Goal: Task Accomplishment & Management: Manage account settings

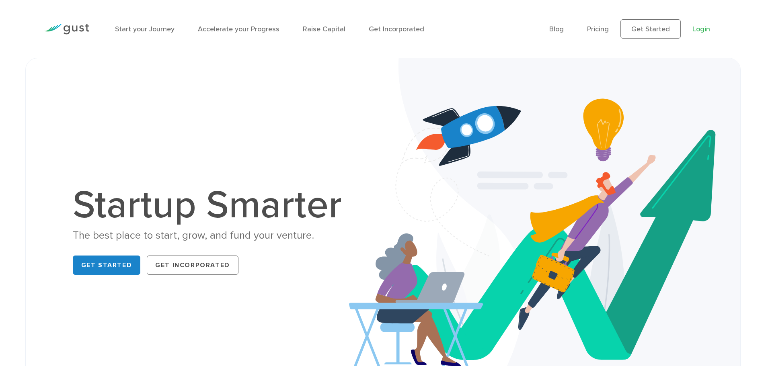
click at [710, 28] on link "Login" at bounding box center [701, 29] width 18 height 8
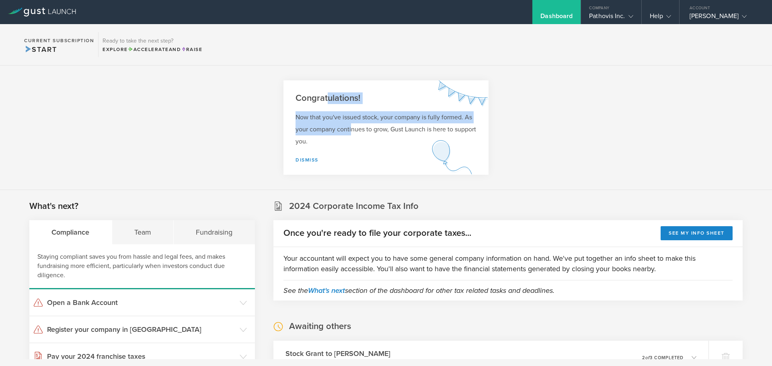
drag, startPoint x: 327, startPoint y: 94, endPoint x: 349, endPoint y: 128, distance: 40.6
click at [349, 128] on div "Congratulations! Now that you've issued stock, your company is fully formed. As…" at bounding box center [385, 127] width 205 height 94
drag, startPoint x: 437, startPoint y: 133, endPoint x: 316, endPoint y: 102, distance: 125.3
click at [316, 102] on div "Congratulations! Now that you've issued stock, your company is fully formed. As…" at bounding box center [385, 127] width 205 height 94
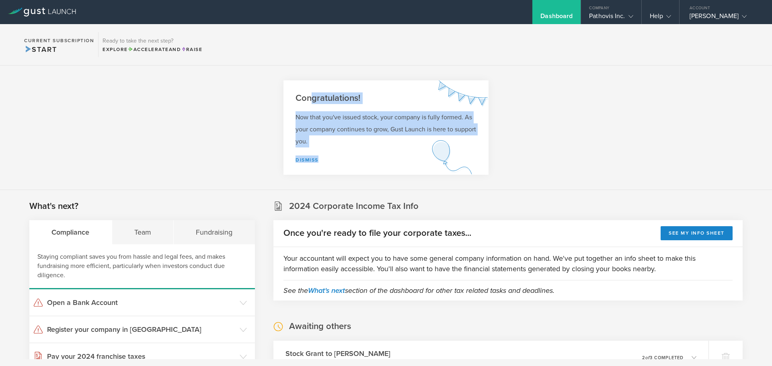
drag, startPoint x: 310, startPoint y: 76, endPoint x: 494, endPoint y: 172, distance: 207.3
click at [494, 172] on section "Congratulations! Now that you've issued stock, your company is fully formed. As…" at bounding box center [386, 128] width 772 height 125
drag, startPoint x: 275, startPoint y: 72, endPoint x: 520, endPoint y: 181, distance: 267.8
click at [520, 181] on section "Congratulations! Now that you've issued stock, your company is fully formed. As…" at bounding box center [386, 128] width 772 height 125
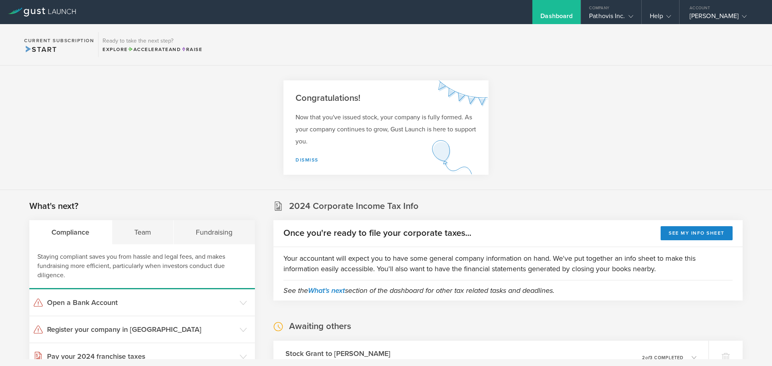
click at [367, 209] on h2 "2024 Corporate Income Tax Info" at bounding box center [353, 207] width 129 height 12
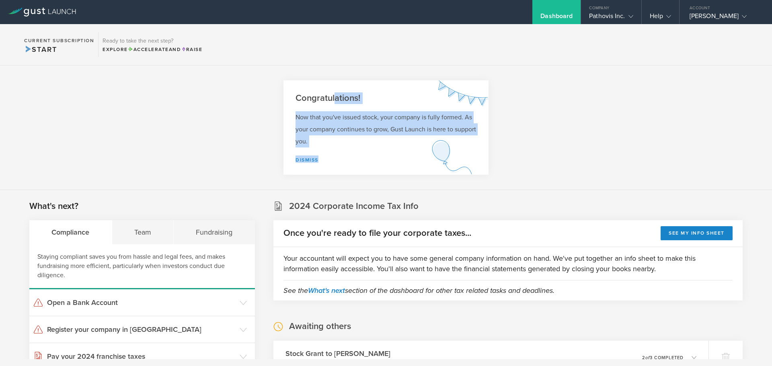
drag, startPoint x: 331, startPoint y: 96, endPoint x: 521, endPoint y: 165, distance: 202.5
click at [518, 165] on section "Congratulations! Now that you've issued stock, your company is fully formed. As…" at bounding box center [386, 128] width 772 height 125
click at [543, 165] on section "Congratulations! Now that you've issued stock, your company is fully formed. As…" at bounding box center [386, 128] width 772 height 125
drag, startPoint x: 421, startPoint y: 128, endPoint x: 334, endPoint y: 90, distance: 95.2
click at [334, 90] on div "Congratulations! Now that you've issued stock, your company is fully formed. As…" at bounding box center [385, 127] width 205 height 94
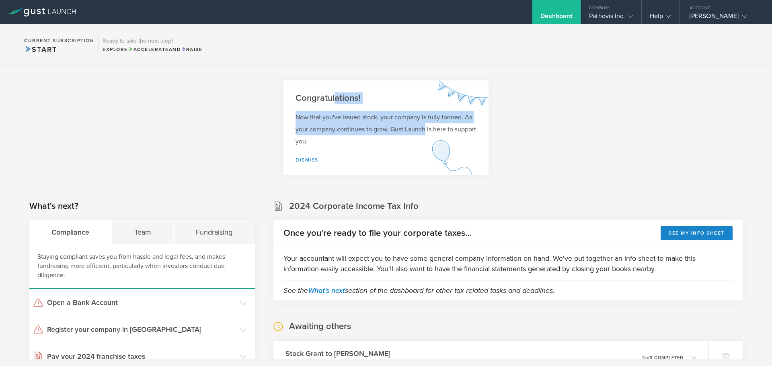
click at [340, 99] on h2 "Congratulations!" at bounding box center [386, 98] width 181 height 12
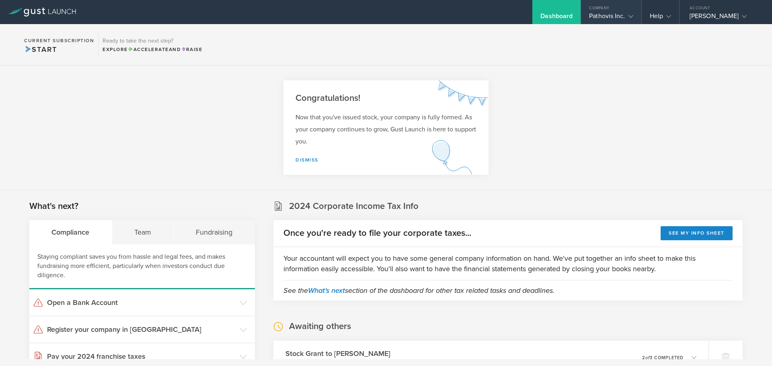
click at [619, 12] on div "Pathovis Inc." at bounding box center [611, 18] width 44 height 12
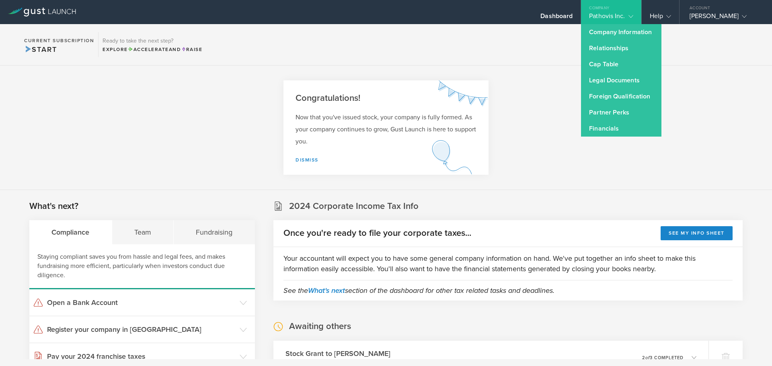
click at [521, 77] on section "Congratulations! Now that you've issued stock, your company is fully formed. As…" at bounding box center [386, 128] width 772 height 125
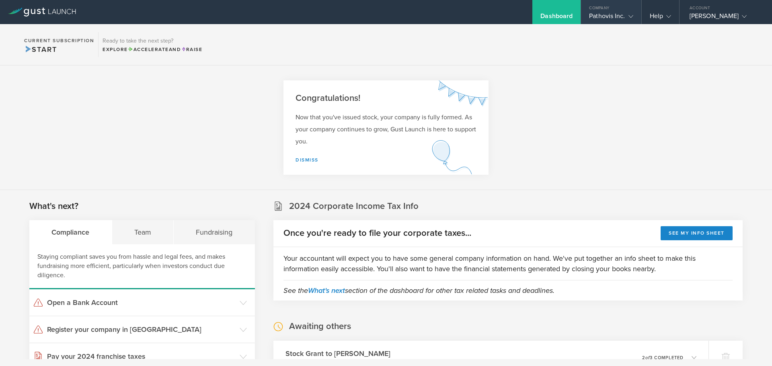
click at [613, 9] on div "Company" at bounding box center [611, 6] width 60 height 12
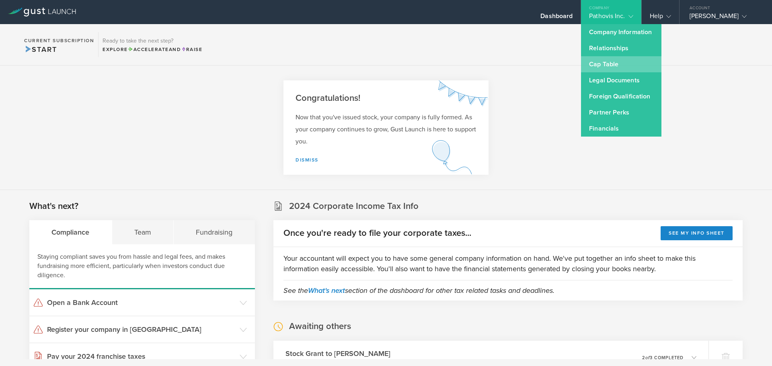
click at [602, 65] on link "Cap Table" at bounding box center [621, 64] width 80 height 16
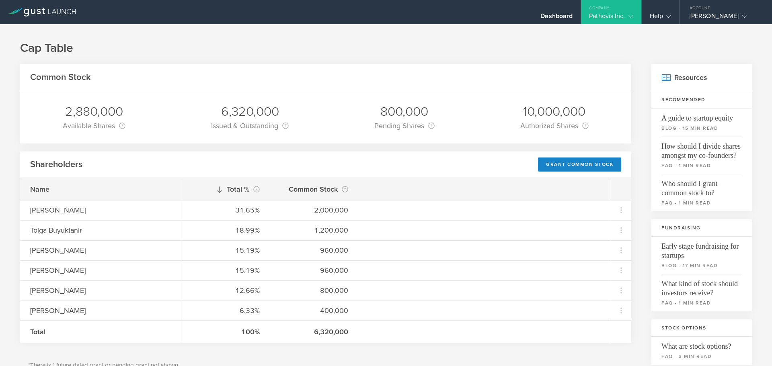
click at [546, 109] on div "10,000,000" at bounding box center [554, 111] width 68 height 17
click at [237, 113] on div "6,320,000" at bounding box center [250, 111] width 78 height 17
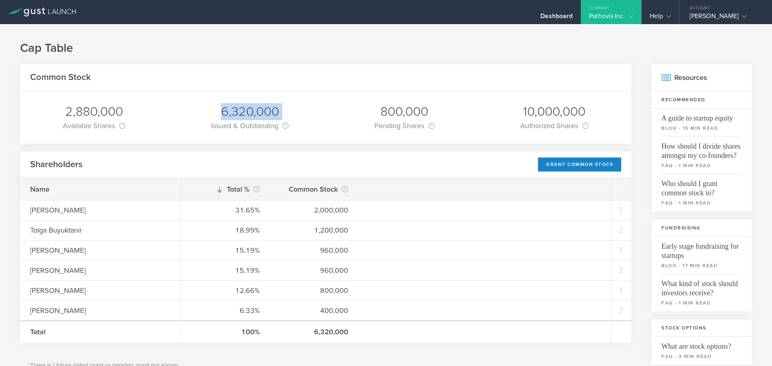
click at [237, 113] on div "6,320,000" at bounding box center [250, 111] width 78 height 17
click at [225, 113] on div "6,320,000" at bounding box center [250, 111] width 78 height 17
click at [234, 113] on div "6,320,000" at bounding box center [250, 111] width 78 height 17
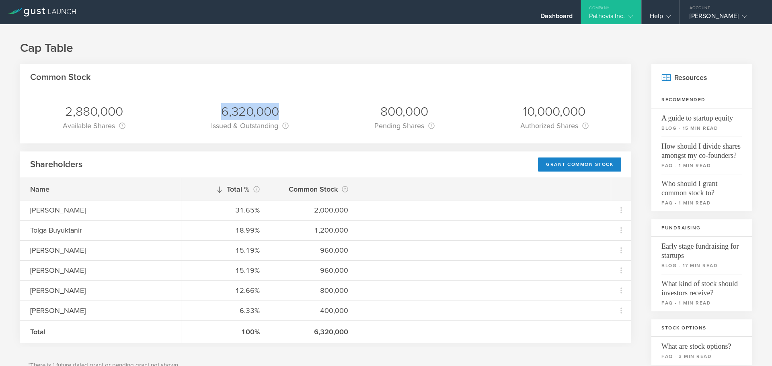
click at [234, 113] on div "6,320,000" at bounding box center [250, 111] width 78 height 17
click at [532, 113] on div "10,000,000" at bounding box center [554, 111] width 68 height 17
click at [73, 78] on h2 "Common Stock" at bounding box center [60, 78] width 61 height 12
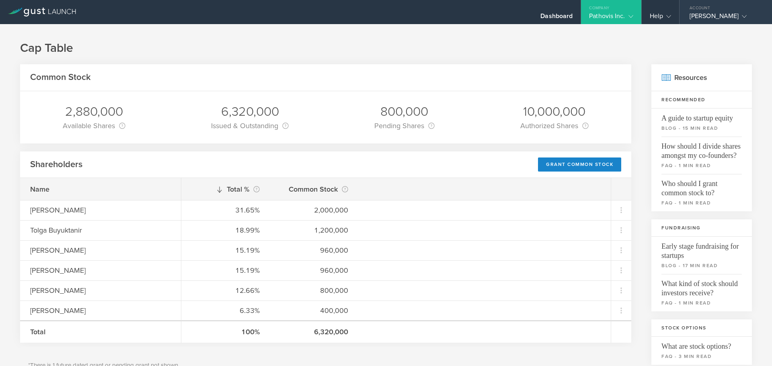
click at [707, 19] on div "[PERSON_NAME]" at bounding box center [724, 18] width 68 height 12
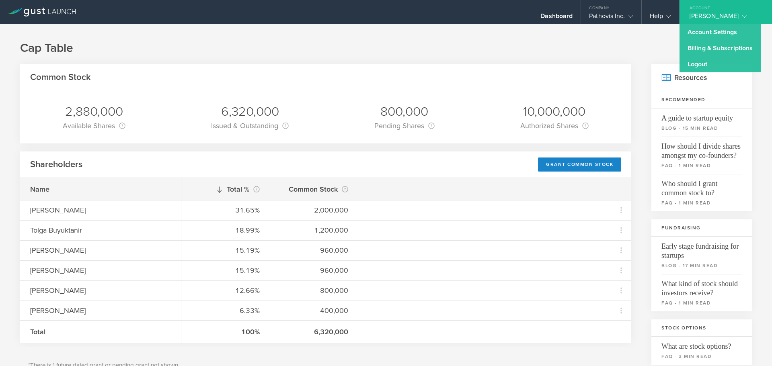
click at [263, 59] on div "Cap Table Common Stock 2,880,000 Available Shares This is the number of shares …" at bounding box center [386, 344] width 772 height 641
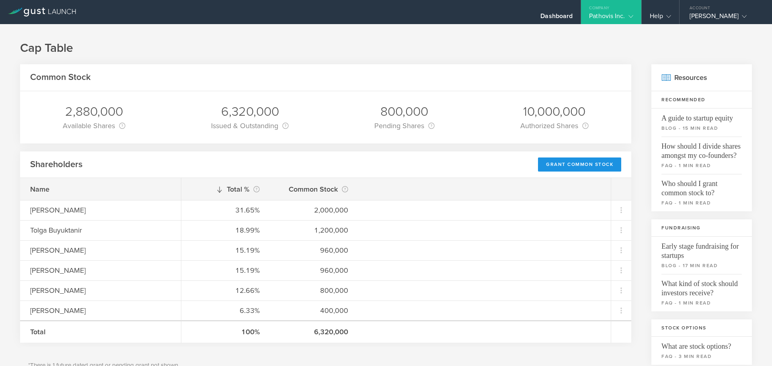
click at [568, 162] on div "Grant Common Stock" at bounding box center [579, 165] width 83 height 14
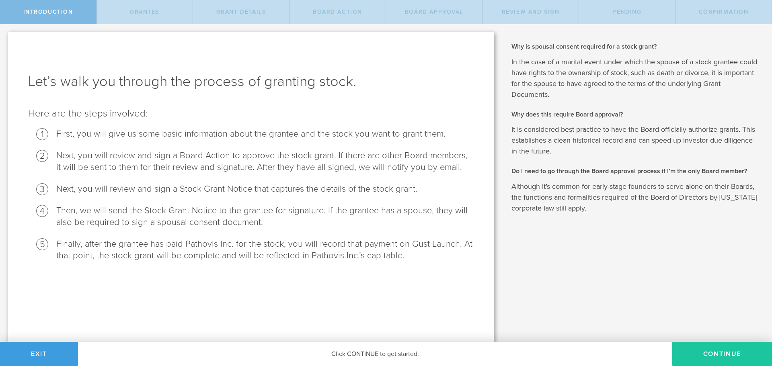
click at [733, 355] on button "Continue" at bounding box center [722, 354] width 100 height 24
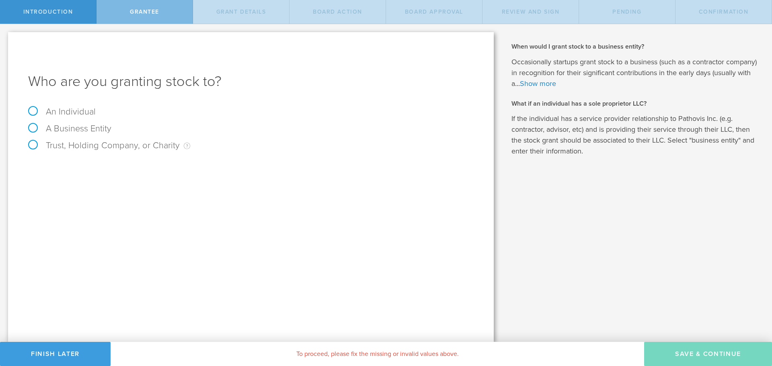
click at [36, 119] on div "An Individual" at bounding box center [250, 115] width 445 height 17
click at [36, 113] on label "An Individual" at bounding box center [62, 112] width 68 height 10
click at [5, 37] on input "An Individual" at bounding box center [2, 30] width 5 height 13
radio input "true"
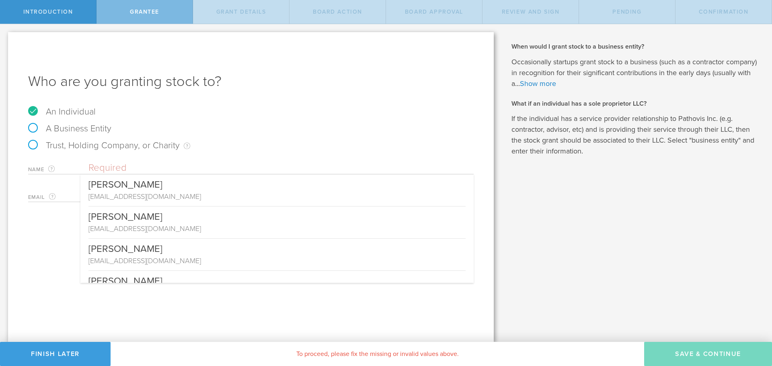
click at [131, 170] on input "text" at bounding box center [280, 168] width 385 height 12
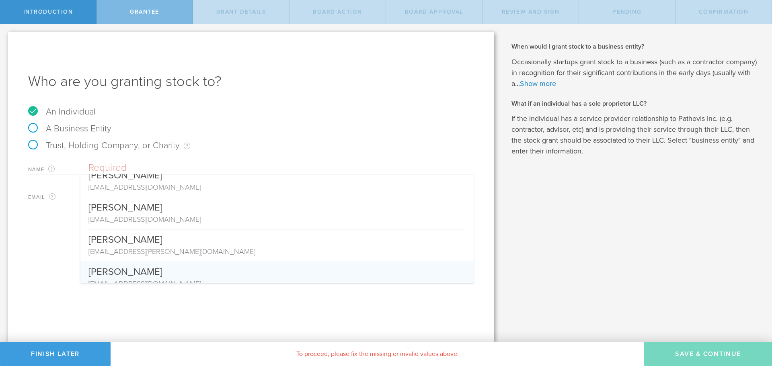
scroll to position [116, 0]
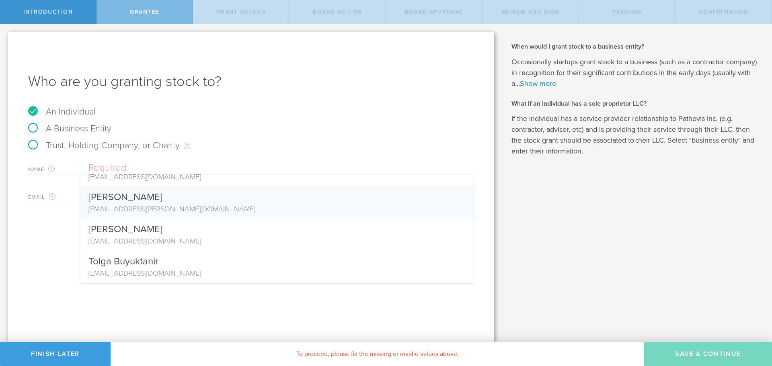
click at [120, 203] on div "Prashanth Asuri" at bounding box center [276, 195] width 377 height 17
type input "Prashanth Asuri"
type input "asuri.prashanth@gmail.com"
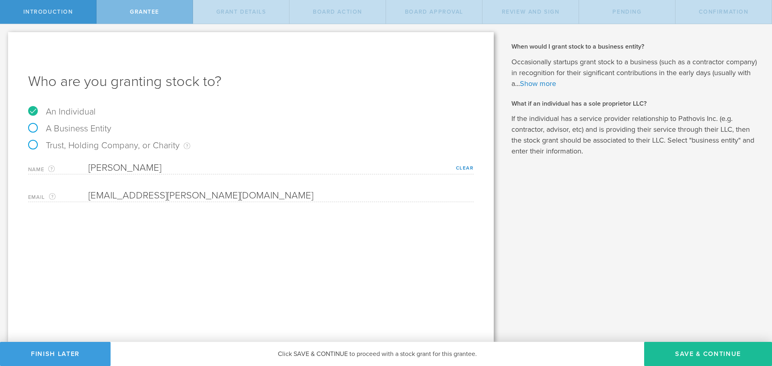
scroll to position [0, 0]
click at [698, 349] on button "Save & Continue" at bounding box center [708, 354] width 128 height 24
type input "48"
type input "12"
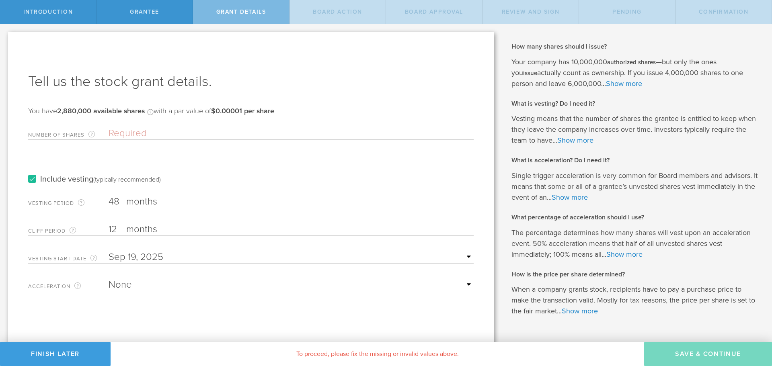
scroll to position [22, 0]
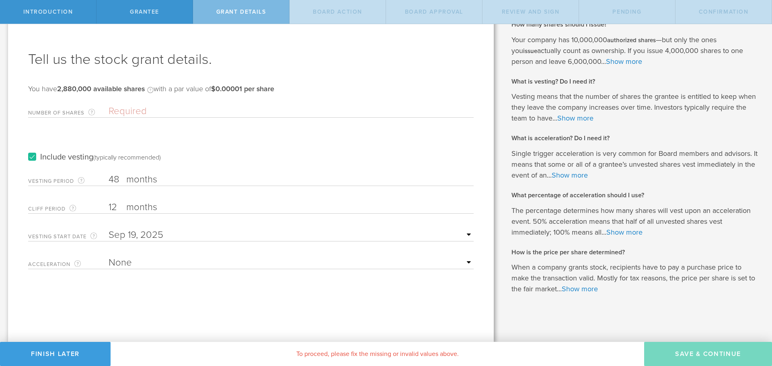
click at [251, 263] on select "None Single Trigger Double Trigger" at bounding box center [291, 263] width 365 height 12
click at [53, 300] on div "Tell us the stock grant details. You have 2,880,000 available shares Available …" at bounding box center [251, 176] width 486 height 332
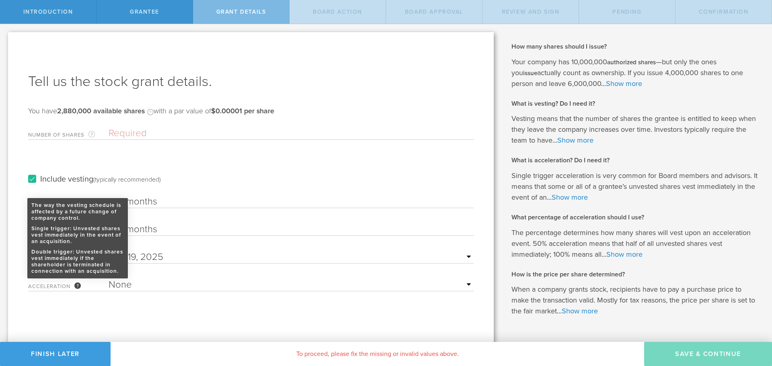
click at [76, 286] on div "The way the vesting schedule is affected by a future change of company control.…" at bounding box center [77, 286] width 6 height 6
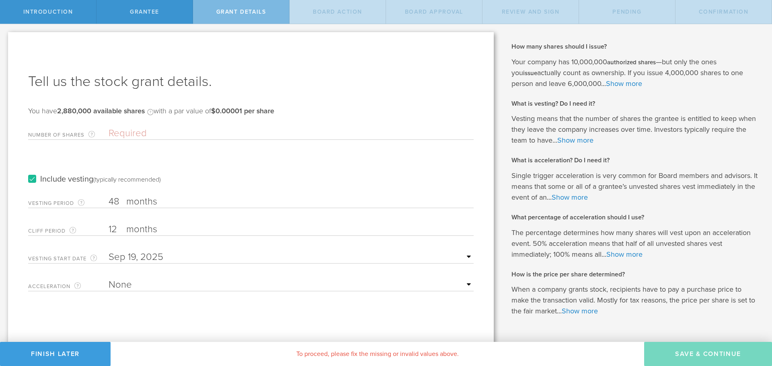
scroll to position [22, 0]
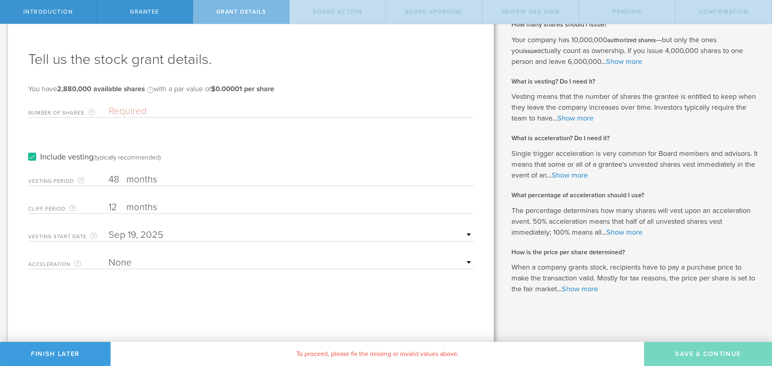
click at [179, 256] on div "Acceleration The way the vesting schedule is affected by a future change of com…" at bounding box center [250, 261] width 445 height 16
click at [176, 264] on select "None Single Trigger Double Trigger" at bounding box center [291, 263] width 365 height 12
click at [109, 257] on select "None Single Trigger Double Trigger" at bounding box center [291, 263] width 365 height 12
click at [174, 281] on div "25% Acceleration 50% Acceleration 75% Acceleration 100% Acceleration" at bounding box center [291, 289] width 365 height 16
click at [172, 268] on select "None Single Trigger Double Trigger" at bounding box center [291, 263] width 365 height 12
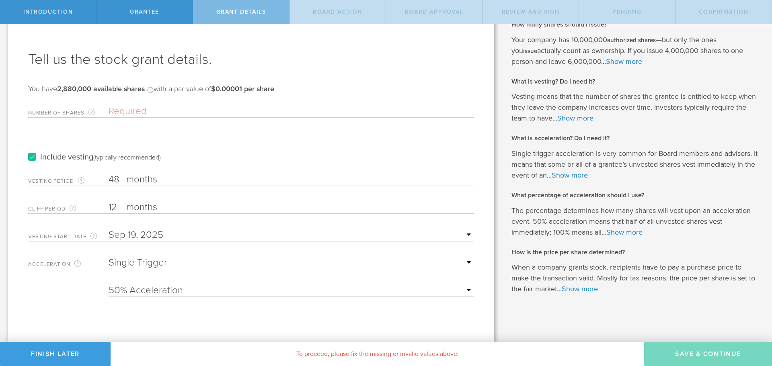
select select "double"
click at [109, 257] on select "None Single Trigger Double Trigger" at bounding box center [291, 263] width 365 height 12
click at [213, 287] on select "25% Acceleration 50% Acceleration 75% Acceleration 100% Acceleration" at bounding box center [291, 291] width 365 height 12
select select "100"
click at [109, 285] on select "25% Acceleration 50% Acceleration 75% Acceleration 100% Acceleration" at bounding box center [291, 291] width 365 height 12
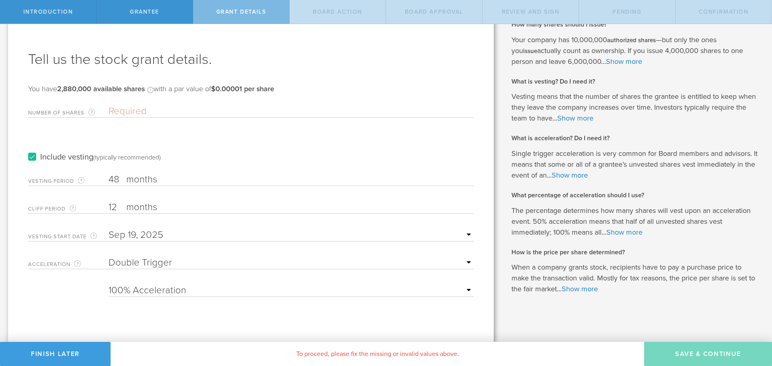
click at [122, 106] on input "Number of Shares The total amount of stock the company is granting to this reci…" at bounding box center [291, 111] width 365 height 12
type input "800,000"
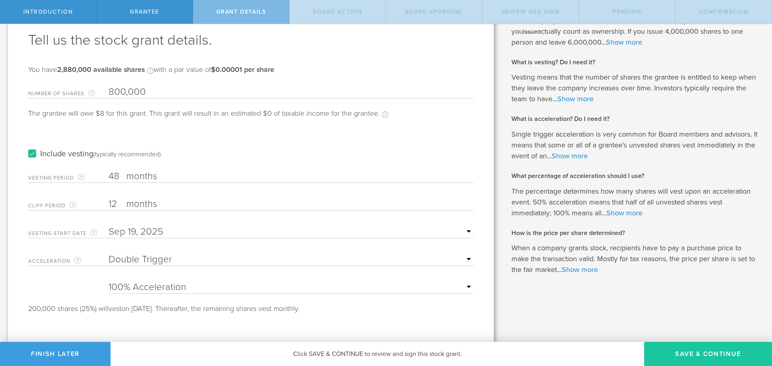
scroll to position [42, 0]
click at [701, 353] on button "Save & Continue" at bounding box center [708, 354] width 128 height 24
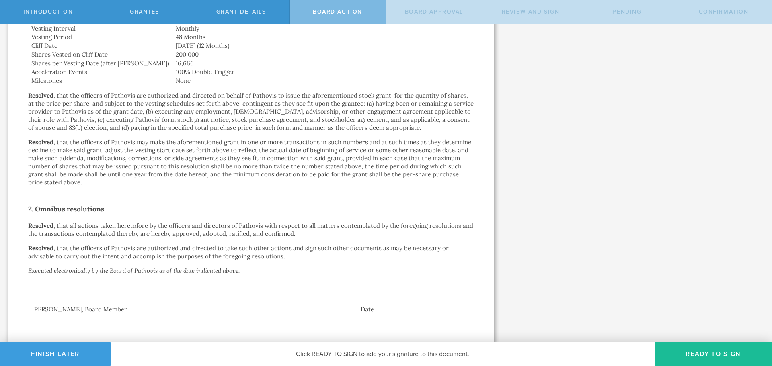
scroll to position [353, 0]
click at [47, 355] on button "Finish Later" at bounding box center [55, 354] width 111 height 24
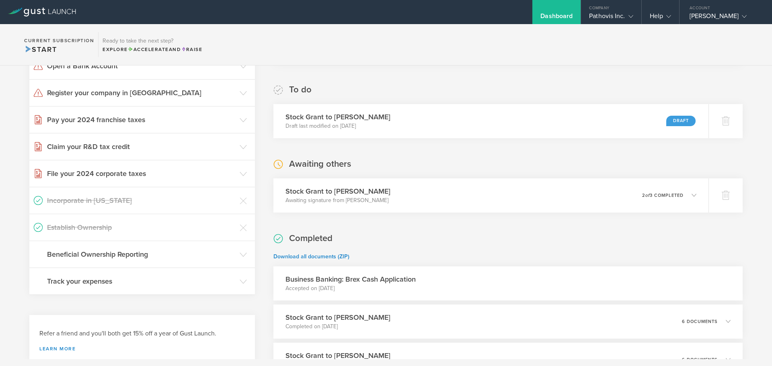
scroll to position [241, 0]
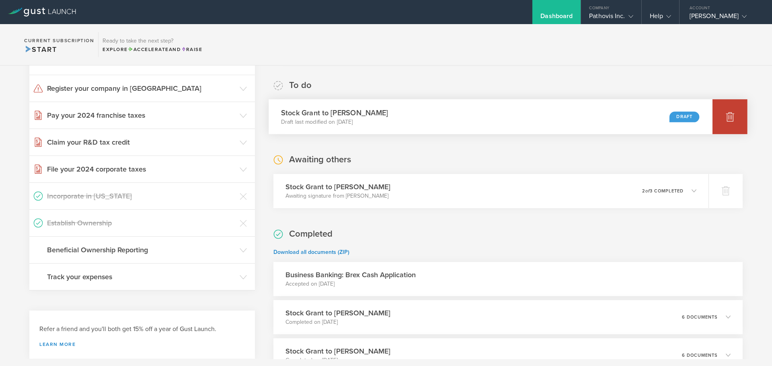
click at [728, 118] on icon at bounding box center [730, 117] width 10 height 10
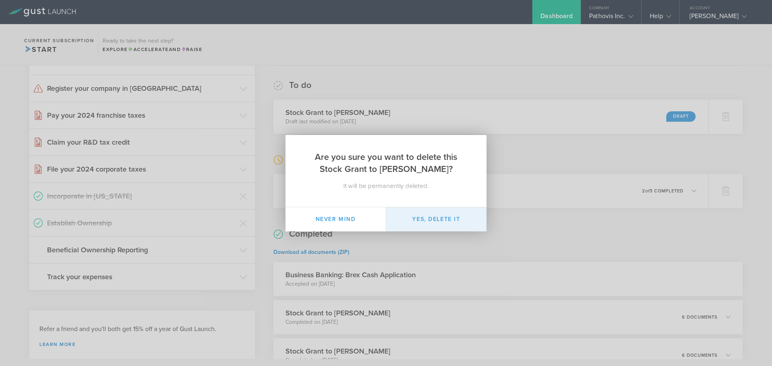
click at [433, 222] on button "Yes, delete it" at bounding box center [436, 219] width 101 height 24
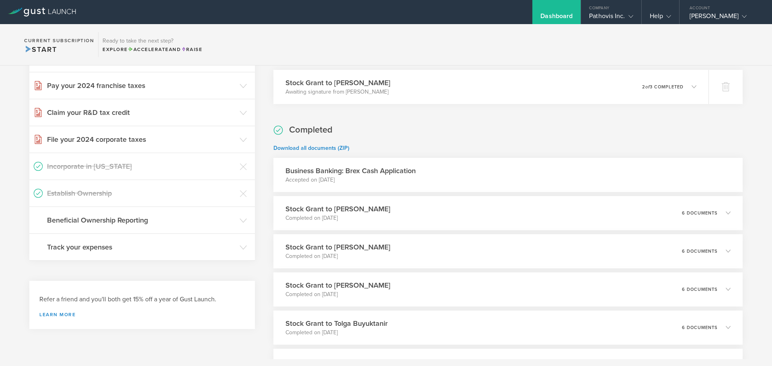
scroll to position [281, 0]
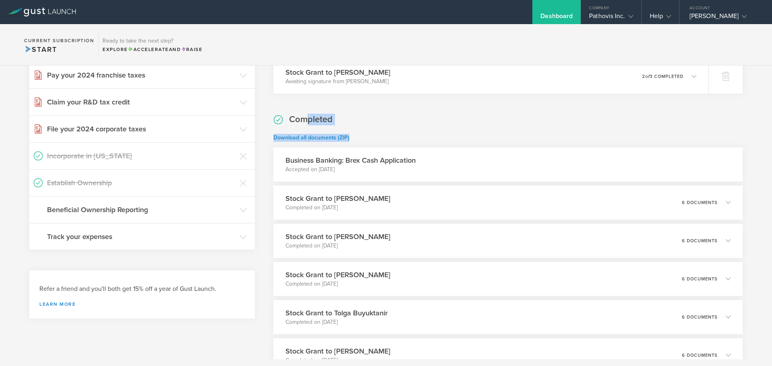
drag, startPoint x: 302, startPoint y: 121, endPoint x: 369, endPoint y: 141, distance: 70.2
click at [369, 141] on div "Completed Download all documents (ZIP) Business Banking: Brex Cash Application …" at bounding box center [507, 320] width 469 height 412
click at [317, 117] on h2 "Completed" at bounding box center [310, 120] width 43 height 12
click at [608, 17] on div "Pathovis Inc." at bounding box center [611, 18] width 44 height 12
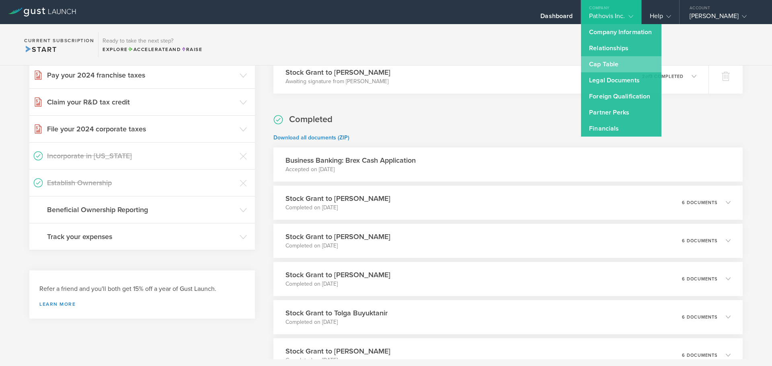
click at [588, 66] on link "Cap Table" at bounding box center [621, 64] width 80 height 16
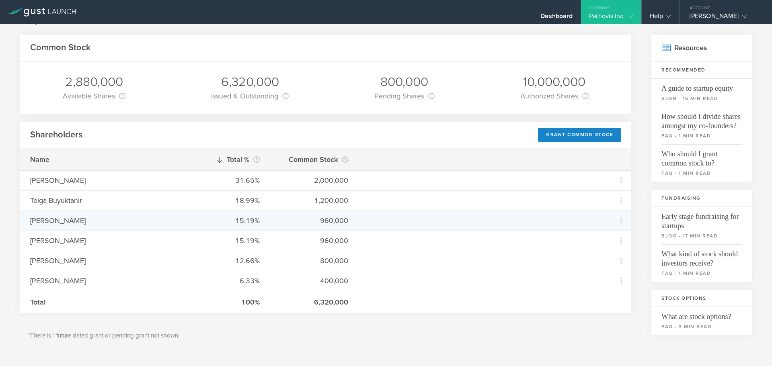
scroll to position [80, 0]
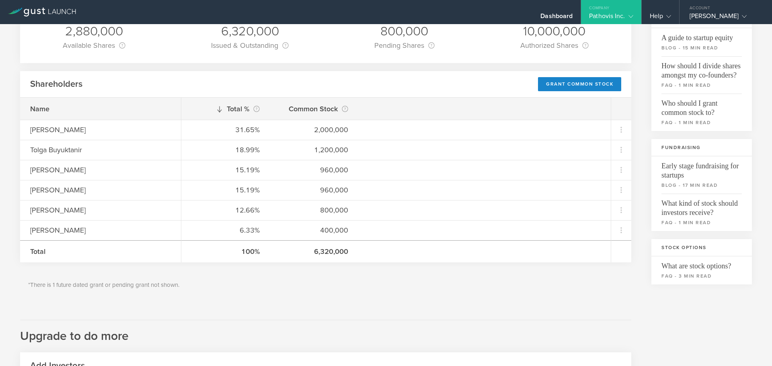
click at [62, 242] on div "Total" at bounding box center [100, 251] width 161 height 22
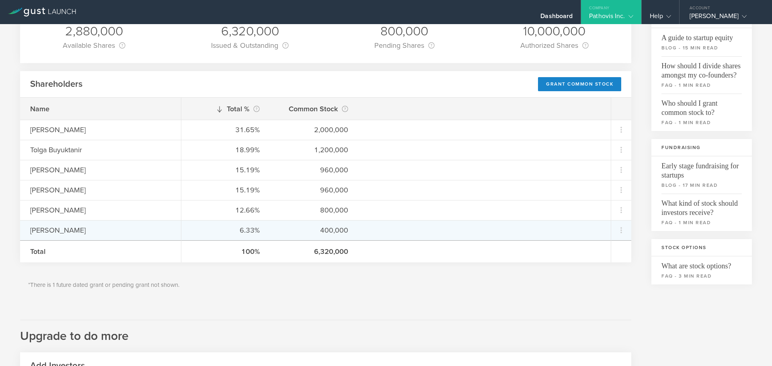
click at [61, 234] on div "[PERSON_NAME]" at bounding box center [100, 230] width 141 height 10
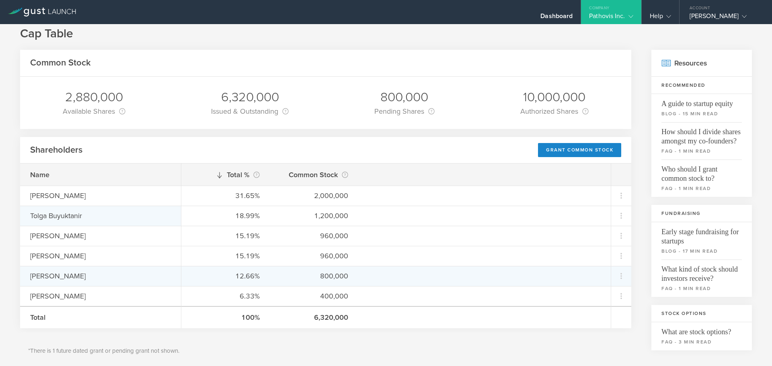
scroll to position [0, 0]
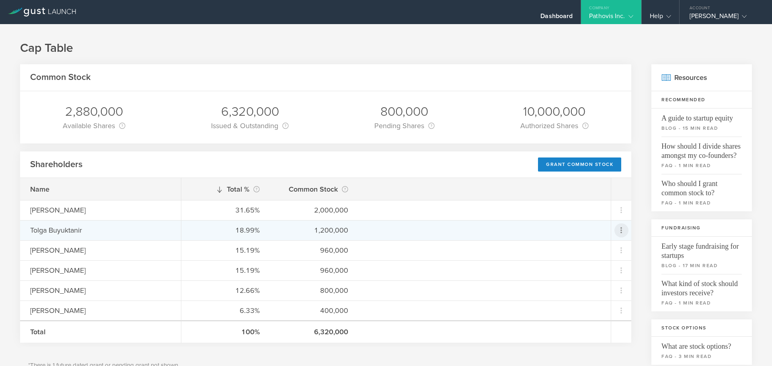
click at [616, 229] on icon at bounding box center [621, 231] width 10 height 10
click at [589, 265] on div "Repurchase stock" at bounding box center [589, 267] width 61 height 9
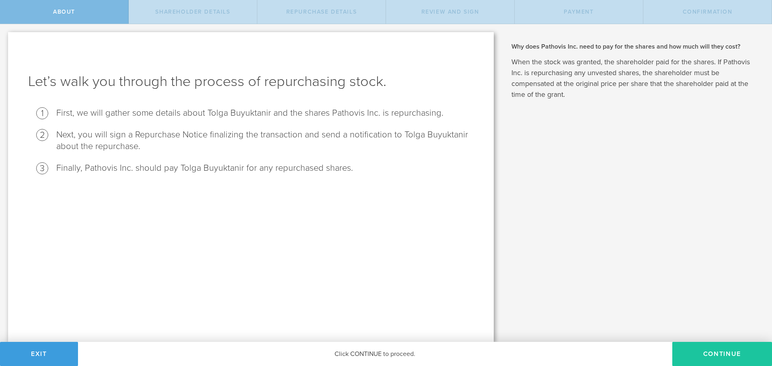
click at [721, 356] on button "Continue" at bounding box center [722, 354] width 100 height 24
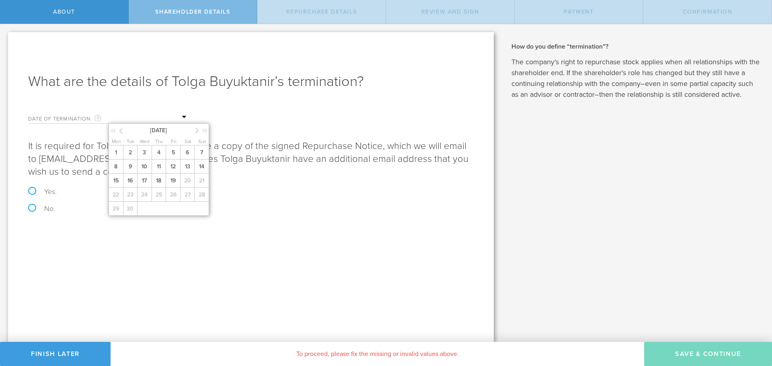
click at [142, 115] on input "text" at bounding box center [149, 117] width 80 height 12
click at [173, 185] on span "19" at bounding box center [173, 181] width 14 height 14
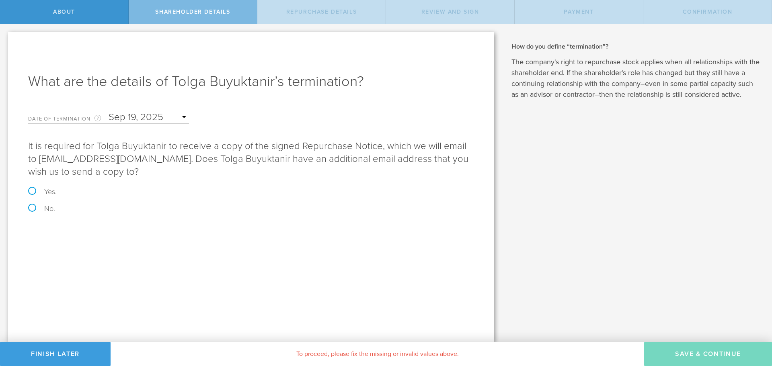
click at [45, 193] on label "Yes." at bounding box center [250, 191] width 445 height 7
click at [5, 41] on input "Yes." at bounding box center [2, 32] width 5 height 17
radio input "true"
click at [121, 263] on input "email" at bounding box center [278, 267] width 381 height 12
click at [67, 248] on span "What email address can we reach them at? Email Address Please enter a valid ema…" at bounding box center [250, 250] width 445 height 45
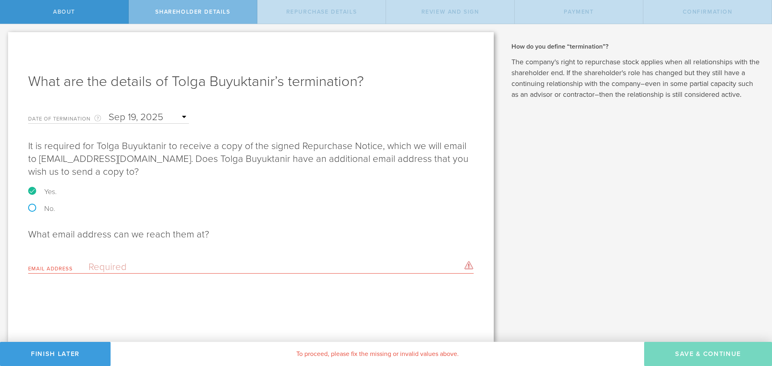
click at [105, 283] on div "What are the details of Tolga Buyuktanir’s termination? Date of Termination Thi…" at bounding box center [251, 187] width 486 height 310
click at [110, 269] on input "email" at bounding box center [278, 267] width 381 height 12
drag, startPoint x: 118, startPoint y: 230, endPoint x: 116, endPoint y: 234, distance: 5.2
click at [118, 230] on h2 "What email address can we reach them at?" at bounding box center [250, 234] width 445 height 13
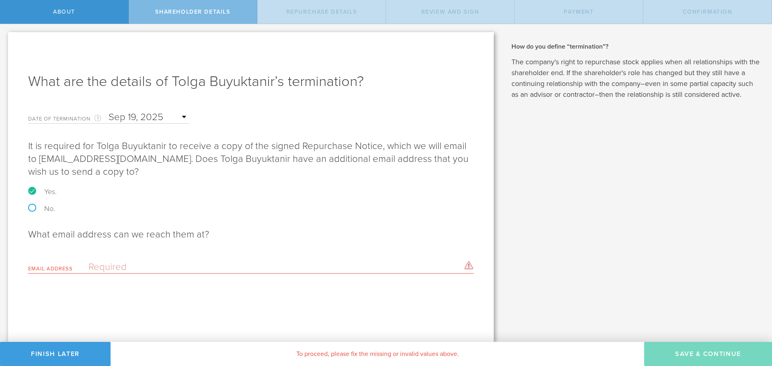
click at [44, 208] on label "No." at bounding box center [250, 208] width 445 height 7
click at [5, 41] on input "No." at bounding box center [2, 32] width 5 height 17
radio input "true"
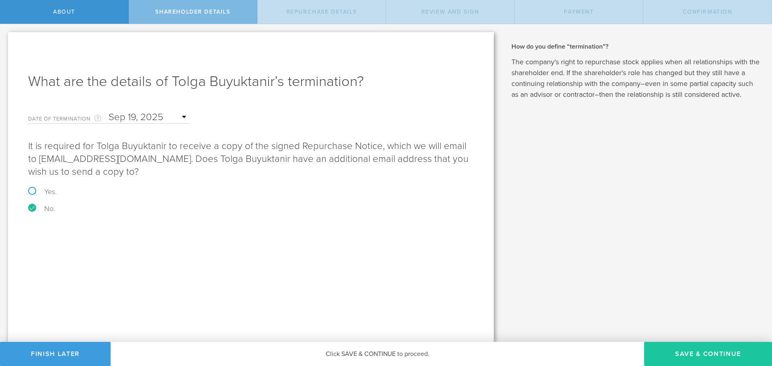
click at [683, 349] on button "Save & Continue" at bounding box center [708, 354] width 128 height 24
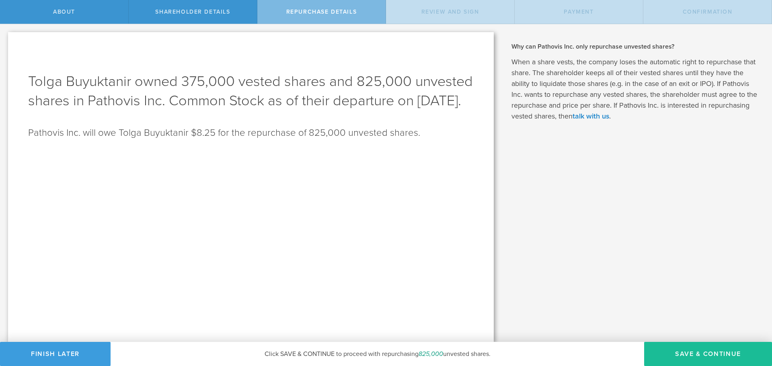
click at [414, 140] on p "Pathovis Inc. will owe Tolga Buyuktanir $8.25 for the repurchase of 825,000 unv…" at bounding box center [250, 133] width 445 height 13
click at [710, 355] on button "Save & Continue" at bounding box center [708, 354] width 128 height 24
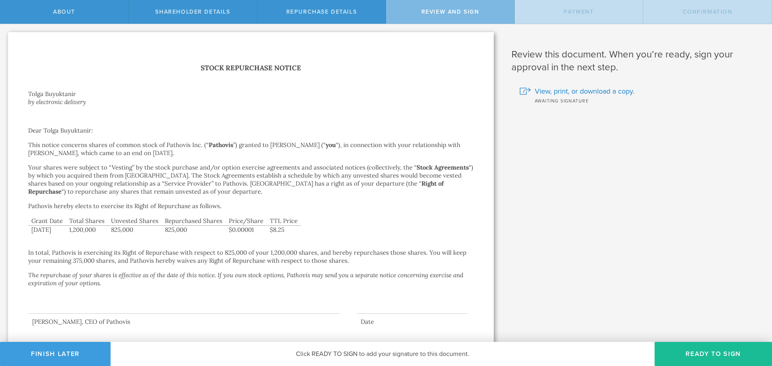
scroll to position [14, 0]
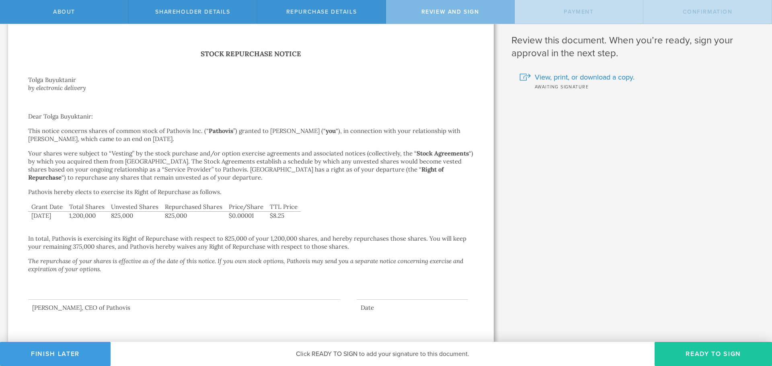
click at [707, 347] on button "Ready to Sign" at bounding box center [713, 354] width 117 height 24
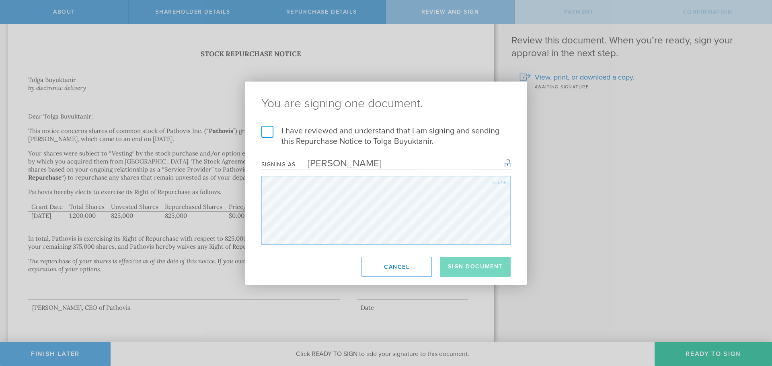
click at [275, 127] on label "I have reviewed and understand that I am signing and sending this Repurchase No…" at bounding box center [385, 136] width 249 height 21
click at [0, 0] on input "I have reviewed and understand that I am signing and sending this Repurchase No…" at bounding box center [0, 0] width 0 height 0
click at [468, 263] on button "Sign Document" at bounding box center [475, 267] width 71 height 20
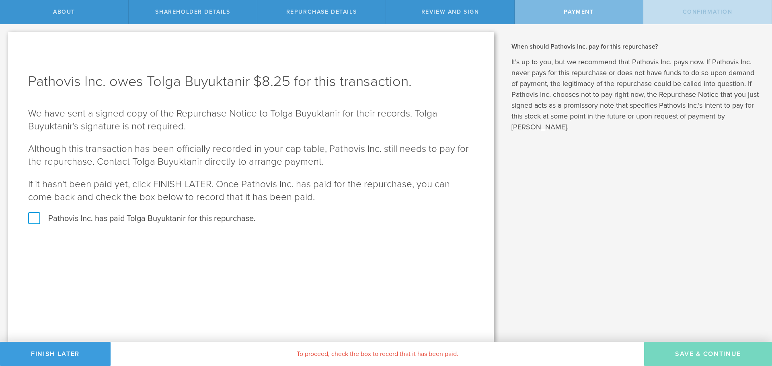
scroll to position [0, 0]
click at [39, 218] on label "Pathovis Inc. has paid Tolga Buyuktanir for this repurchase." at bounding box center [250, 218] width 445 height 10
click at [5, 41] on input "Pathovis Inc. has paid Tolga Buyuktanir for this repurchase." at bounding box center [2, 32] width 5 height 17
checkbox input "true"
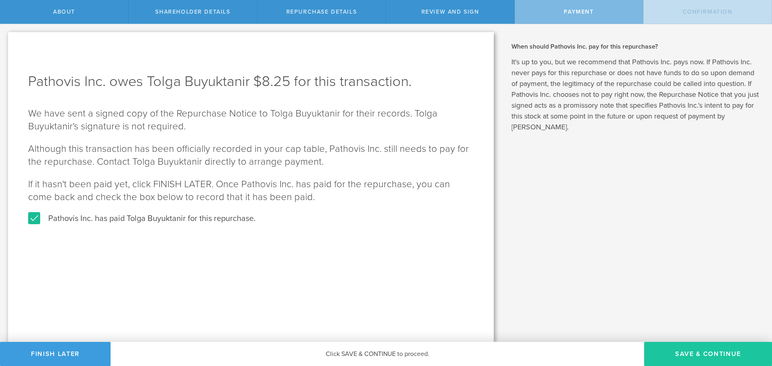
click at [720, 352] on button "SAVE & CONTINUE" at bounding box center [708, 354] width 128 height 24
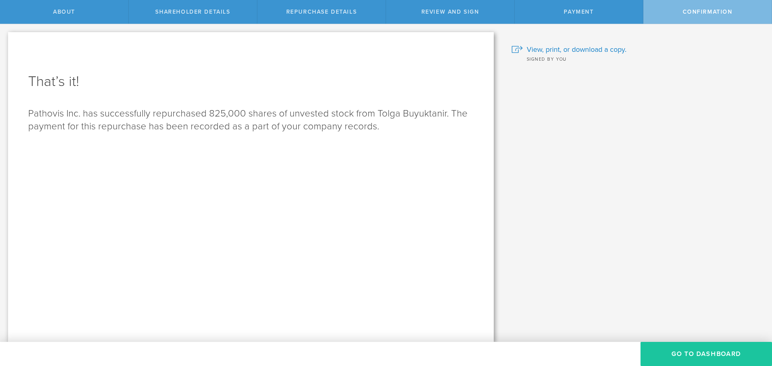
click at [693, 351] on button "Go to Dashboard" at bounding box center [705, 354] width 131 height 24
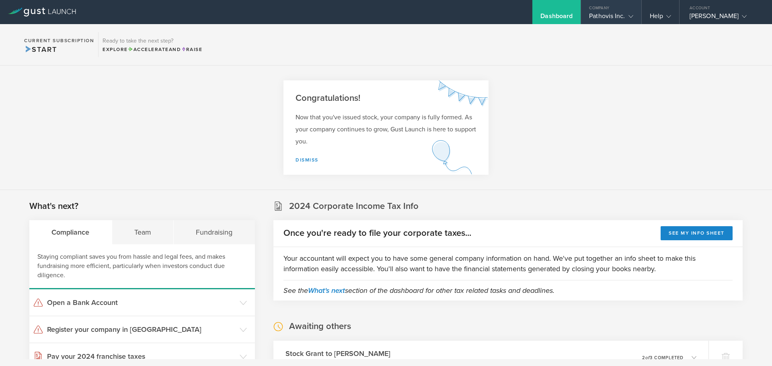
click at [614, 10] on div "Company" at bounding box center [611, 6] width 60 height 12
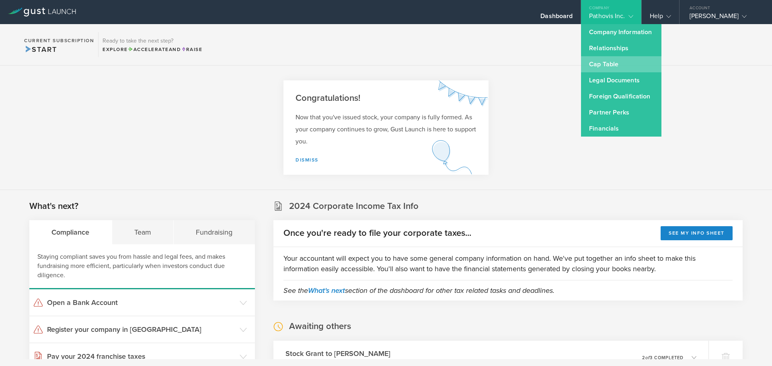
click at [610, 62] on link "Cap Table" at bounding box center [621, 64] width 80 height 16
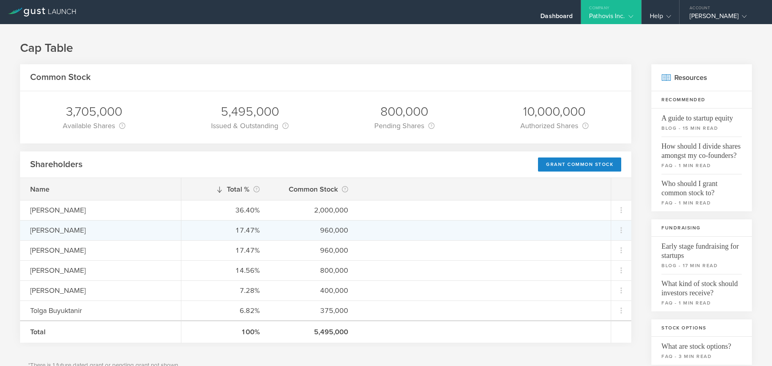
click at [68, 230] on div "[PERSON_NAME]" at bounding box center [100, 230] width 141 height 10
click at [328, 232] on div "960,000" at bounding box center [314, 230] width 68 height 10
click at [616, 229] on icon at bounding box center [621, 231] width 10 height 10
click at [599, 274] on div "due to termination" at bounding box center [589, 276] width 61 height 8
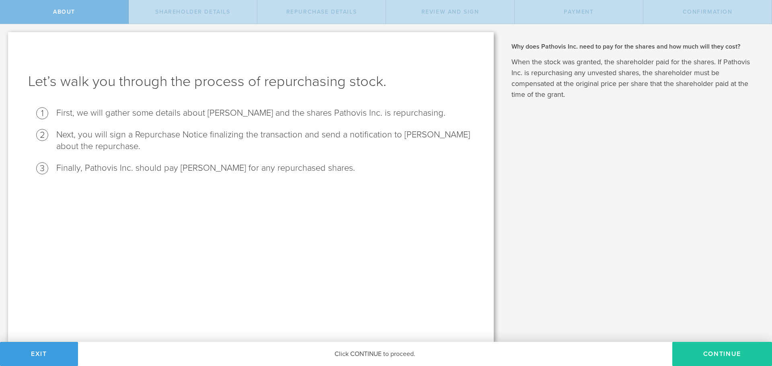
click at [715, 358] on button "Continue" at bounding box center [722, 354] width 100 height 24
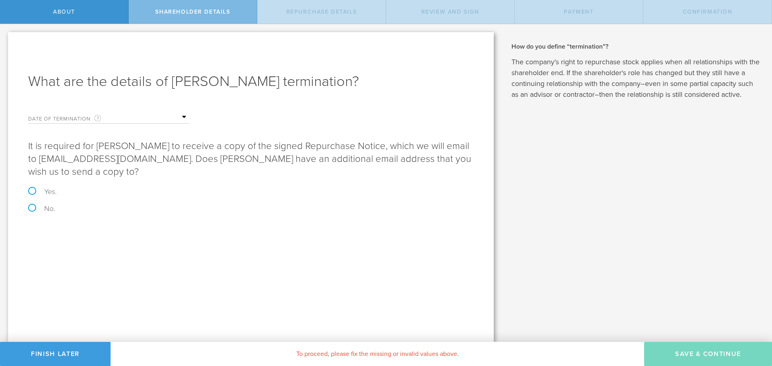
click at [66, 125] on form "Date of Termination This is the date that [PERSON_NAME] severed ties with your …" at bounding box center [250, 159] width 445 height 105
click at [67, 122] on label "Date of Termination This is the date that [PERSON_NAME] severed ties with your …" at bounding box center [68, 118] width 80 height 9
click at [120, 118] on input "text" at bounding box center [149, 117] width 80 height 12
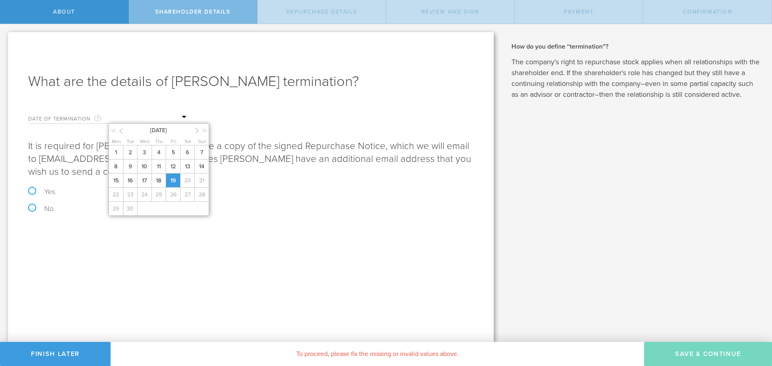
click at [177, 184] on span "19" at bounding box center [173, 181] width 14 height 14
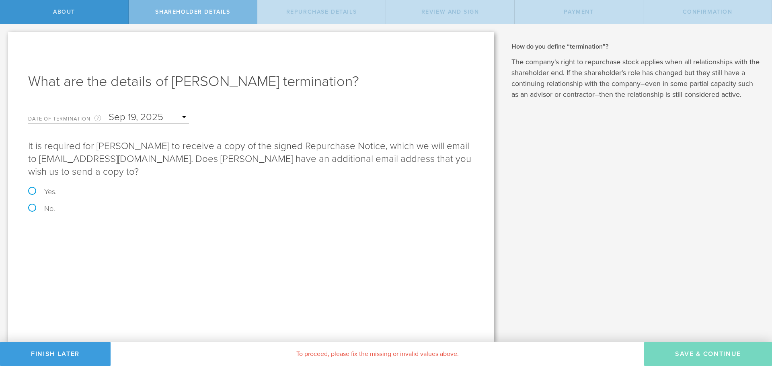
click at [130, 155] on p "It is required for Hamza Erguder to receive a copy of the signed Repurchase Not…" at bounding box center [250, 159] width 445 height 39
click at [40, 206] on label "No." at bounding box center [250, 208] width 445 height 7
click at [5, 41] on input "No." at bounding box center [2, 32] width 5 height 17
radio input "true"
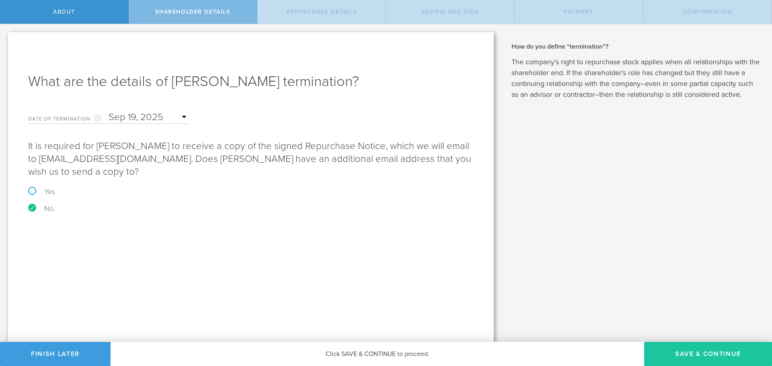
click at [688, 354] on button "Save & Continue" at bounding box center [708, 354] width 128 height 24
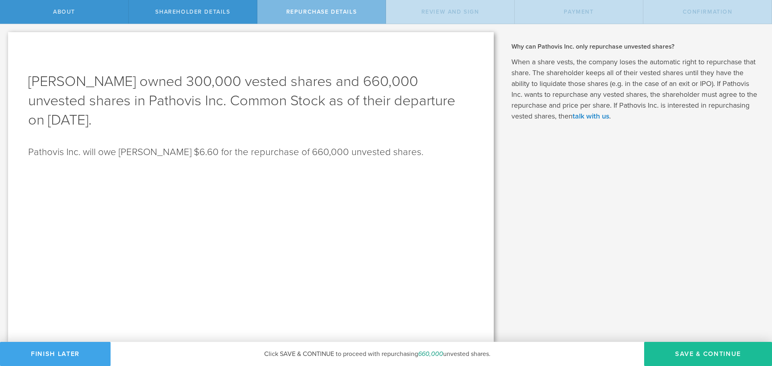
click at [41, 350] on button "Finish Later" at bounding box center [55, 354] width 111 height 24
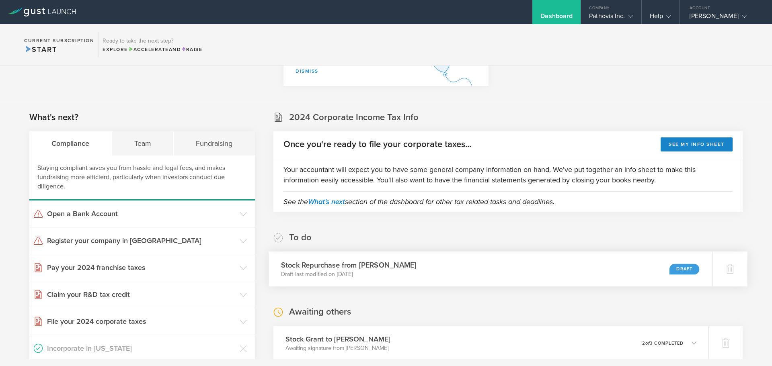
scroll to position [161, 0]
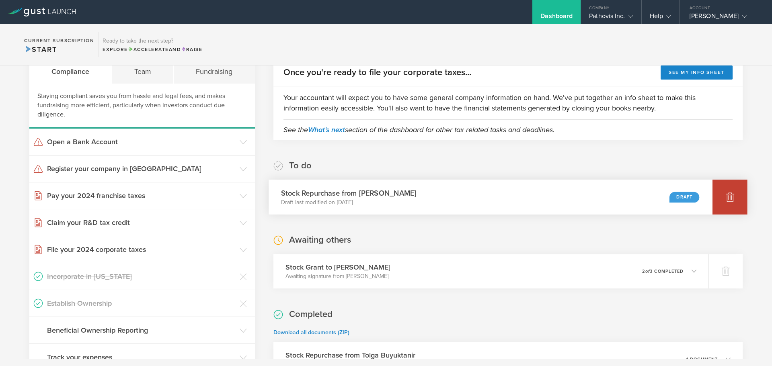
click at [731, 200] on div at bounding box center [729, 197] width 35 height 35
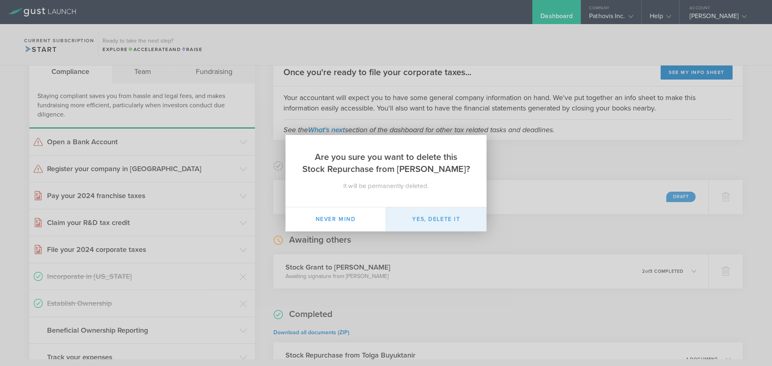
click at [422, 219] on button "Yes, delete it" at bounding box center [436, 219] width 101 height 24
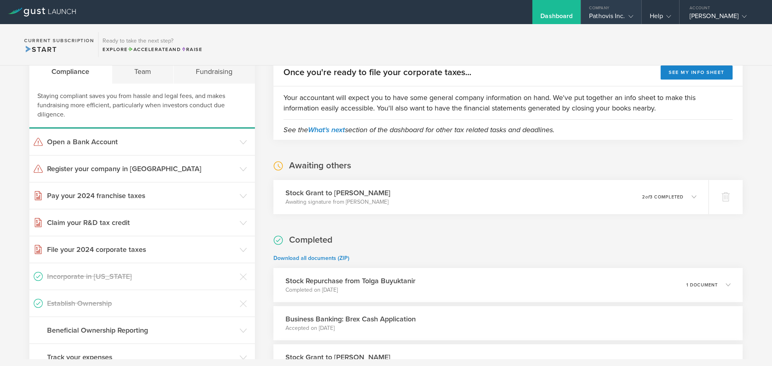
click at [622, 9] on div "Company" at bounding box center [611, 6] width 60 height 12
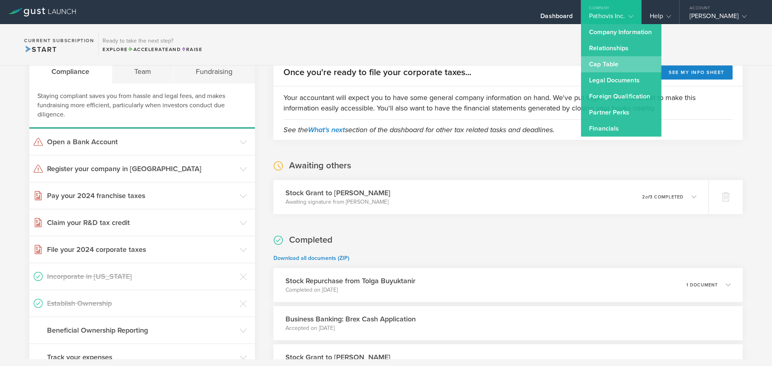
click at [602, 65] on link "Cap Table" at bounding box center [621, 64] width 80 height 16
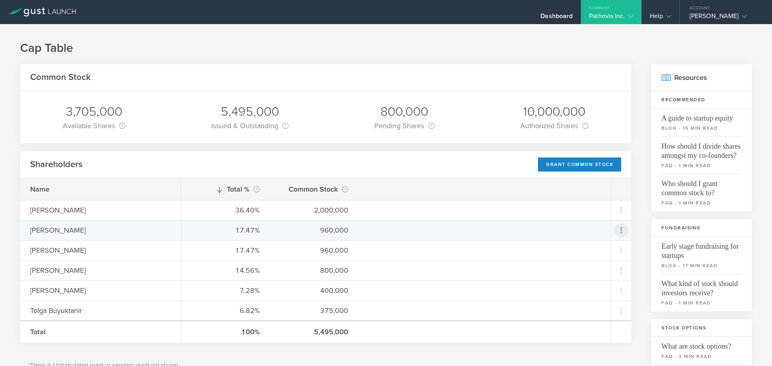
click at [616, 227] on icon at bounding box center [621, 231] width 10 height 10
click at [568, 271] on div "Repurchase stock" at bounding box center [589, 267] width 61 height 9
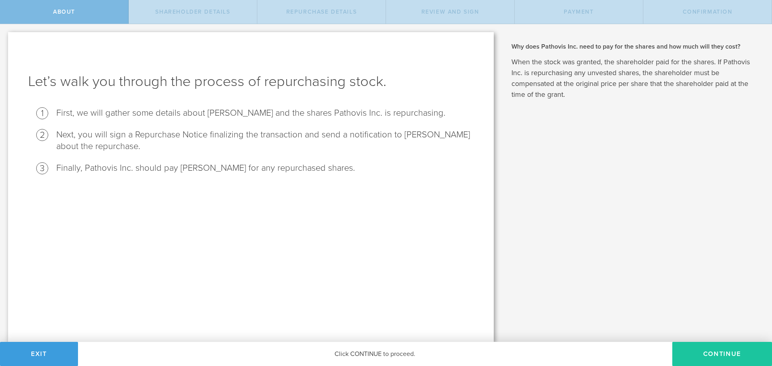
click at [708, 350] on button "Continue" at bounding box center [722, 354] width 100 height 24
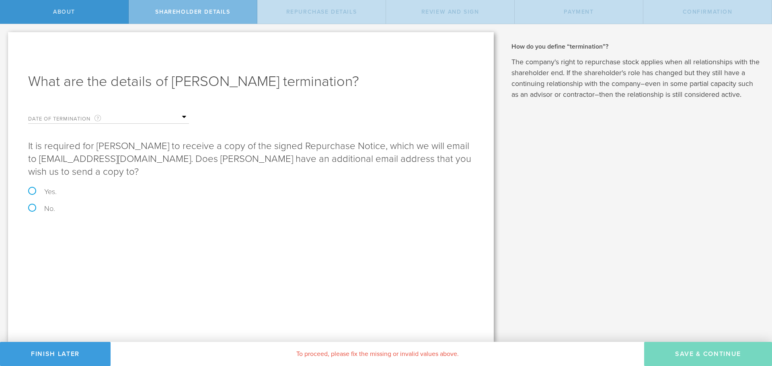
click at [48, 111] on div "Date of Termination This is the date that [PERSON_NAME] severed ties with your …" at bounding box center [108, 115] width 161 height 16
click at [65, 119] on label "Date of Termination This is the date that Hamza Erguder severed ties with your …" at bounding box center [68, 118] width 80 height 9
click at [166, 119] on input "text" at bounding box center [149, 117] width 80 height 12
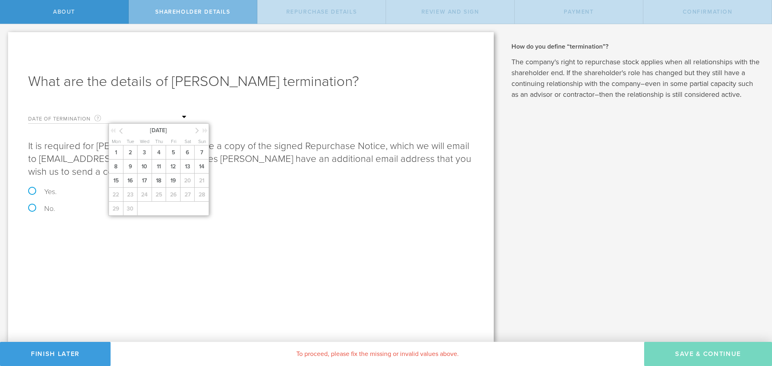
click at [122, 131] on icon at bounding box center [121, 131] width 4 height 10
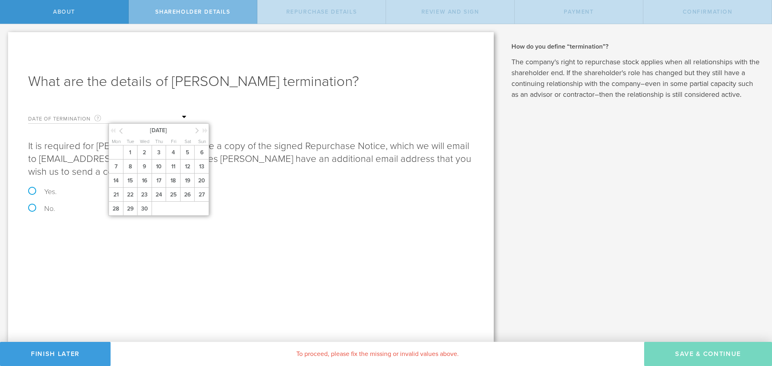
click at [122, 131] on icon at bounding box center [121, 131] width 4 height 10
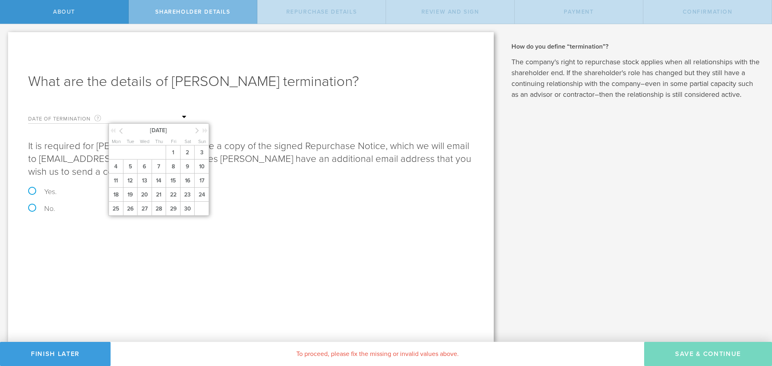
click at [122, 131] on icon at bounding box center [121, 131] width 4 height 10
click at [154, 175] on span "15" at bounding box center [159, 181] width 14 height 14
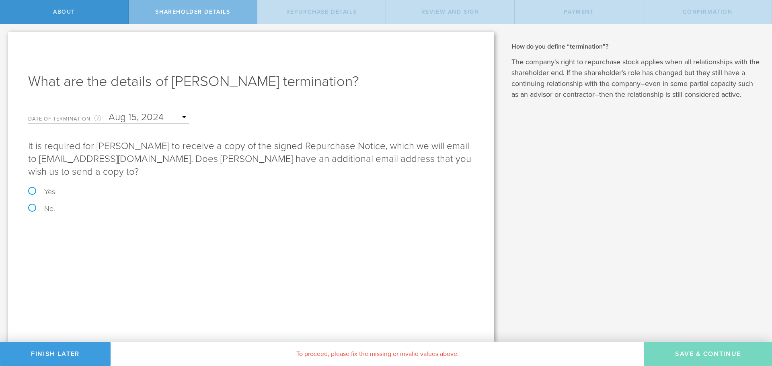
click at [45, 211] on label "No." at bounding box center [250, 208] width 445 height 7
click at [5, 41] on input "No." at bounding box center [2, 32] width 5 height 17
radio input "true"
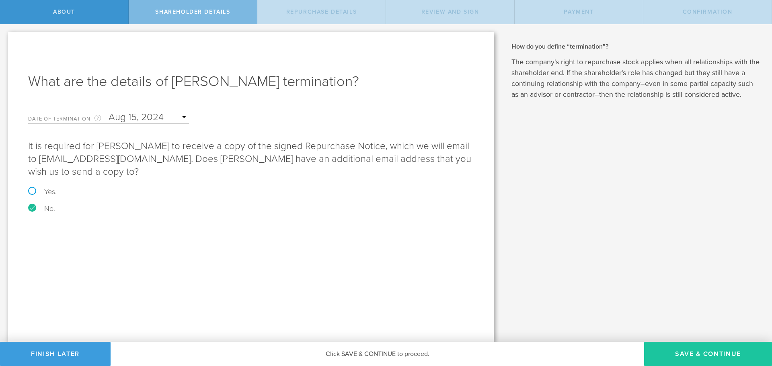
click at [694, 351] on button "Save & Continue" at bounding box center [708, 354] width 128 height 24
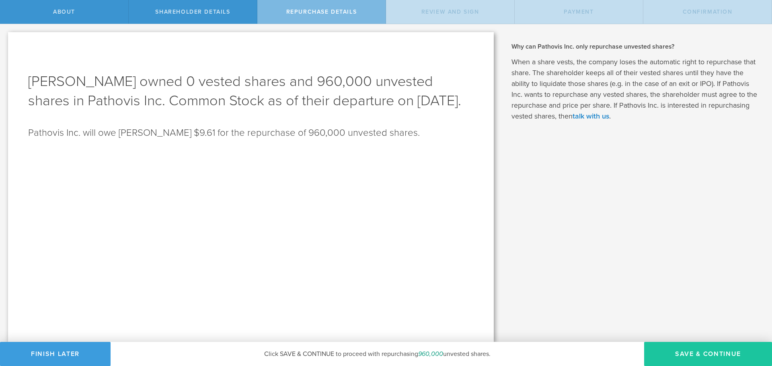
click at [701, 350] on button "Save & Continue" at bounding box center [708, 354] width 128 height 24
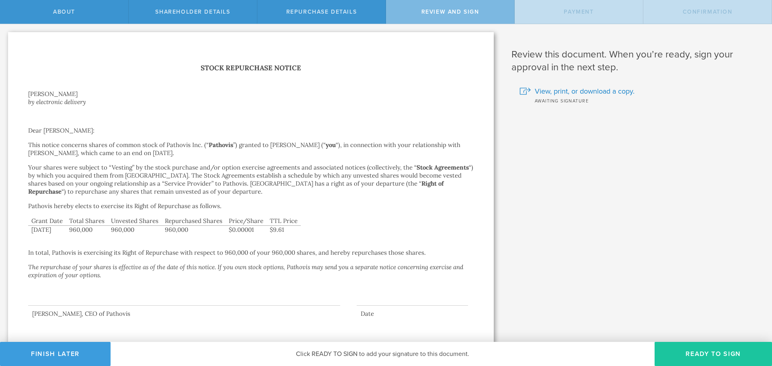
click at [673, 355] on button "Ready to Sign" at bounding box center [713, 354] width 117 height 24
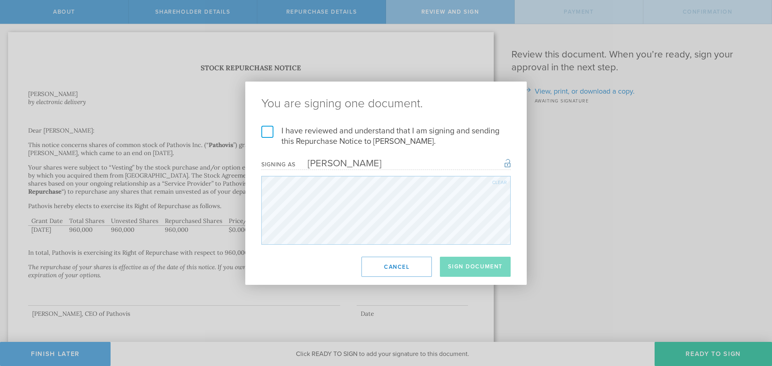
click at [277, 127] on label "I have reviewed and understand that I am signing and sending this Repurchase No…" at bounding box center [385, 136] width 249 height 21
click at [0, 0] on input "I have reviewed and understand that I am signing and sending this Repurchase No…" at bounding box center [0, 0] width 0 height 0
click at [495, 262] on button "Sign Document" at bounding box center [475, 267] width 71 height 20
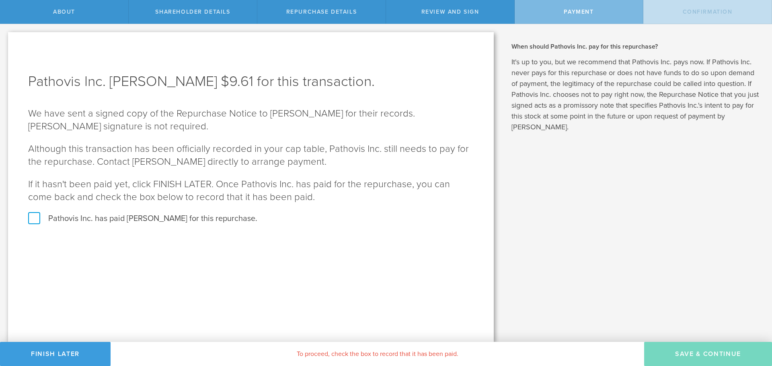
click at [119, 220] on label "Pathovis Inc. has paid Hamza Erguder for this repurchase." at bounding box center [250, 218] width 445 height 10
click at [29, 222] on label "Pathovis Inc. has paid Hamza Erguder for this repurchase." at bounding box center [250, 218] width 445 height 10
click at [5, 41] on input "Pathovis Inc. has paid Hamza Erguder for this repurchase." at bounding box center [2, 32] width 5 height 17
checkbox input "true"
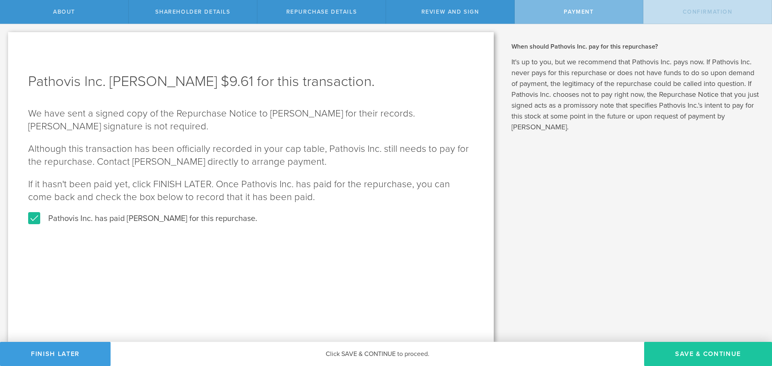
click at [717, 352] on button "SAVE & CONTINUE" at bounding box center [708, 354] width 128 height 24
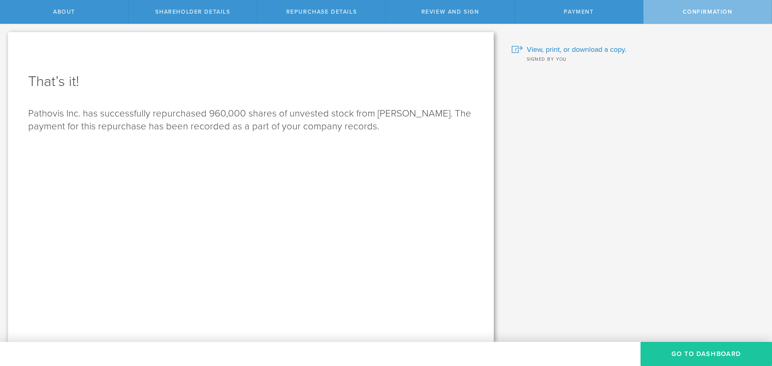
click at [696, 348] on button "Go to Dashboard" at bounding box center [705, 354] width 131 height 24
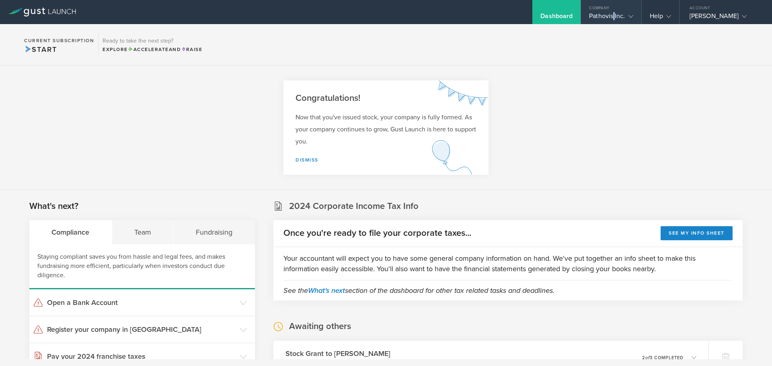
click at [614, 20] on div "Pathovis Inc." at bounding box center [611, 18] width 44 height 12
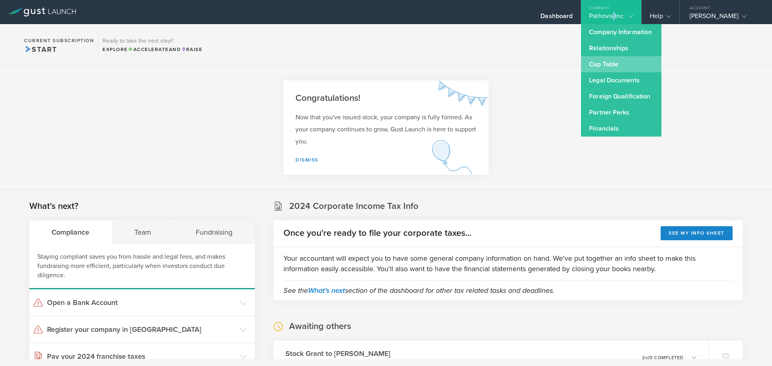
click at [605, 65] on link "Cap Table" at bounding box center [621, 64] width 80 height 16
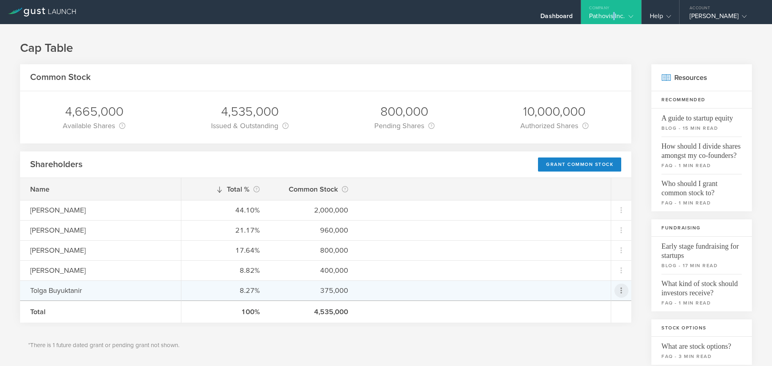
click at [620, 293] on icon at bounding box center [621, 291] width 2 height 6
click at [620, 14] on md-backdrop at bounding box center [386, 183] width 772 height 366
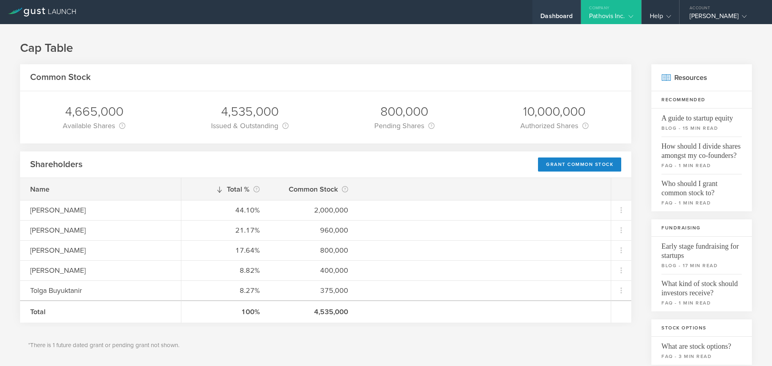
click at [565, 14] on div "Dashboard" at bounding box center [556, 18] width 32 height 12
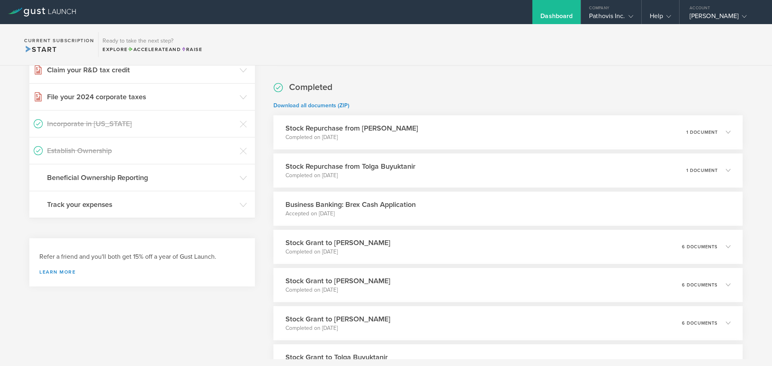
scroll to position [322, 0]
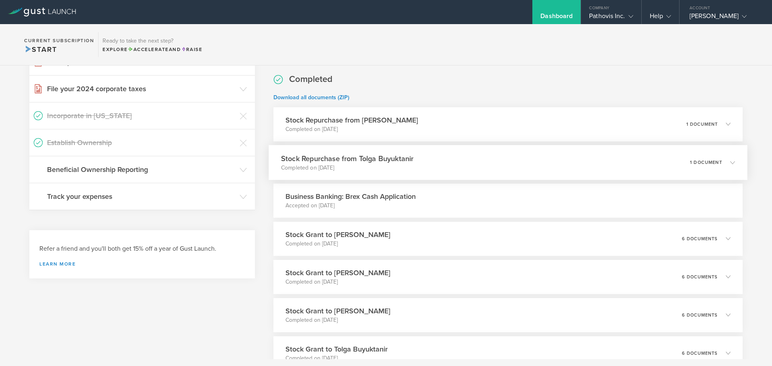
click at [731, 163] on polyline at bounding box center [733, 162] width 4 height 2
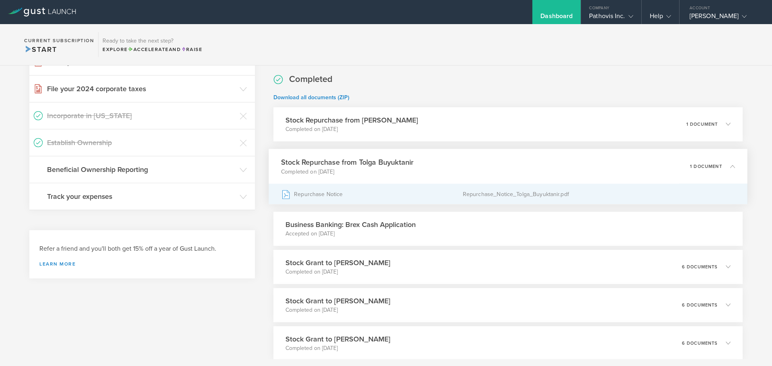
click at [325, 196] on div "Repurchase Notice" at bounding box center [372, 194] width 182 height 20
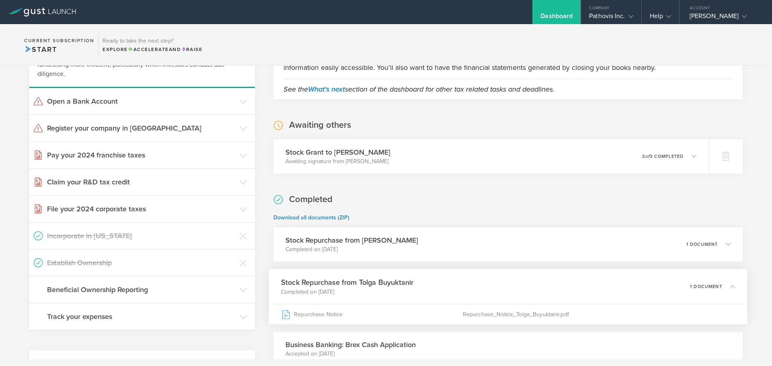
scroll to position [201, 0]
click at [613, 14] on div "Pathovis Inc." at bounding box center [611, 18] width 44 height 12
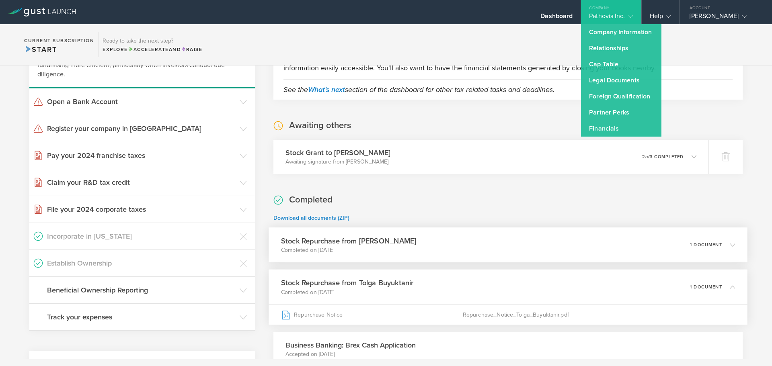
click at [384, 254] on div "Stock Repurchase from Hamza Erguder Completed on Sep 19, 2025 1 document" at bounding box center [508, 245] width 479 height 35
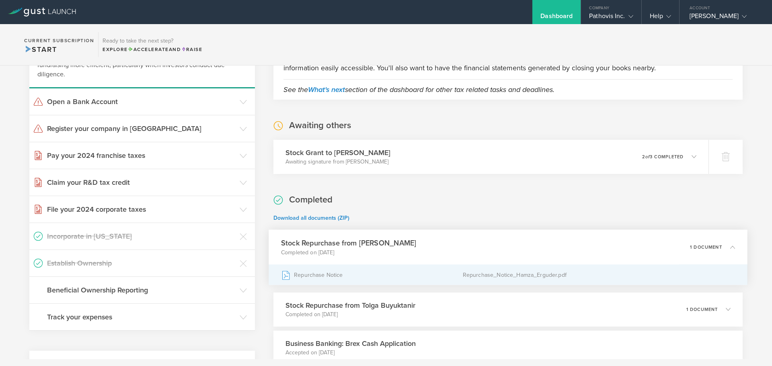
click at [563, 277] on div "Repurchase_Notice_Hamza_Erguder.pdf" at bounding box center [598, 275] width 273 height 20
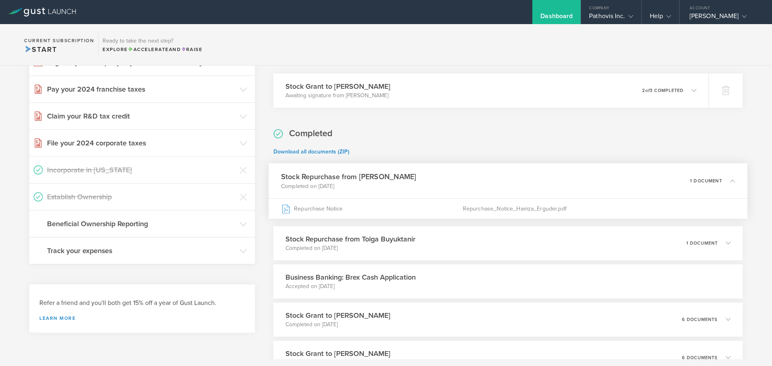
scroll to position [279, 0]
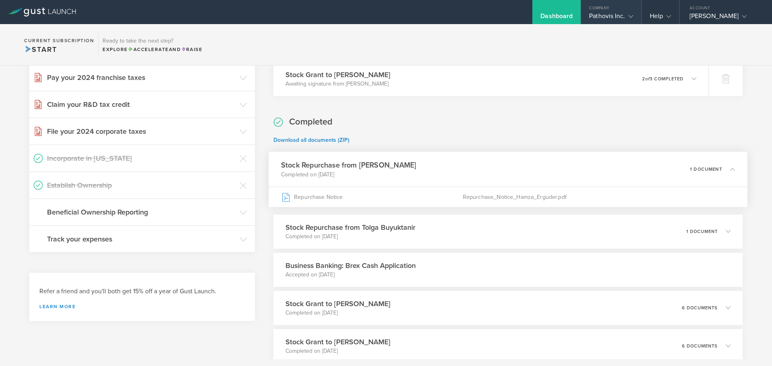
click at [615, 16] on div "Pathovis Inc." at bounding box center [611, 18] width 44 height 12
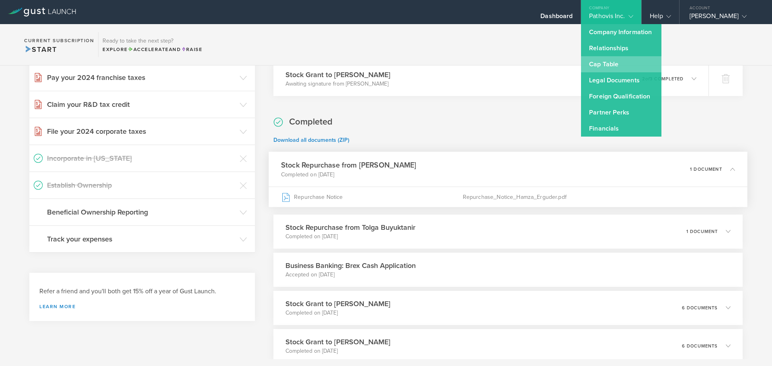
click at [610, 64] on link "Cap Table" at bounding box center [621, 64] width 80 height 16
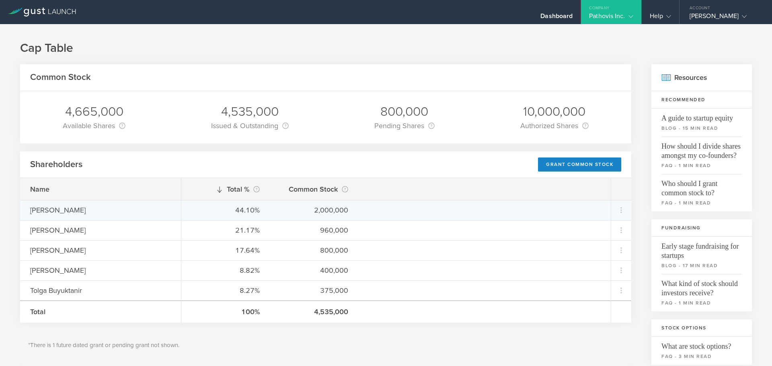
click at [241, 211] on div "44.10%" at bounding box center [225, 210] width 68 height 10
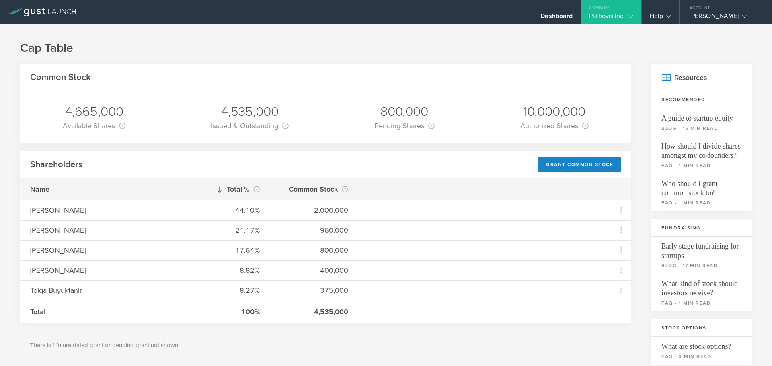
click at [328, 315] on div "4,535,000" at bounding box center [314, 312] width 68 height 10
click at [341, 316] on div "4,535,000" at bounding box center [314, 312] width 68 height 10
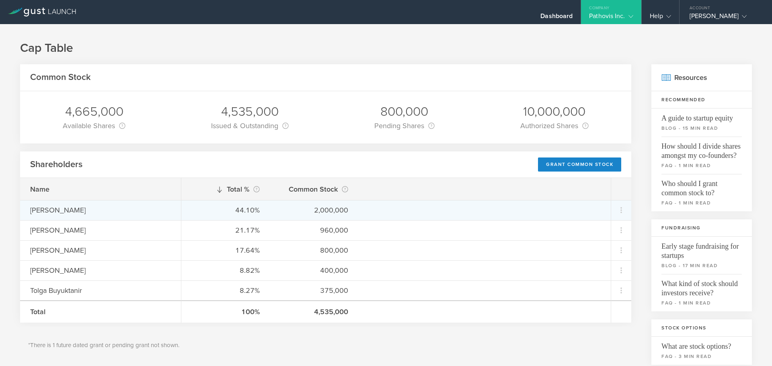
click at [339, 209] on div "2,000,000" at bounding box center [314, 210] width 68 height 10
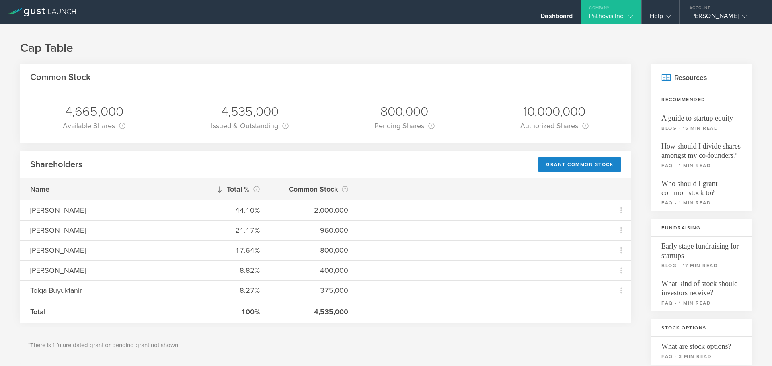
click at [545, 115] on div "10,000,000" at bounding box center [554, 111] width 68 height 17
click at [328, 309] on div "4,535,000" at bounding box center [314, 312] width 68 height 10
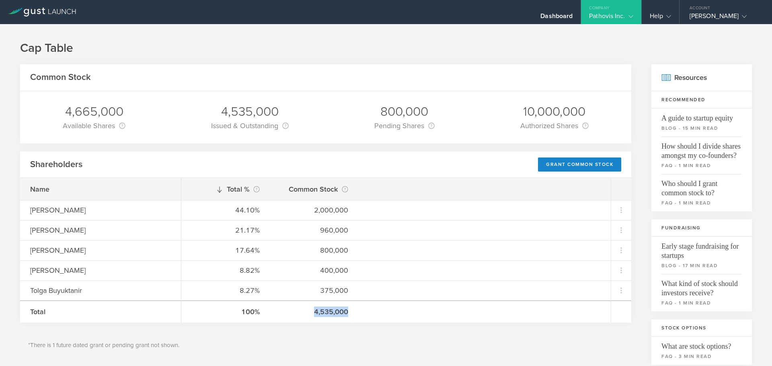
click at [328, 309] on div "4,535,000" at bounding box center [314, 312] width 68 height 10
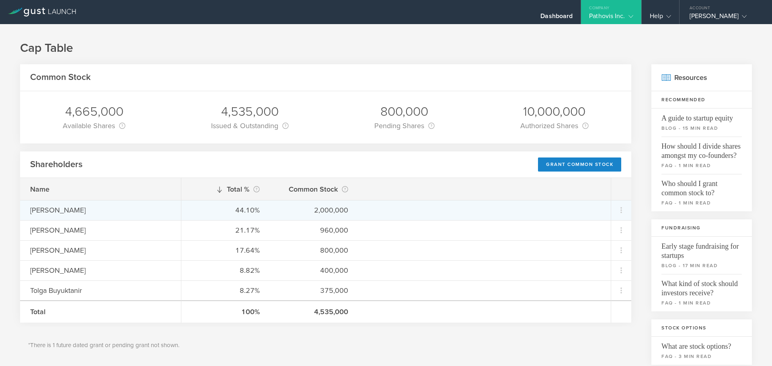
click at [330, 209] on div "2,000,000" at bounding box center [314, 210] width 68 height 10
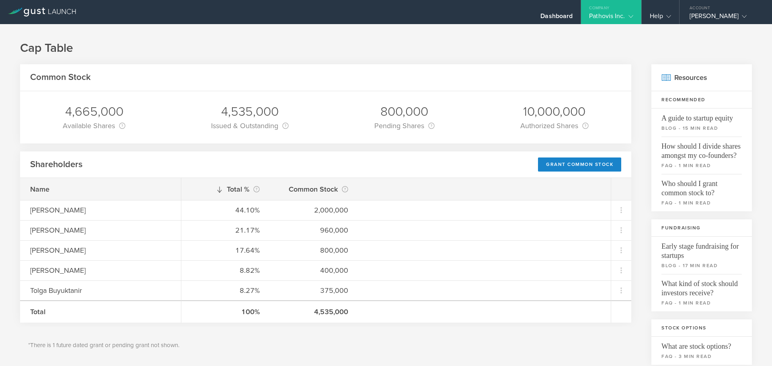
click at [547, 107] on div "10,000,000" at bounding box center [554, 111] width 68 height 17
click at [241, 112] on div "4,535,000" at bounding box center [250, 111] width 78 height 17
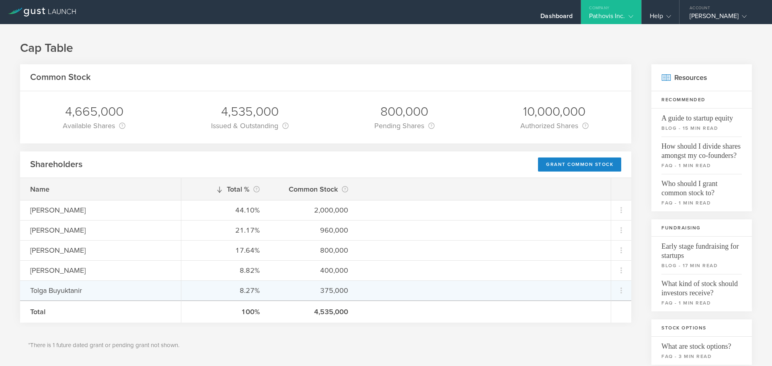
click at [34, 293] on div "Tolga Buyuktanir" at bounding box center [100, 290] width 141 height 10
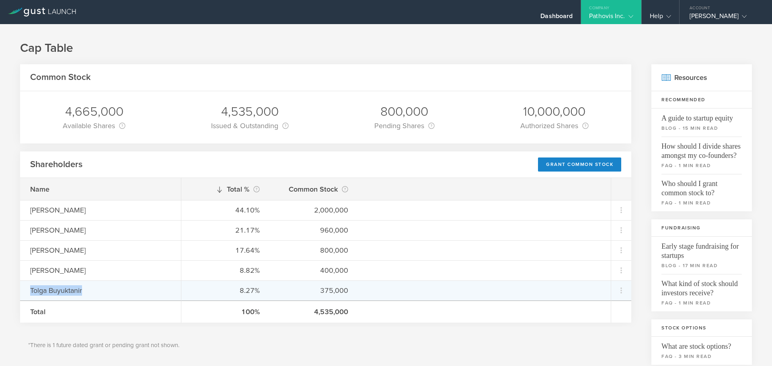
click at [34, 293] on div "Tolga Buyuktanir" at bounding box center [100, 290] width 141 height 10
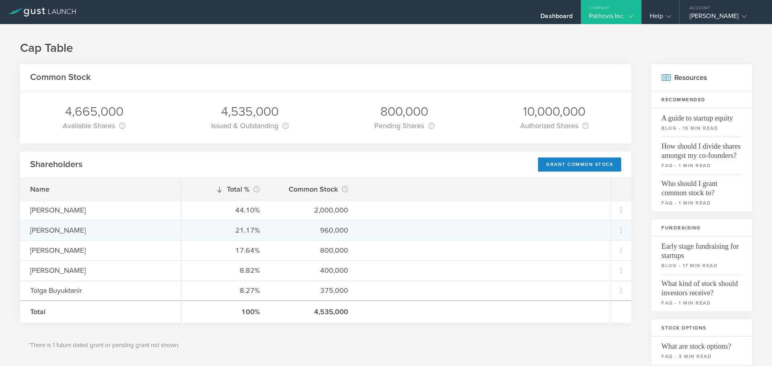
click at [55, 221] on div "[PERSON_NAME]" at bounding box center [100, 230] width 161 height 20
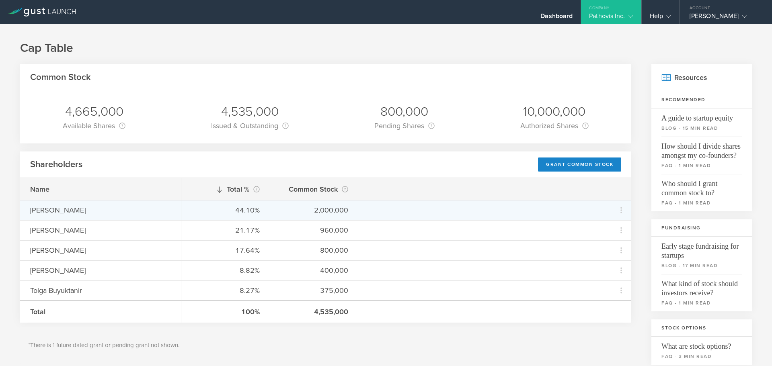
click at [55, 216] on div "[PERSON_NAME]" at bounding box center [100, 210] width 161 height 20
click at [332, 211] on div "2,000,000" at bounding box center [314, 210] width 68 height 10
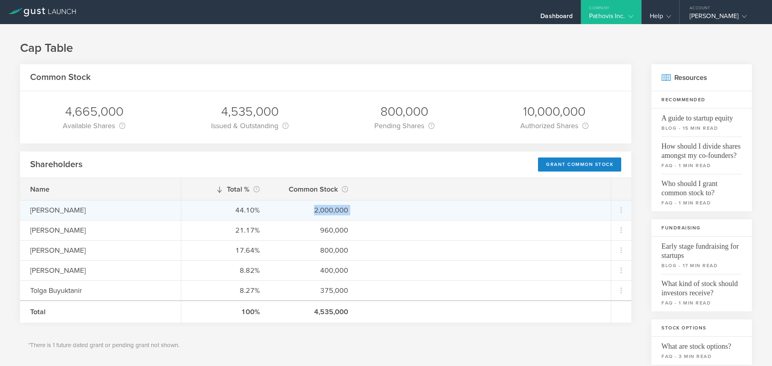
click at [332, 211] on div "2,000,000" at bounding box center [314, 210] width 68 height 10
click at [43, 211] on div "[PERSON_NAME]" at bounding box center [100, 210] width 141 height 10
click at [49, 207] on div "[PERSON_NAME]" at bounding box center [100, 210] width 141 height 10
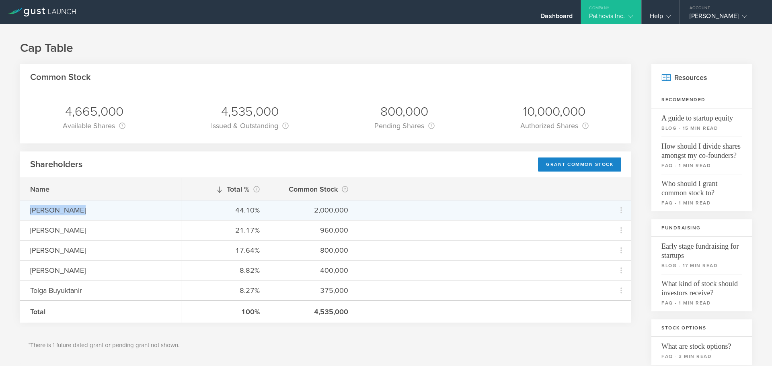
click at [48, 207] on div "[PERSON_NAME]" at bounding box center [100, 210] width 141 height 10
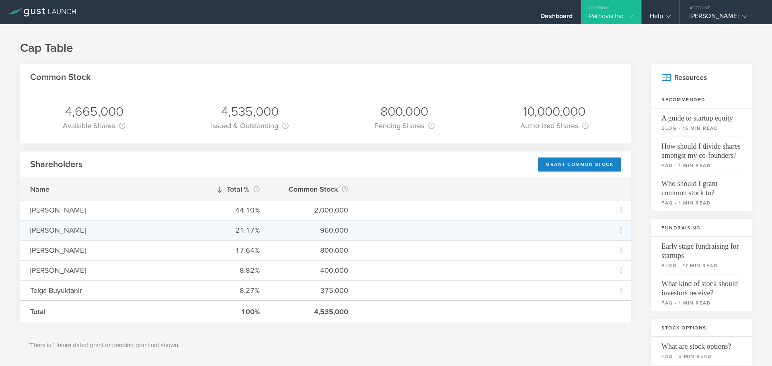
click at [261, 227] on div "21.17% 960,000" at bounding box center [395, 230] width 429 height 20
click at [257, 228] on div "21.17%" at bounding box center [225, 230] width 68 height 10
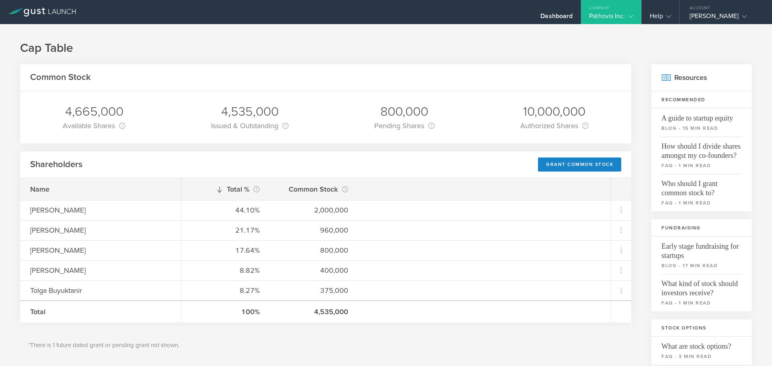
click at [322, 310] on div "4,535,000" at bounding box center [314, 312] width 68 height 10
click at [539, 109] on div "10,000,000" at bounding box center [554, 111] width 68 height 17
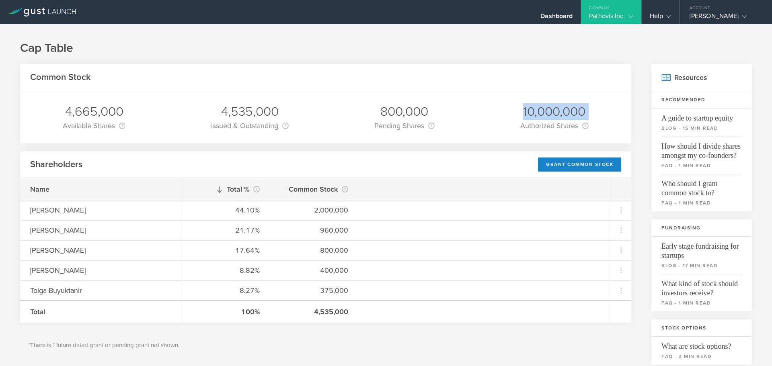
click at [539, 109] on div "10,000,000" at bounding box center [554, 111] width 68 height 17
click at [209, 36] on div "Cap Table Common Stock 4,665,000 Available Shares This is the number of shares …" at bounding box center [386, 334] width 772 height 621
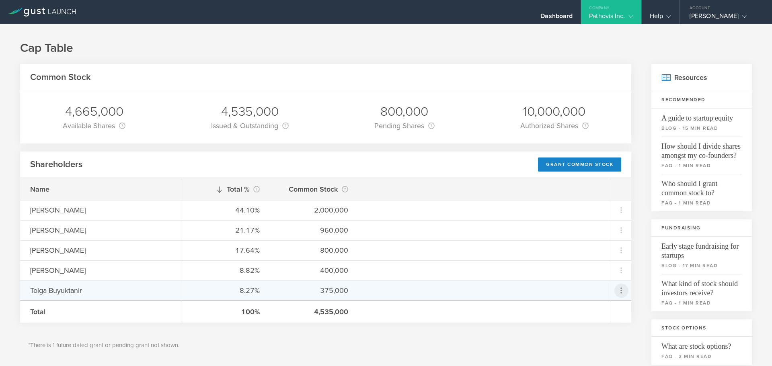
click at [616, 290] on icon at bounding box center [621, 291] width 10 height 10
click at [477, 336] on md-backdrop at bounding box center [386, 183] width 772 height 366
click at [60, 295] on div "Tolga Buyuktanir" at bounding box center [100, 290] width 141 height 10
click at [60, 287] on div "Tolga Buyuktanir" at bounding box center [100, 290] width 141 height 10
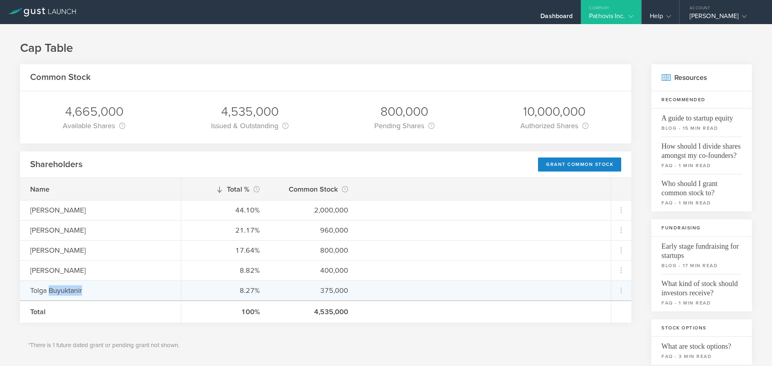
click at [60, 287] on div "Tolga Buyuktanir" at bounding box center [100, 290] width 141 height 10
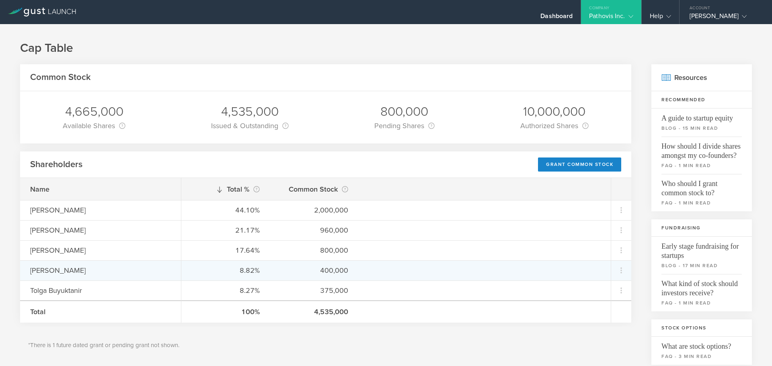
click at [54, 272] on div "[PERSON_NAME]" at bounding box center [100, 270] width 141 height 10
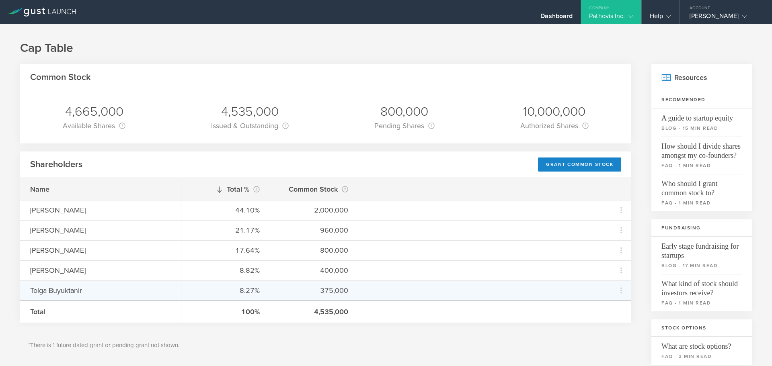
click at [339, 293] on div "375,000" at bounding box center [314, 290] width 68 height 10
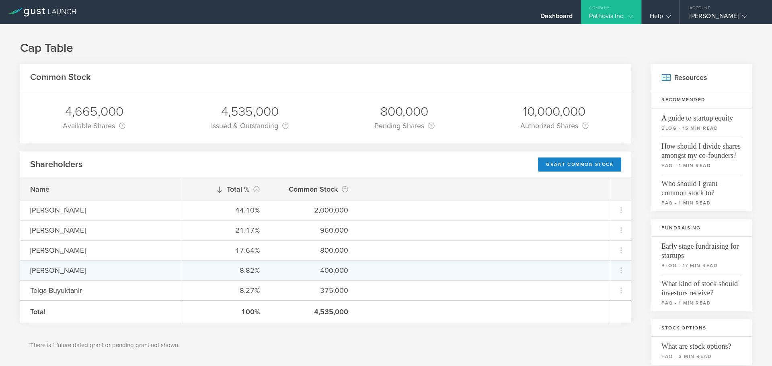
click at [332, 264] on div "8.82% 400,000" at bounding box center [395, 271] width 429 height 20
click at [332, 273] on div "400,000" at bounding box center [314, 270] width 68 height 10
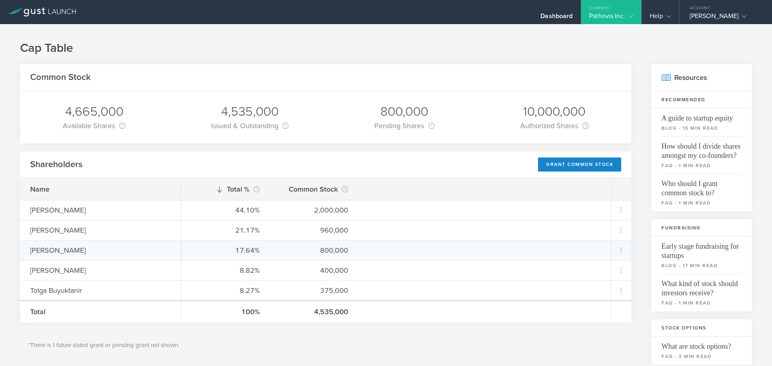
click at [326, 250] on div "800,000" at bounding box center [314, 250] width 68 height 10
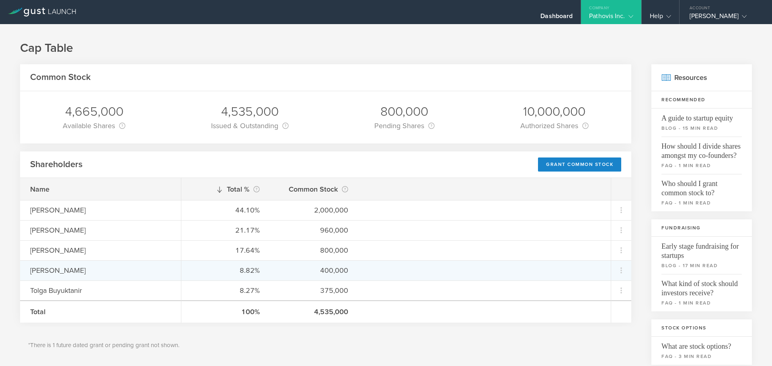
click at [328, 269] on div "400,000" at bounding box center [314, 270] width 68 height 10
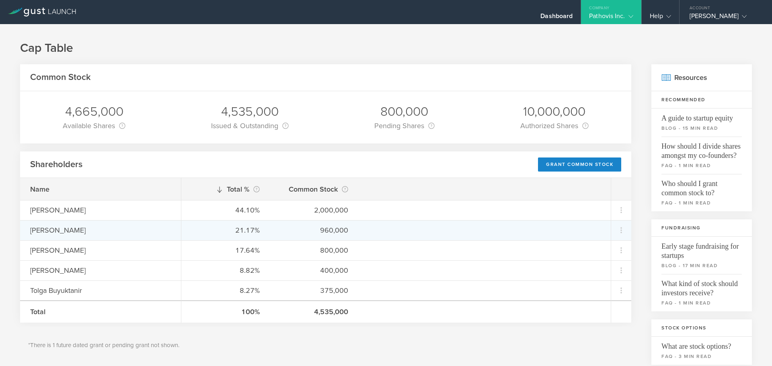
click at [322, 226] on div "960,000" at bounding box center [314, 230] width 68 height 10
click at [332, 232] on div "960,000" at bounding box center [314, 230] width 68 height 10
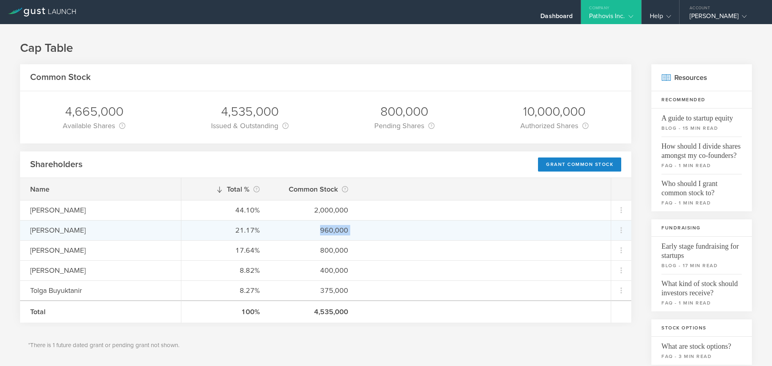
click at [332, 232] on div "960,000" at bounding box center [314, 230] width 68 height 10
click at [620, 230] on icon at bounding box center [621, 231] width 2 height 6
click at [335, 231] on md-backdrop at bounding box center [386, 183] width 772 height 366
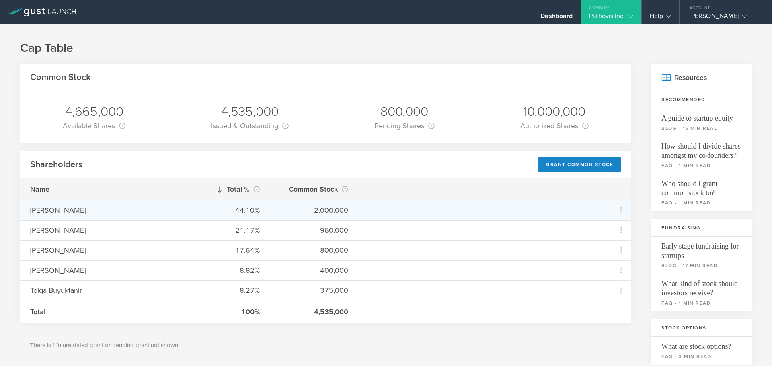
click at [335, 213] on div "2,000,000" at bounding box center [314, 210] width 68 height 10
click at [616, 210] on icon at bounding box center [621, 210] width 10 height 10
click at [580, 249] on div "Repurchase stock" at bounding box center [589, 246] width 61 height 9
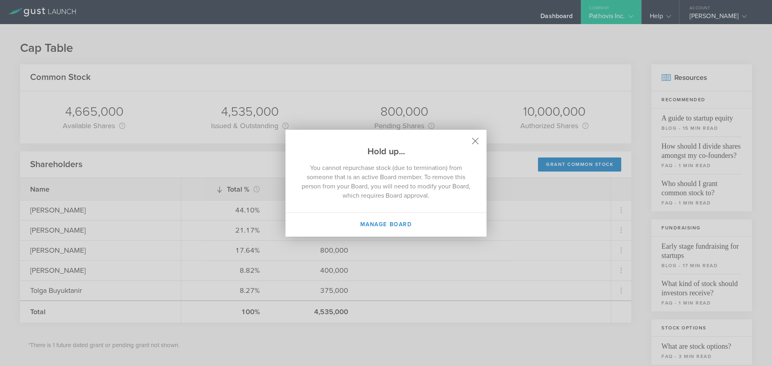
click at [474, 141] on icon at bounding box center [475, 141] width 7 height 7
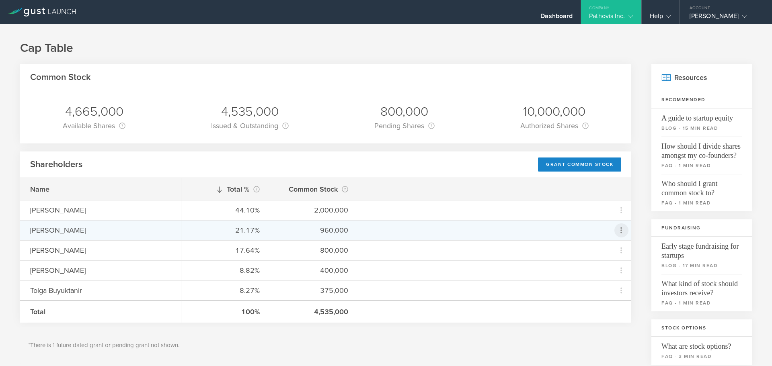
click at [616, 232] on icon at bounding box center [621, 231] width 10 height 10
click at [580, 267] on div "Repurchase stock" at bounding box center [589, 267] width 61 height 9
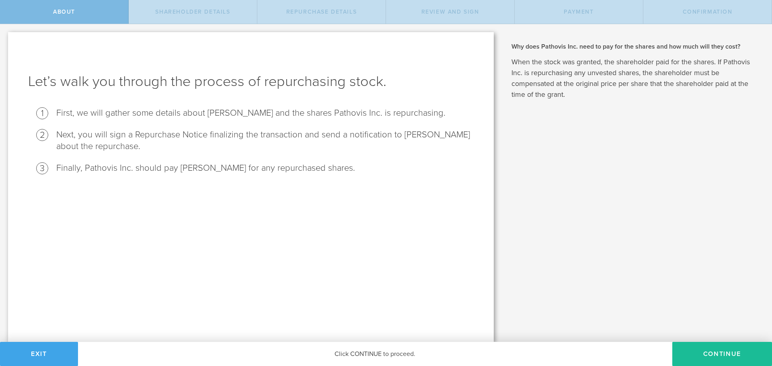
click at [40, 355] on button "Exit" at bounding box center [39, 354] width 78 height 24
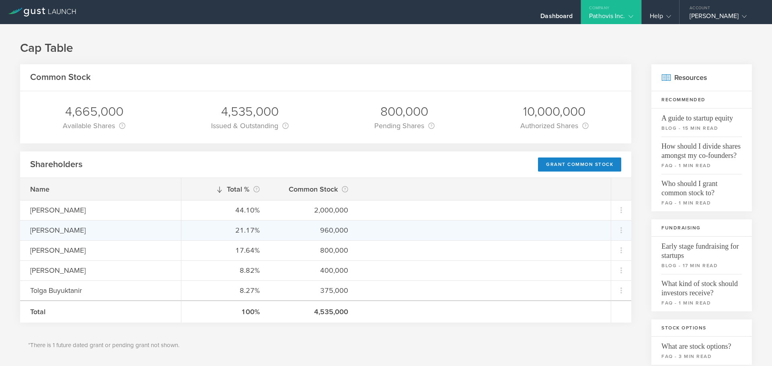
click at [324, 232] on div "960,000" at bounding box center [314, 230] width 68 height 10
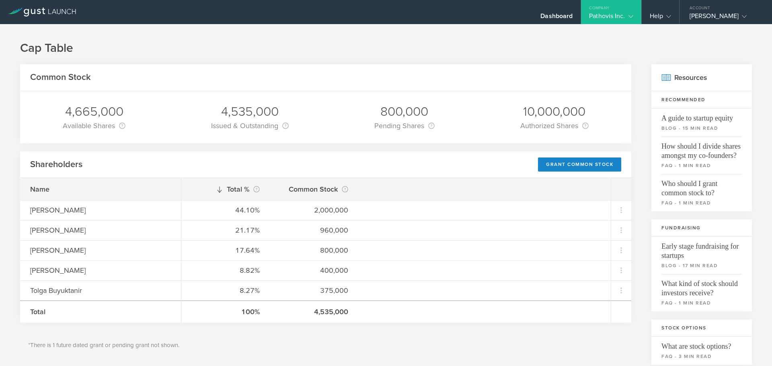
click at [629, 16] on icon at bounding box center [630, 16] width 5 height 5
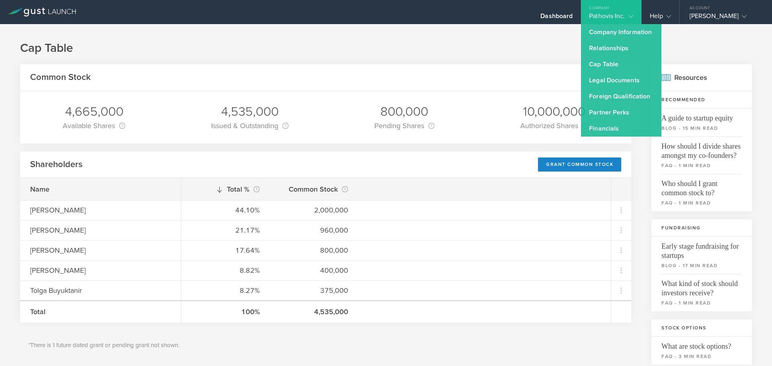
click at [236, 115] on div "4,535,000" at bounding box center [250, 111] width 78 height 17
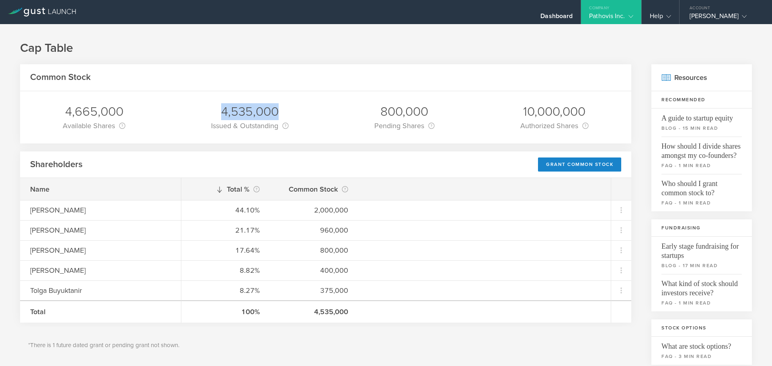
click at [236, 115] on div "4,535,000" at bounding box center [250, 111] width 78 height 17
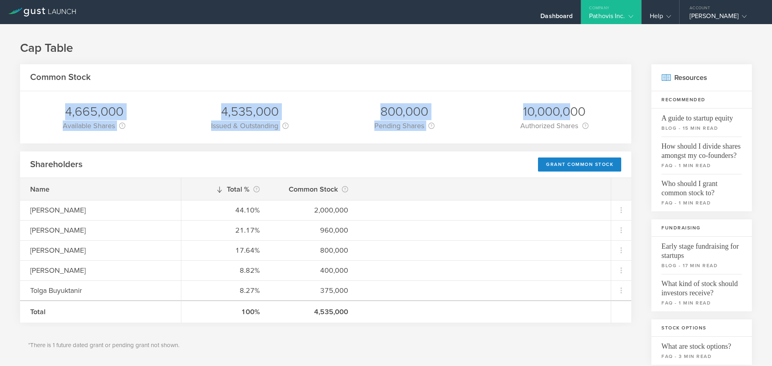
drag, startPoint x: 360, startPoint y: 109, endPoint x: 567, endPoint y: 109, distance: 206.7
click at [567, 109] on div "4,665,000 Available Shares This is the number of shares that the company has av…" at bounding box center [325, 117] width 611 height 52
click at [567, 109] on div "10,000,000" at bounding box center [554, 111] width 68 height 17
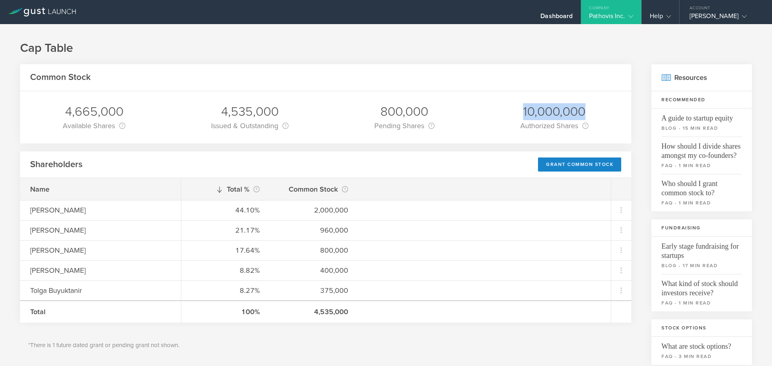
click at [567, 109] on div "10,000,000" at bounding box center [554, 111] width 68 height 17
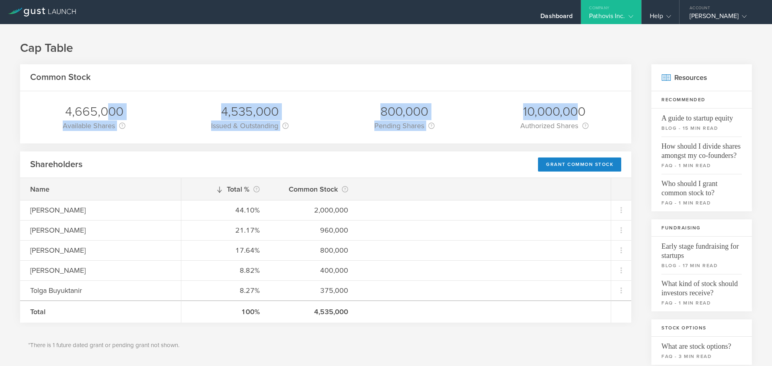
drag, startPoint x: 572, startPoint y: 108, endPoint x: 103, endPoint y: 105, distance: 468.4
click at [103, 105] on div "4,665,000 Available Shares This is the number of shares that the company has av…" at bounding box center [325, 117] width 611 height 52
click at [446, 112] on div "4,665,000 Available Shares This is the number of shares that the company has av…" at bounding box center [325, 117] width 611 height 52
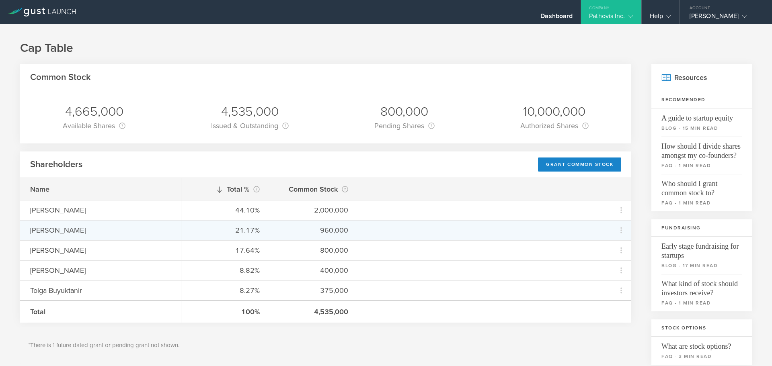
scroll to position [40, 0]
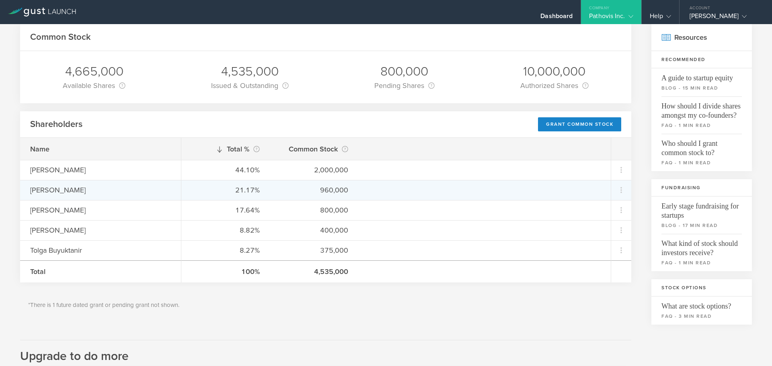
click at [241, 190] on div "21.17%" at bounding box center [225, 190] width 68 height 10
click at [335, 189] on div "960,000" at bounding box center [314, 190] width 68 height 10
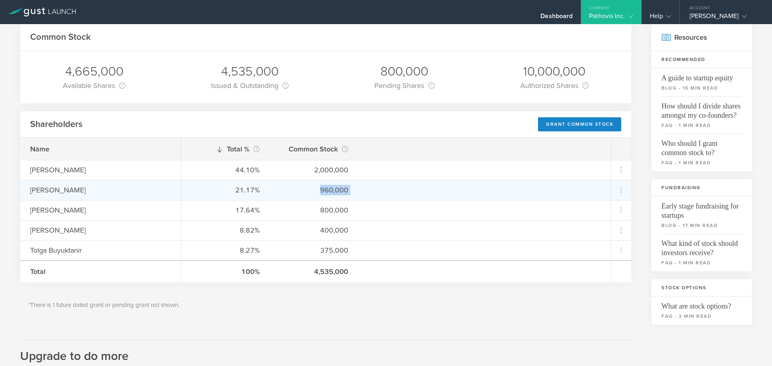
click at [335, 189] on div "960,000" at bounding box center [314, 190] width 68 height 10
click at [241, 191] on div "21.17%" at bounding box center [225, 190] width 68 height 10
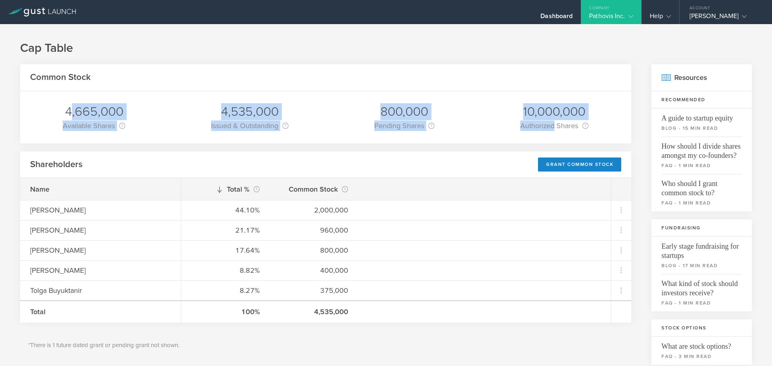
drag, startPoint x: 68, startPoint y: 108, endPoint x: 550, endPoint y: 123, distance: 481.9
click at [550, 123] on div "4,665,000 Available Shares This is the number of shares that the company has av…" at bounding box center [325, 117] width 611 height 52
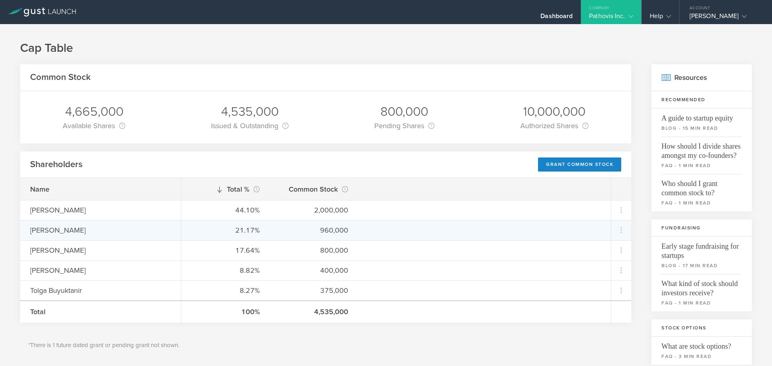
click at [330, 231] on div "960,000" at bounding box center [314, 230] width 68 height 10
click at [618, 227] on icon at bounding box center [621, 231] width 10 height 10
click at [580, 251] on div "Grant Common Stock" at bounding box center [589, 251] width 61 height 9
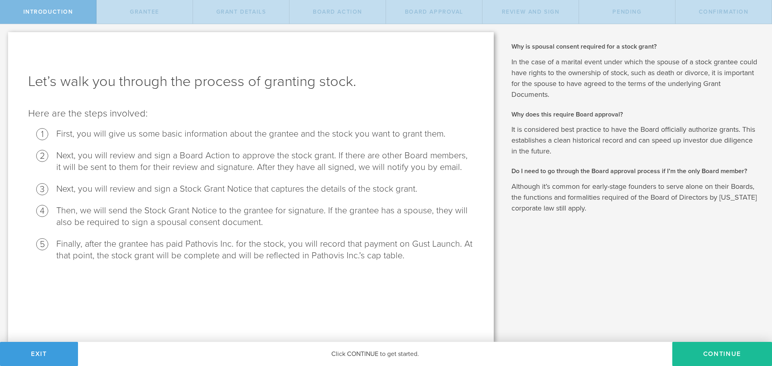
drag, startPoint x: 205, startPoint y: 182, endPoint x: 432, endPoint y: 205, distance: 228.3
click at [205, 182] on ol "First, you will give us some basic information about the grantee and the stock …" at bounding box center [250, 194] width 445 height 133
click at [700, 347] on button "Continue" at bounding box center [722, 354] width 100 height 24
radio input "true"
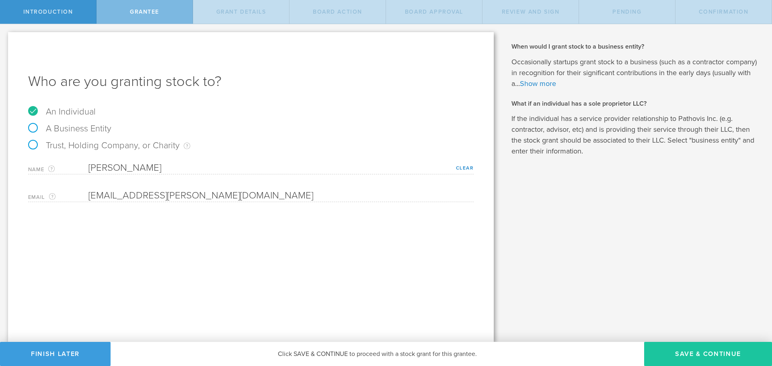
click at [704, 353] on button "Save & Continue" at bounding box center [708, 354] width 128 height 24
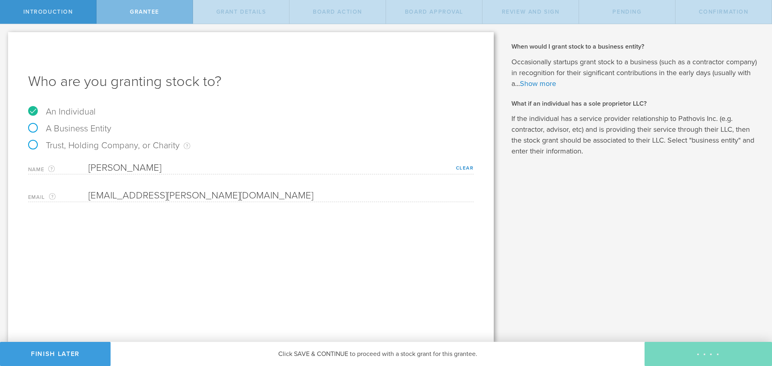
type input "48"
type input "12"
select select "none"
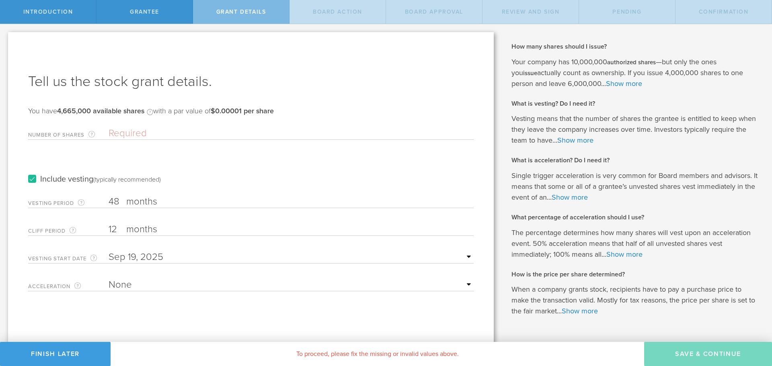
click at [125, 133] on input "Number of Shares The total amount of stock the company is granting to this reci…" at bounding box center [291, 133] width 365 height 12
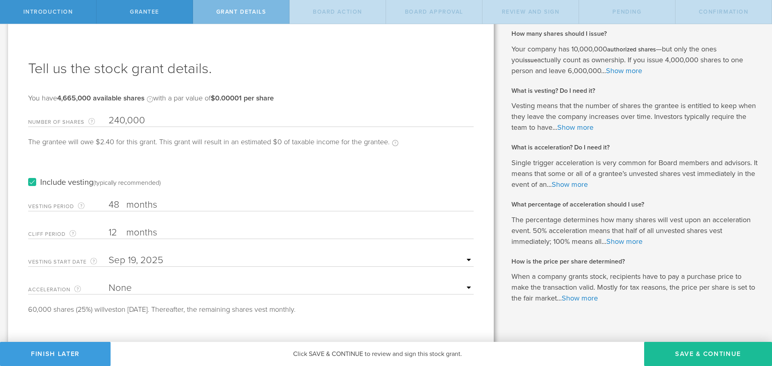
scroll to position [22, 0]
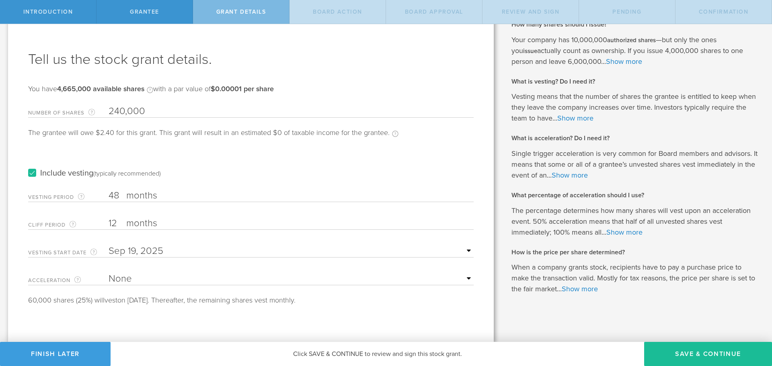
type input "240,000"
click at [184, 277] on select "None Single Trigger Double Trigger" at bounding box center [291, 279] width 365 height 12
select select "double"
click at [109, 273] on select "None Single Trigger Double Trigger" at bounding box center [291, 279] width 365 height 12
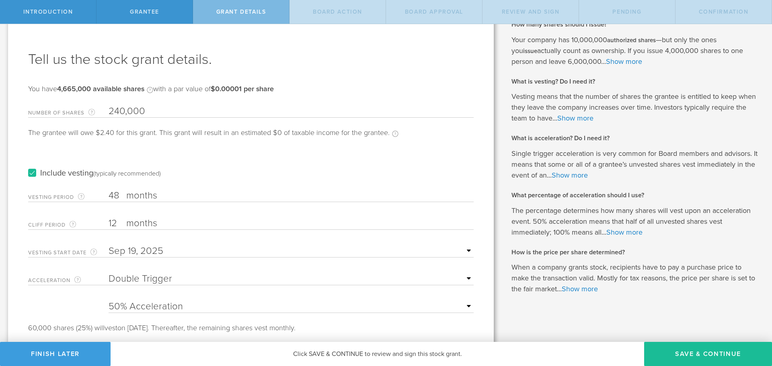
click at [156, 305] on select "25% Acceleration 50% Acceleration 75% Acceleration 100% Acceleration" at bounding box center [291, 307] width 365 height 12
select select "100"
click at [109, 301] on select "25% Acceleration 50% Acceleration 75% Acceleration 100% Acceleration" at bounding box center [291, 307] width 365 height 12
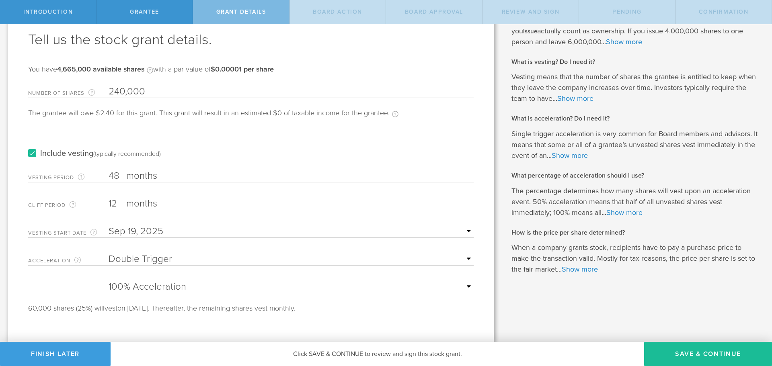
click at [131, 206] on label "months" at bounding box center [166, 205] width 80 height 14
click at [131, 206] on input "12" at bounding box center [291, 204] width 365 height 12
drag, startPoint x: 119, startPoint y: 204, endPoint x: 102, endPoint y: 204, distance: 17.3
click at [102, 204] on div "Cliff Period The initial waiting period before the first set of shares vests. T…" at bounding box center [250, 202] width 445 height 16
type input "1"
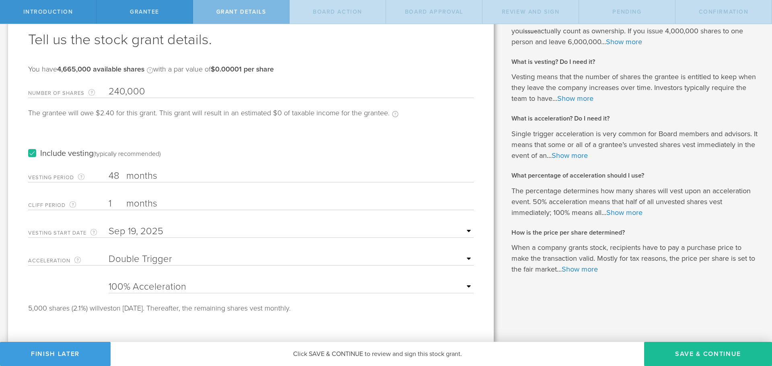
click at [282, 162] on div "Include vesting (typically recommended)" at bounding box center [250, 145] width 445 height 41
drag, startPoint x: 692, startPoint y: 350, endPoint x: 212, endPoint y: 263, distance: 487.4
click at [220, 24] on div "Introduction Grantee Grant Details Board Action Board Approval Review and Sign …" at bounding box center [386, 12] width 772 height 24
click at [113, 175] on input "48" at bounding box center [291, 176] width 365 height 12
drag, startPoint x: 119, startPoint y: 172, endPoint x: 90, endPoint y: 178, distance: 29.8
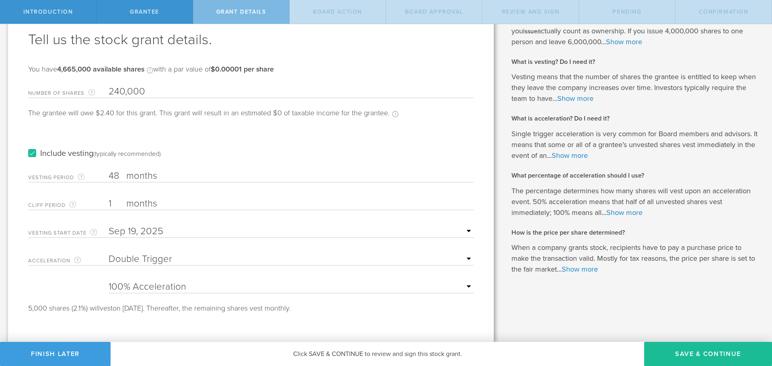
click at [90, 178] on div "Vesting Period The total number of months until vesting is complete. 48 months …" at bounding box center [250, 174] width 445 height 16
type input "36"
click at [179, 144] on div "Include vesting (typically recommended)" at bounding box center [250, 145] width 445 height 41
click at [688, 350] on button "Save & Continue" at bounding box center [708, 354] width 128 height 24
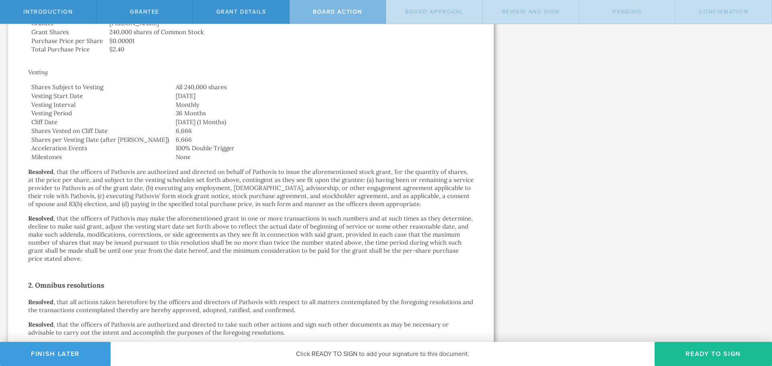
scroll to position [353, 0]
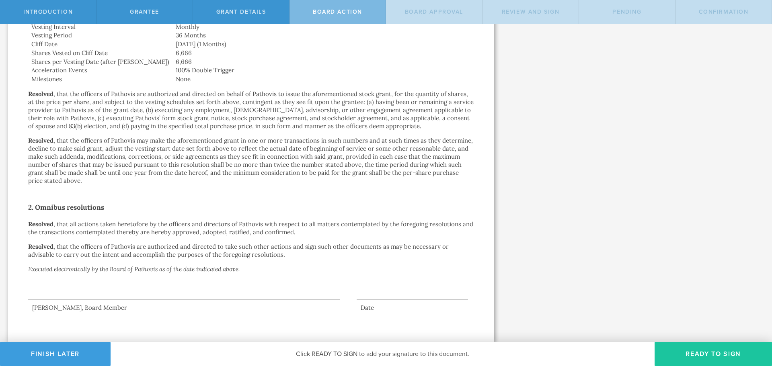
click at [712, 345] on button "Ready to Sign" at bounding box center [713, 354] width 117 height 24
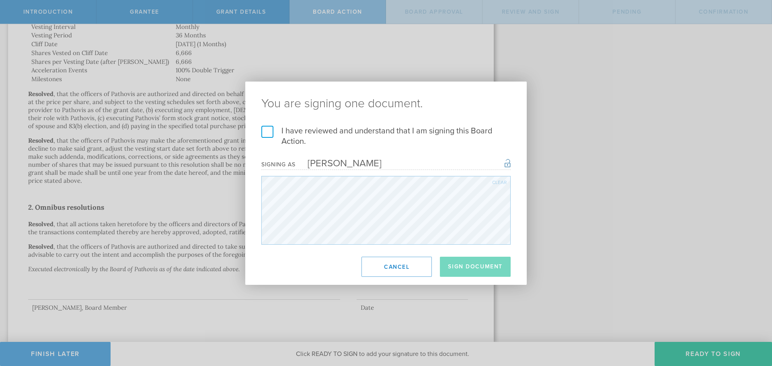
click at [280, 127] on label "I have reviewed and understand that I am signing this Board Action." at bounding box center [385, 136] width 249 height 21
click at [0, 0] on input "I have reviewed and understand that I am signing this Board Action." at bounding box center [0, 0] width 0 height 0
click at [469, 264] on button "Sign Document" at bounding box center [475, 267] width 71 height 20
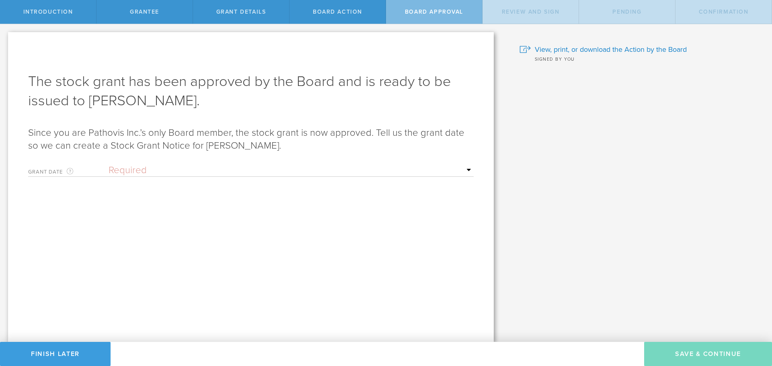
scroll to position [0, 0]
click at [142, 171] on select "Required Upon grantee's signature A specific date" at bounding box center [291, 170] width 365 height 12
select select "uponGranteeSignature"
click at [109, 164] on select "Required Upon grantee's signature A specific date" at bounding box center [291, 170] width 365 height 12
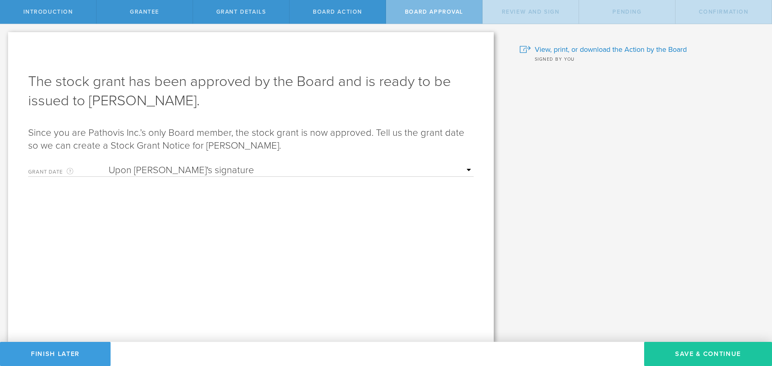
click at [693, 353] on button "Save & Continue" at bounding box center [708, 354] width 128 height 24
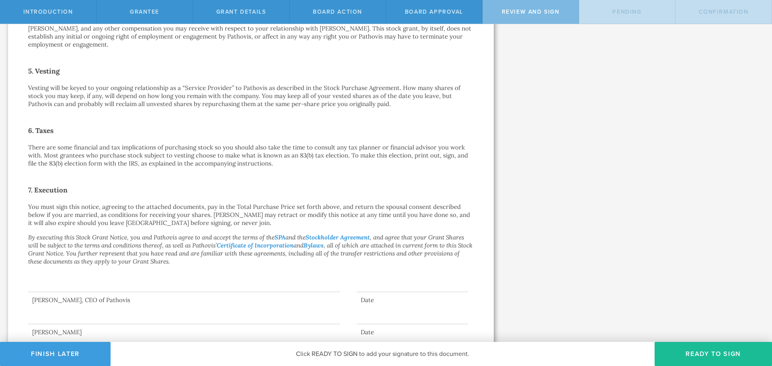
scroll to position [474, 0]
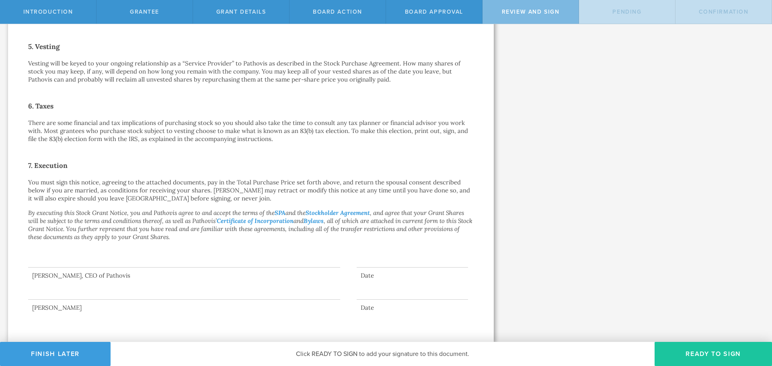
click at [711, 359] on button "Ready to Sign" at bounding box center [713, 354] width 117 height 24
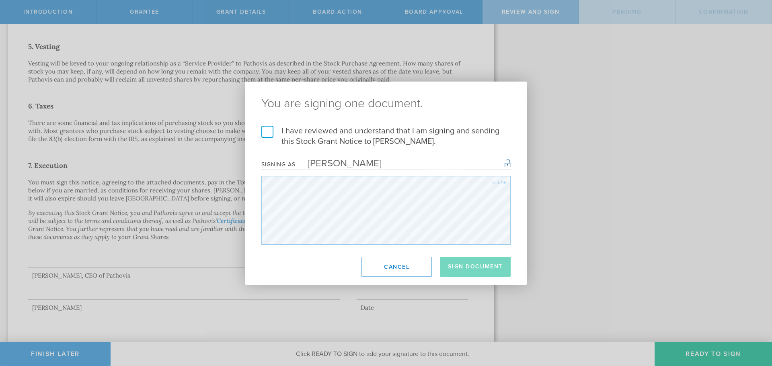
click at [278, 131] on label "I have reviewed and understand that I am signing and sending this Stock Grant N…" at bounding box center [385, 136] width 249 height 21
click at [0, 0] on input "I have reviewed and understand that I am signing and sending this Stock Grant N…" at bounding box center [0, 0] width 0 height 0
click at [480, 271] on button "Sign Document" at bounding box center [475, 267] width 71 height 20
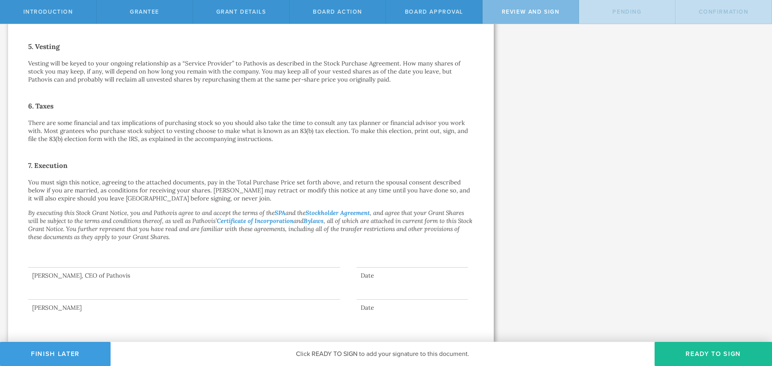
scroll to position [0, 0]
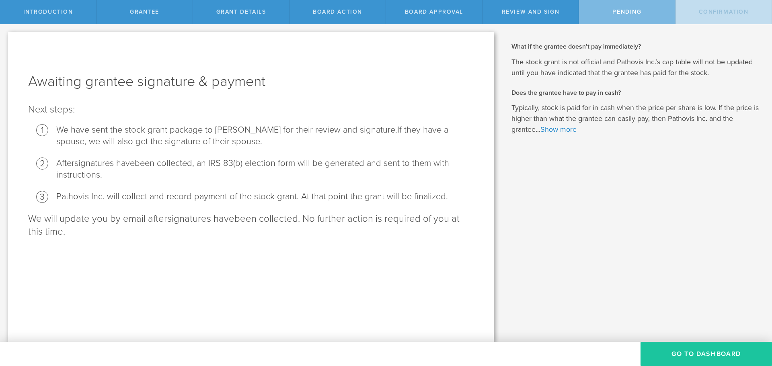
click at [682, 349] on button "Go To Dashboard" at bounding box center [705, 354] width 131 height 24
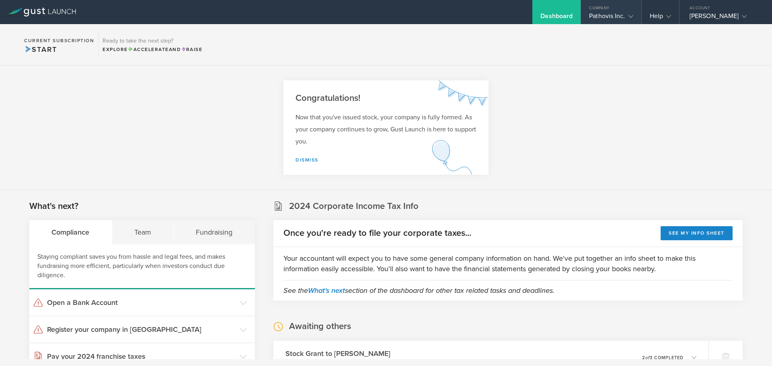
click at [604, 10] on div "Company" at bounding box center [611, 6] width 60 height 12
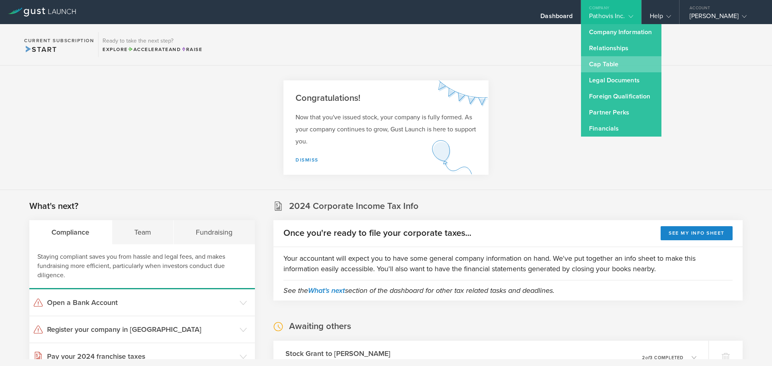
click at [612, 64] on link "Cap Table" at bounding box center [621, 64] width 80 height 16
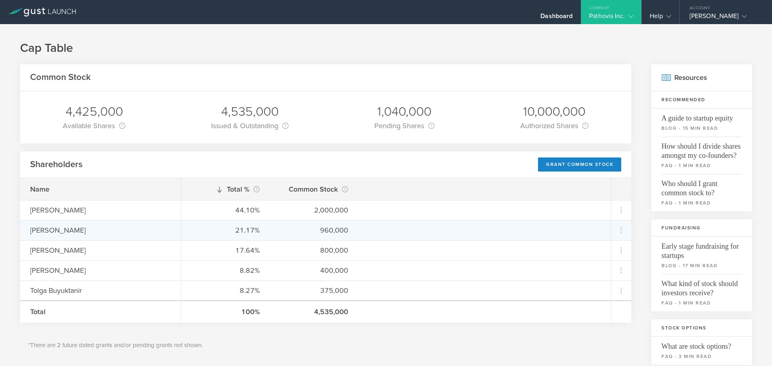
click at [335, 230] on div "960,000" at bounding box center [314, 230] width 68 height 10
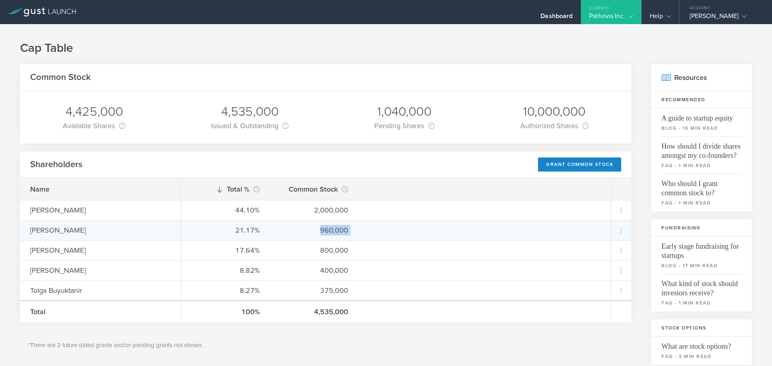
click at [335, 230] on div "960,000" at bounding box center [314, 230] width 68 height 10
click at [53, 232] on div "[PERSON_NAME]" at bounding box center [100, 230] width 141 height 10
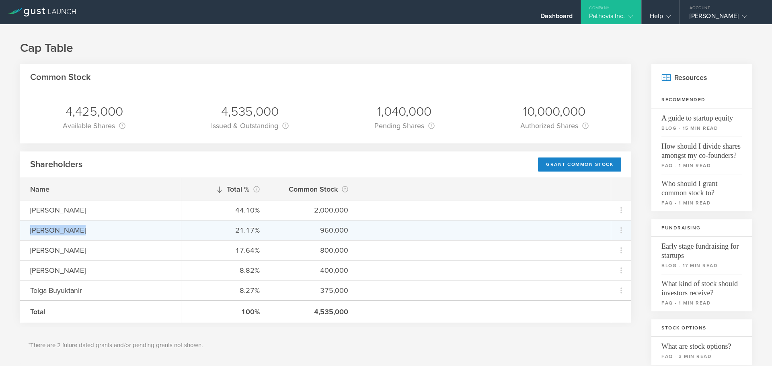
click at [53, 232] on div "[PERSON_NAME]" at bounding box center [100, 230] width 141 height 10
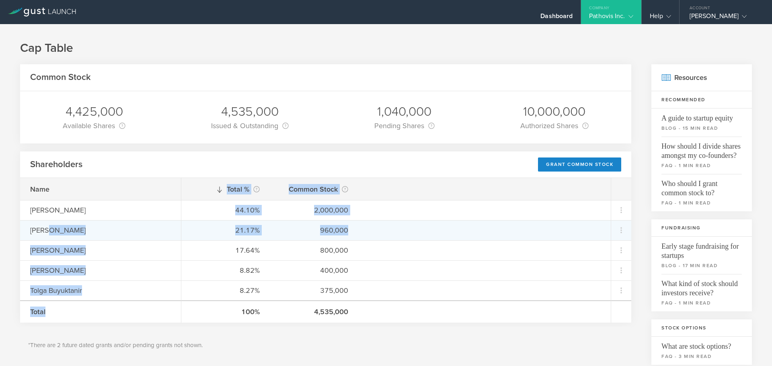
drag, startPoint x: 257, startPoint y: 225, endPoint x: 47, endPoint y: 225, distance: 210.3
click at [47, 225] on div "Name Murat Baday Prashanth Asuri Ozlem Ercal Murat Citir Tolga Buyuktanir Total…" at bounding box center [325, 250] width 611 height 145
click at [47, 225] on div "[PERSON_NAME]" at bounding box center [100, 230] width 141 height 10
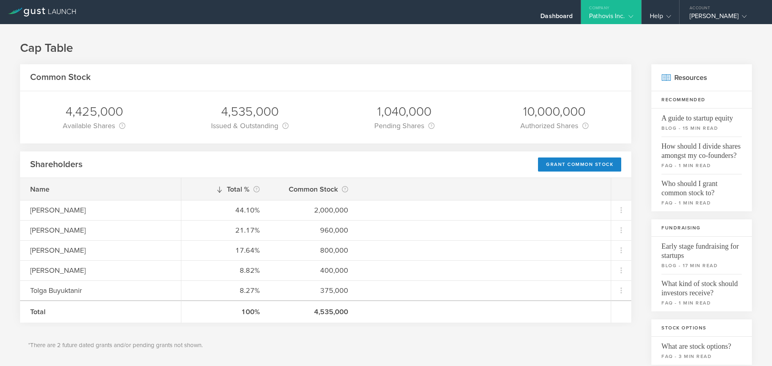
click at [605, 14] on div "Pathovis Inc." at bounding box center [611, 18] width 44 height 12
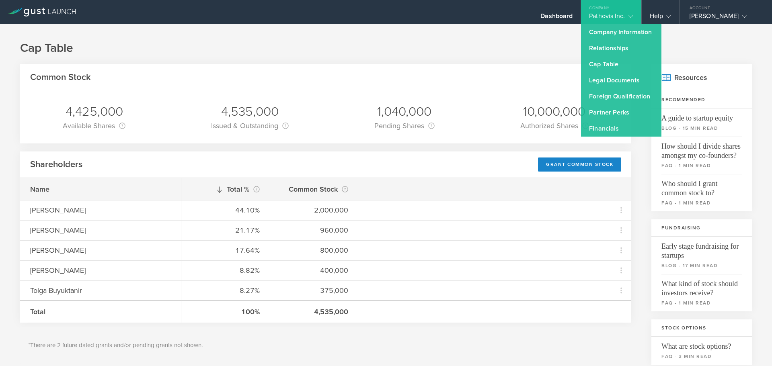
click at [215, 168] on div "Shareholders Grant Common Stock" at bounding box center [325, 165] width 611 height 27
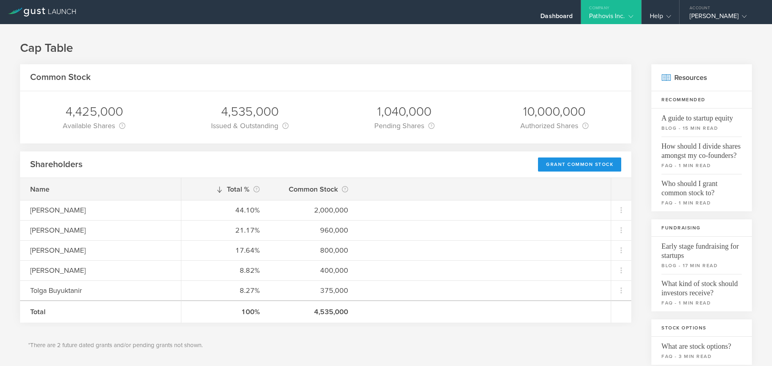
click at [577, 164] on div "Grant Common Stock" at bounding box center [579, 165] width 83 height 14
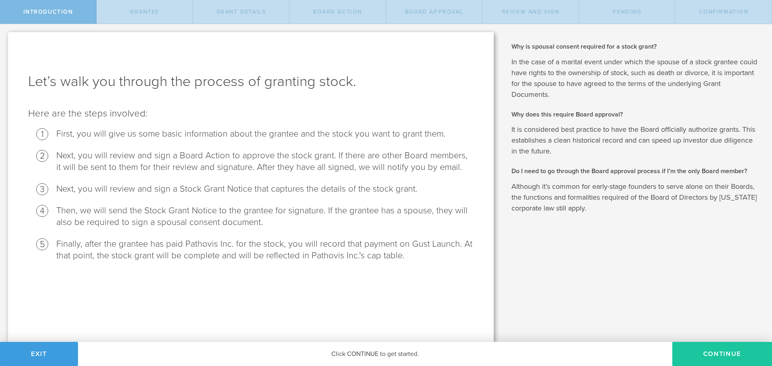
click at [710, 356] on button "Continue" at bounding box center [722, 354] width 100 height 24
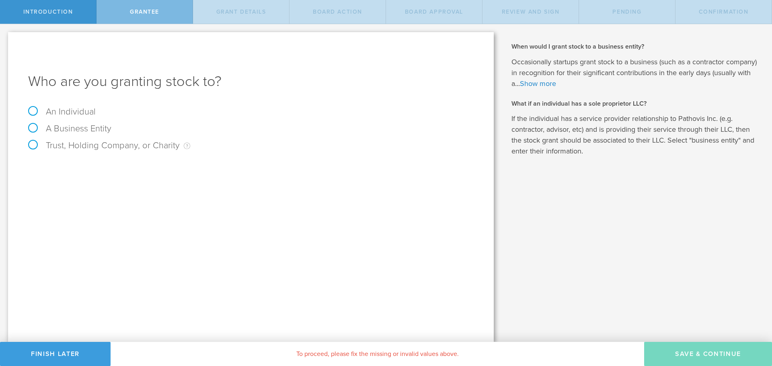
click at [57, 114] on label "An Individual" at bounding box center [62, 112] width 68 height 10
click at [5, 37] on input "An Individual" at bounding box center [2, 30] width 5 height 13
radio input "true"
click at [134, 167] on input "text" at bounding box center [280, 168] width 385 height 12
click at [104, 166] on input "Sounil" at bounding box center [280, 168] width 385 height 12
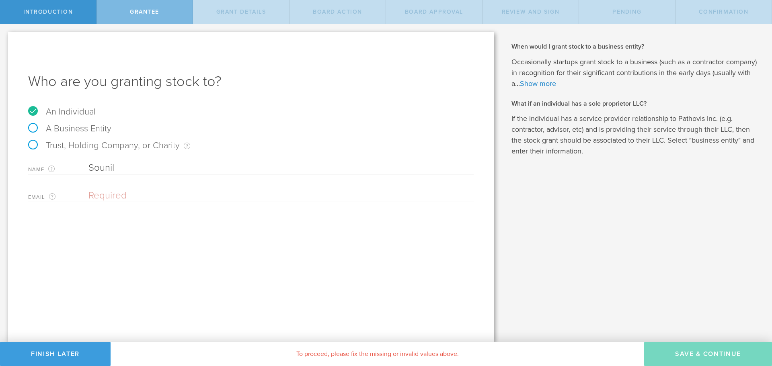
click at [104, 166] on input "Sounil" at bounding box center [280, 168] width 385 height 12
type input "[PERSON_NAME]"
paste input "[EMAIL_ADDRESS][PERSON_NAME][DOMAIN_NAME]"
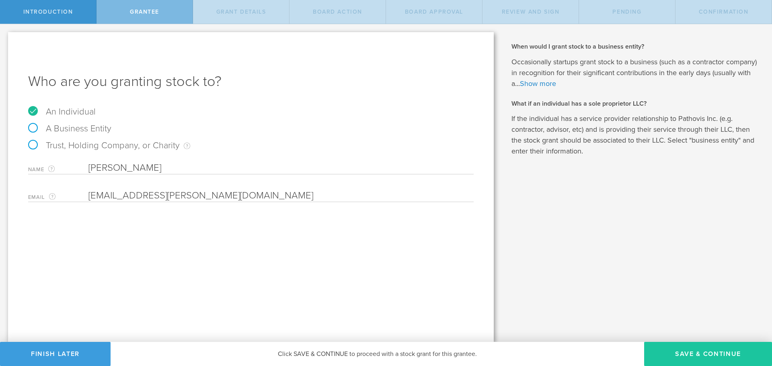
type input "[EMAIL_ADDRESS][PERSON_NAME][DOMAIN_NAME]"
click at [693, 356] on button "Save & Continue" at bounding box center [708, 354] width 128 height 24
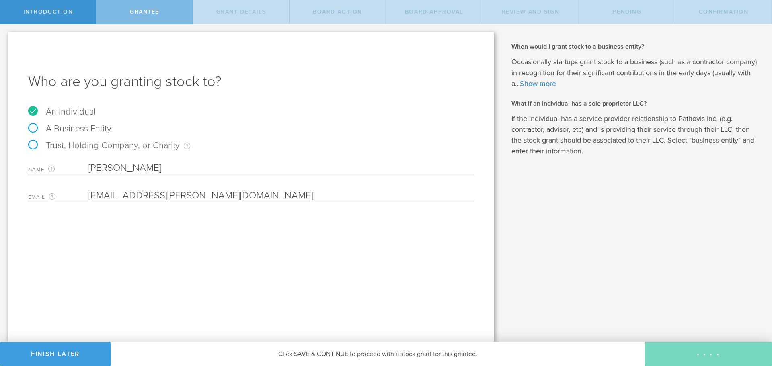
type input "48"
type input "12"
select select "none"
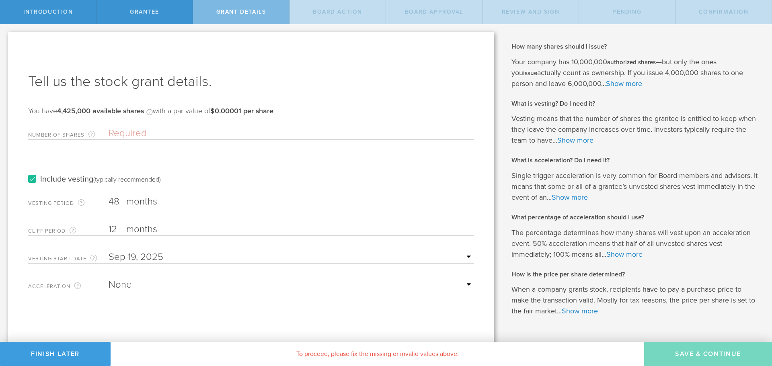
click at [144, 133] on input "Number of Shares The total amount of stock the company is granting to this reci…" at bounding box center [291, 133] width 365 height 12
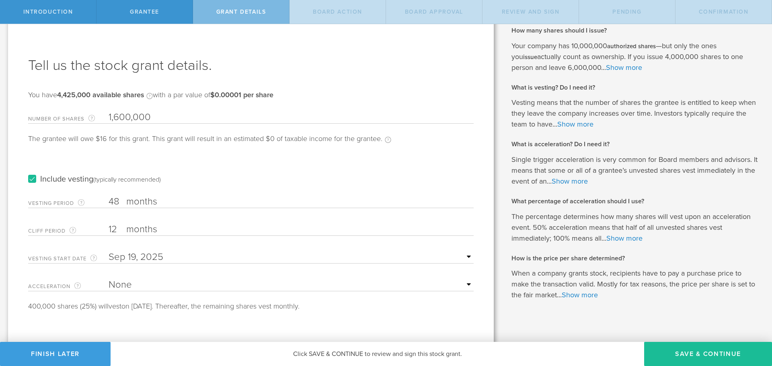
scroll to position [22, 0]
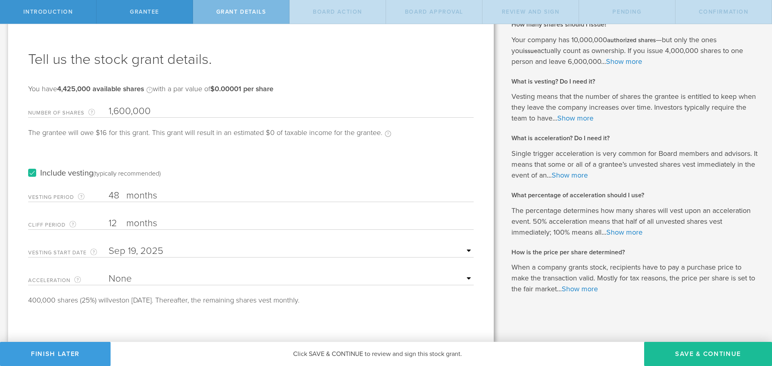
type input "1,600,000"
click at [205, 287] on form "Number of Shares The total amount of stock the company is granting to this reci…" at bounding box center [250, 202] width 445 height 203
click at [186, 283] on select "None Single Trigger Double Trigger" at bounding box center [291, 279] width 365 height 12
select select "double"
click at [109, 273] on select "None Single Trigger Double Trigger" at bounding box center [291, 279] width 365 height 12
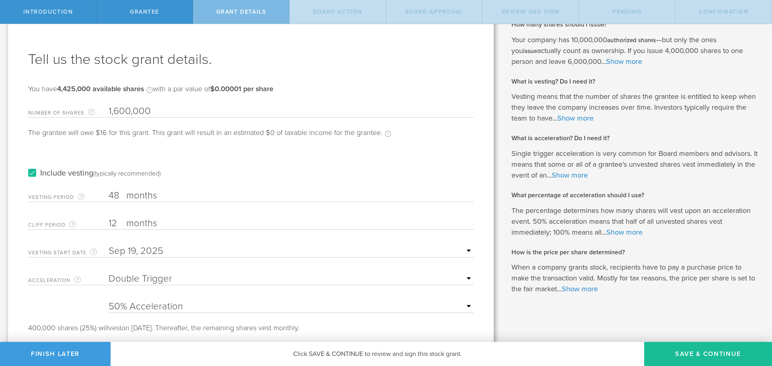
click at [165, 308] on select "25% Acceleration 50% Acceleration 75% Acceleration 100% Acceleration" at bounding box center [291, 307] width 365 height 12
select select "100"
click at [109, 301] on select "25% Acceleration 50% Acceleration 75% Acceleration 100% Acceleration" at bounding box center [291, 307] width 365 height 12
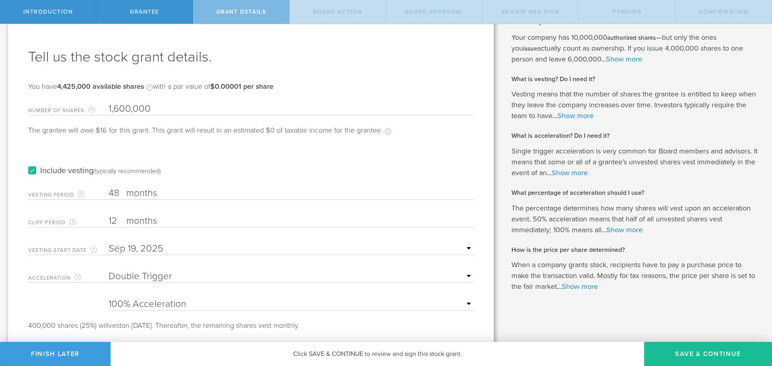
scroll to position [42, 0]
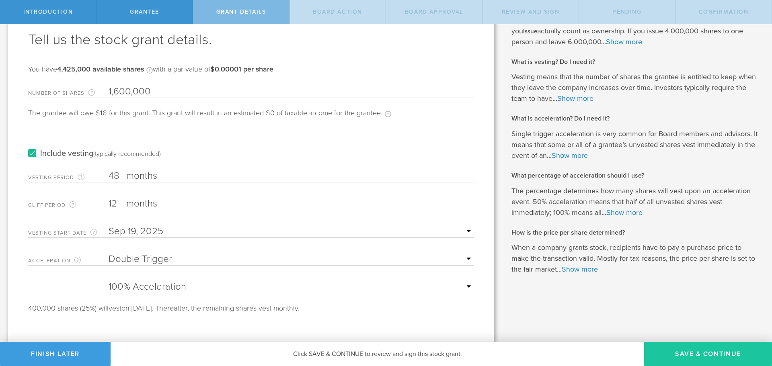
click at [696, 357] on button "Save & Continue" at bounding box center [708, 354] width 128 height 24
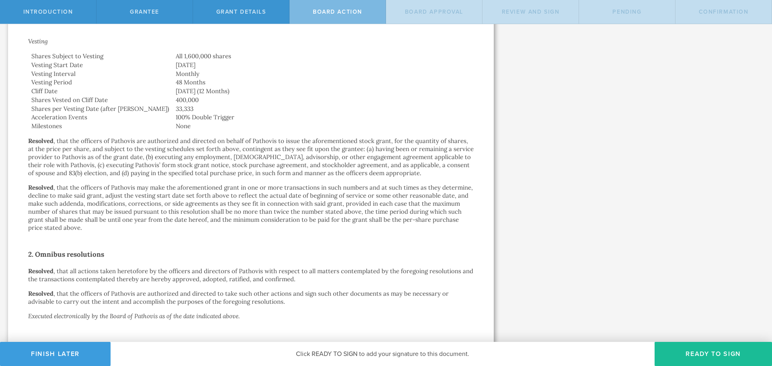
scroll to position [232, 0]
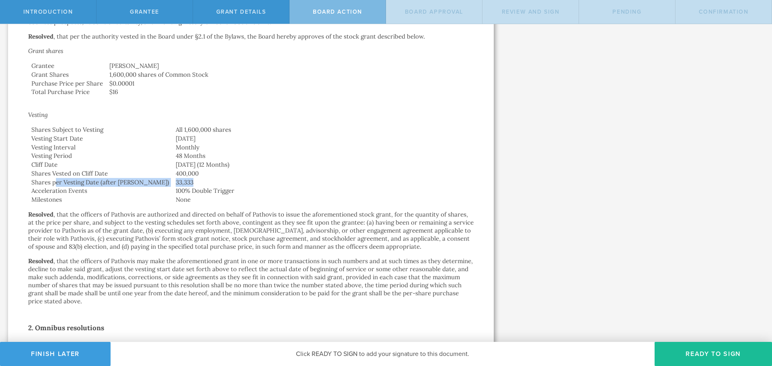
drag, startPoint x: 57, startPoint y: 183, endPoint x: 167, endPoint y: 186, distance: 110.2
click at [167, 186] on tr "Shares per Vesting Date (after [PERSON_NAME]) 33,333" at bounding box center [250, 182] width 445 height 9
click at [121, 185] on td "Shares per Vesting Date (after [PERSON_NAME])" at bounding box center [100, 182] width 144 height 9
drag, startPoint x: 59, startPoint y: 185, endPoint x: 176, endPoint y: 183, distance: 117.4
click at [176, 183] on tr "Shares per Vesting Date (after [PERSON_NAME]) 33,333" at bounding box center [250, 182] width 445 height 9
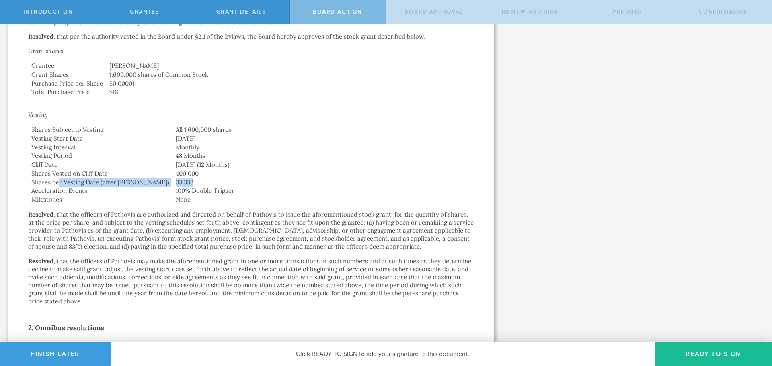
click at [176, 183] on td "33,333" at bounding box center [322, 182] width 301 height 9
drag, startPoint x: 160, startPoint y: 181, endPoint x: 147, endPoint y: 181, distance: 13.7
click at [41, 181] on tr "Shares per Vesting Date (after [PERSON_NAME]) 33,333" at bounding box center [250, 182] width 445 height 9
click at [172, 181] on td "33,333" at bounding box center [322, 182] width 301 height 9
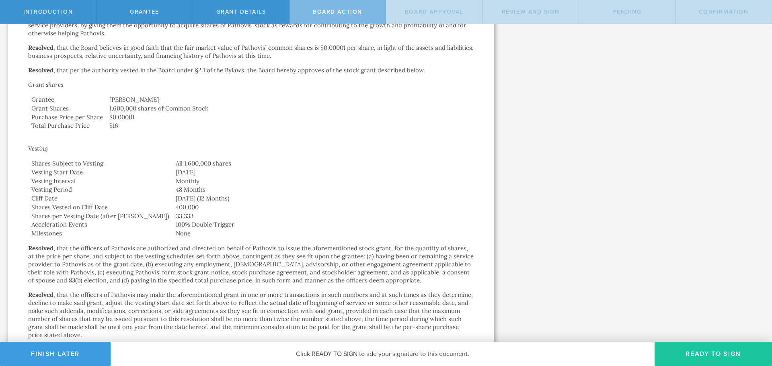
scroll to position [192, 0]
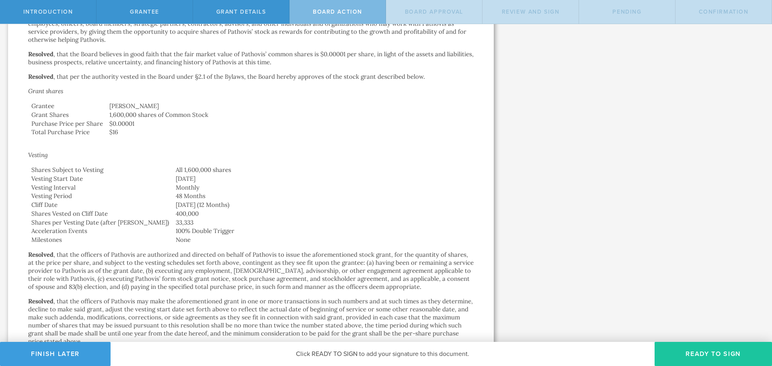
click at [732, 349] on button "Ready to Sign" at bounding box center [713, 354] width 117 height 24
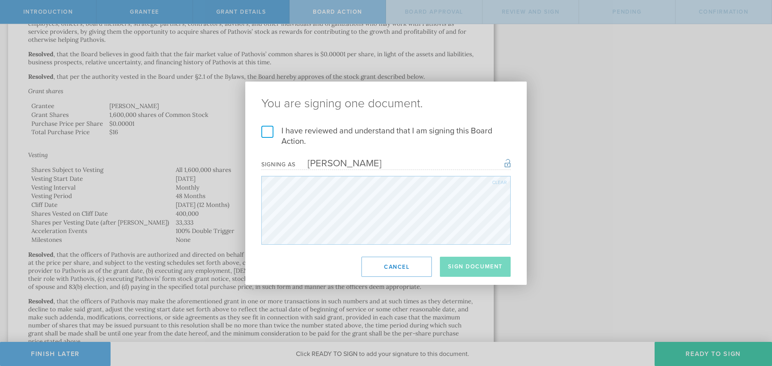
click at [269, 136] on label "I have reviewed and understand that I am signing this Board Action." at bounding box center [385, 136] width 249 height 21
click at [0, 0] on input "I have reviewed and understand that I am signing this Board Action." at bounding box center [0, 0] width 0 height 0
click at [473, 264] on button "Sign Document" at bounding box center [475, 267] width 71 height 20
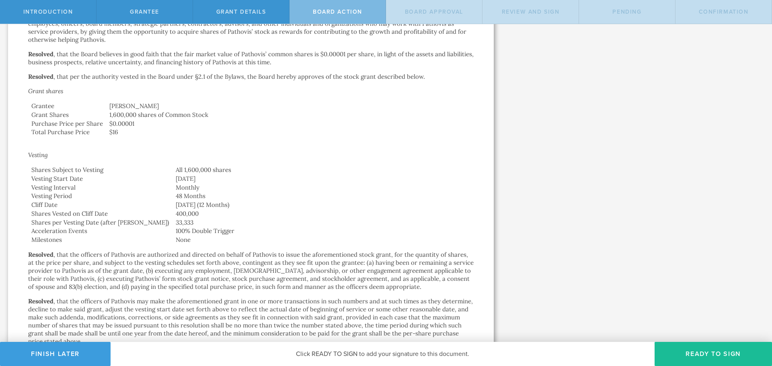
scroll to position [0, 0]
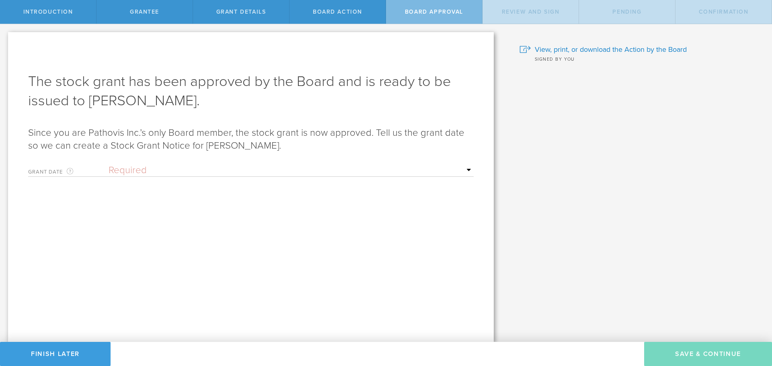
click at [144, 172] on select "Required Upon [PERSON_NAME]'s signature A specific date" at bounding box center [291, 170] width 365 height 12
select select "uponGranteeSignature"
click at [109, 164] on select "Required Upon [PERSON_NAME]'s signature A specific date" at bounding box center [291, 170] width 365 height 12
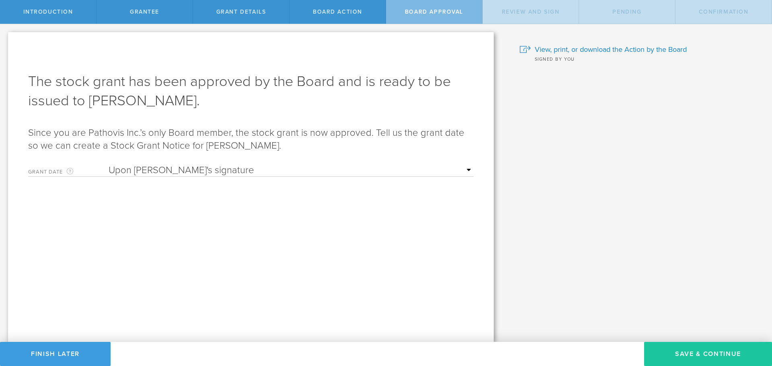
click at [681, 355] on button "Save & Continue" at bounding box center [708, 354] width 128 height 24
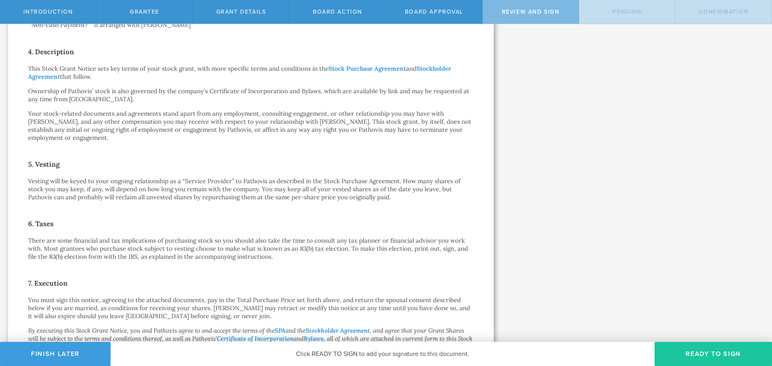
scroll to position [362, 0]
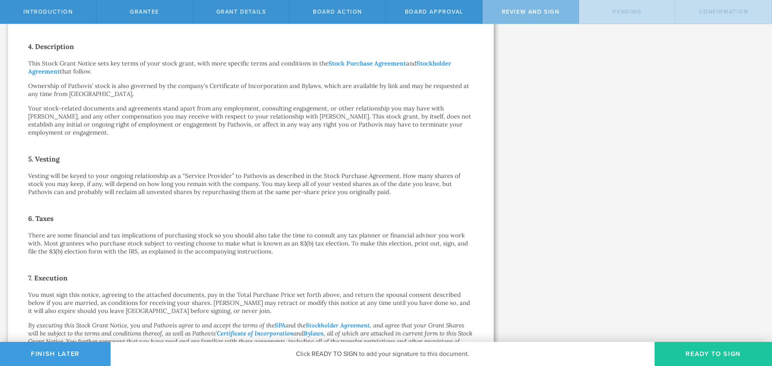
click at [703, 355] on button "Ready to Sign" at bounding box center [713, 354] width 117 height 24
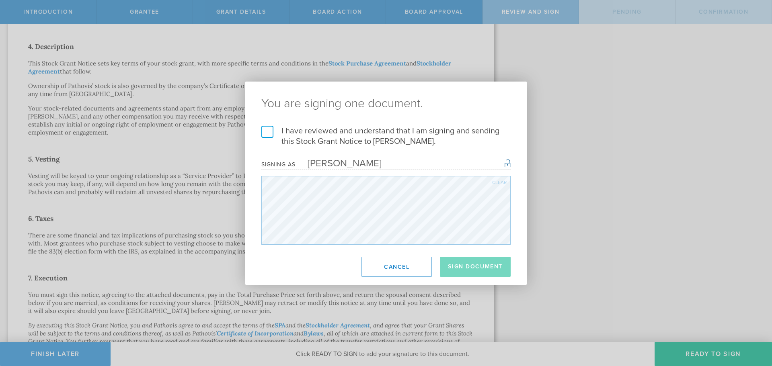
click at [303, 132] on label "I have reviewed and understand that I am signing and sending this Stock Grant N…" at bounding box center [385, 136] width 249 height 21
click at [0, 0] on input "I have reviewed and understand that I am signing and sending this Stock Grant N…" at bounding box center [0, 0] width 0 height 0
click at [479, 265] on button "Sign Document" at bounding box center [475, 267] width 71 height 20
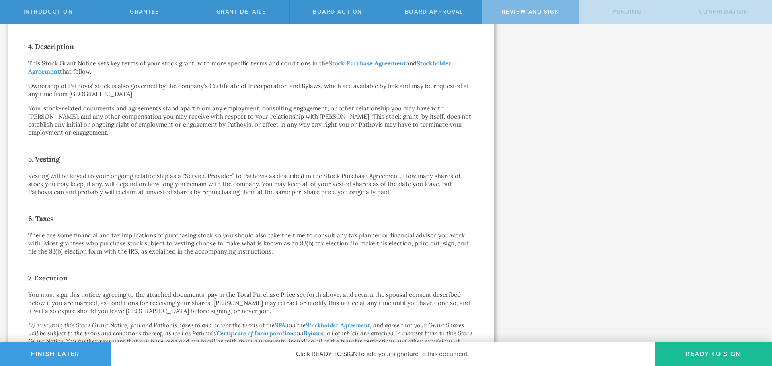
scroll to position [0, 0]
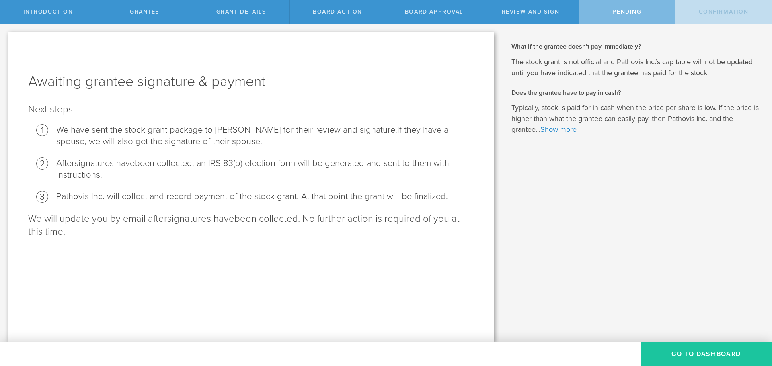
click at [692, 362] on button "Go To Dashboard" at bounding box center [705, 354] width 131 height 24
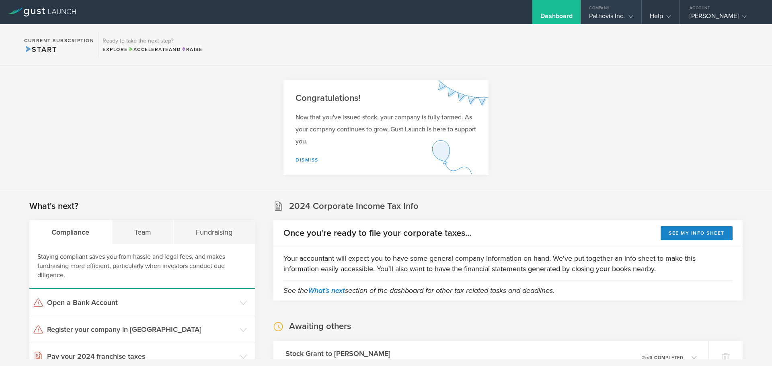
click at [620, 20] on div "Pathovis Inc." at bounding box center [611, 18] width 44 height 12
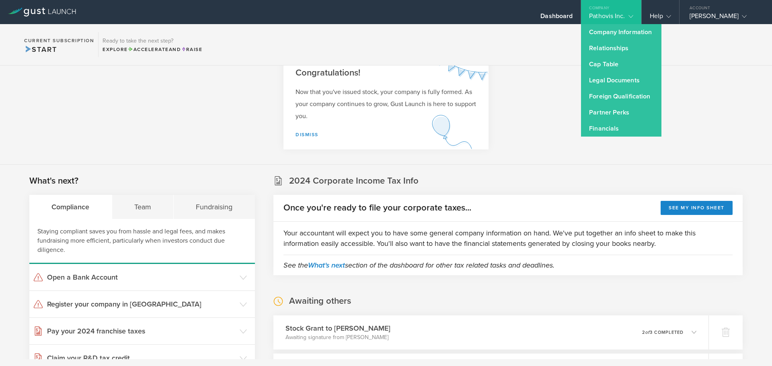
scroll to position [121, 0]
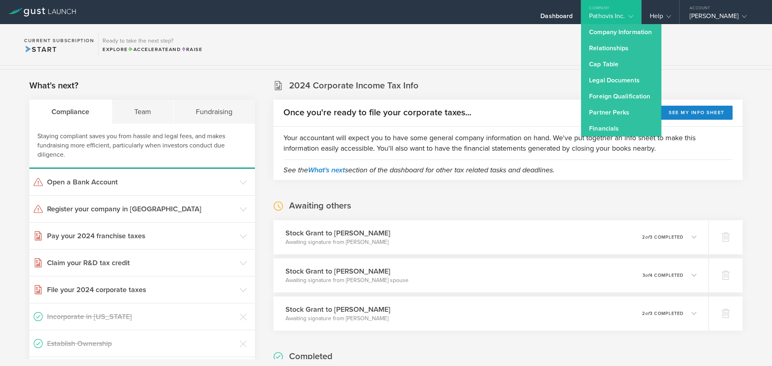
click at [330, 140] on p "Your accountant will expect you to have some general company information on han…" at bounding box center [507, 143] width 449 height 21
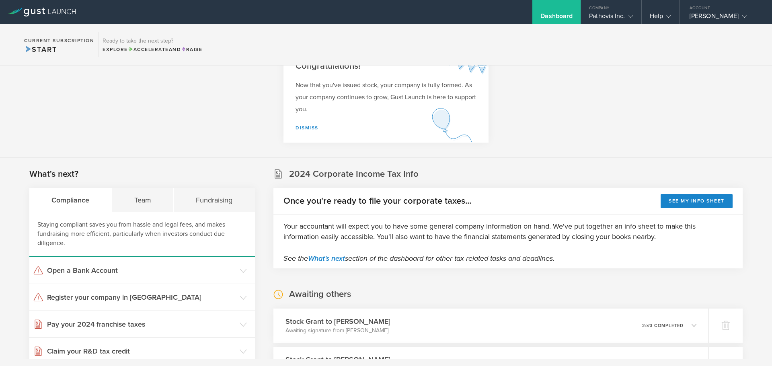
scroll to position [0, 0]
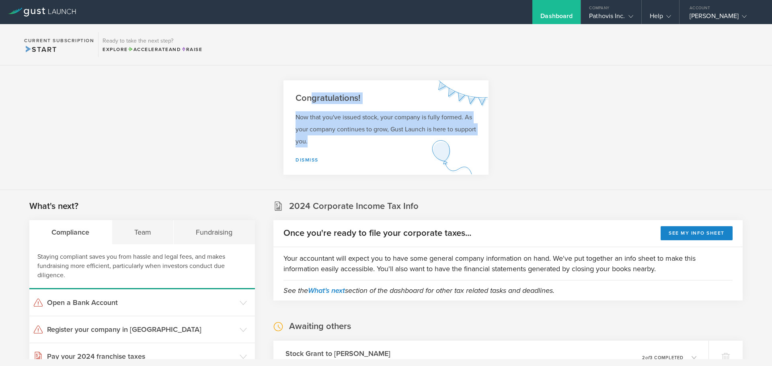
drag, startPoint x: 310, startPoint y: 100, endPoint x: 368, endPoint y: 142, distance: 71.7
click at [368, 142] on div "Congratulations! Now that you've issued stock, your company is fully formed. As…" at bounding box center [385, 127] width 205 height 94
click at [368, 142] on p "Now that you've issued stock, your company is fully formed. As your company con…" at bounding box center [386, 129] width 181 height 36
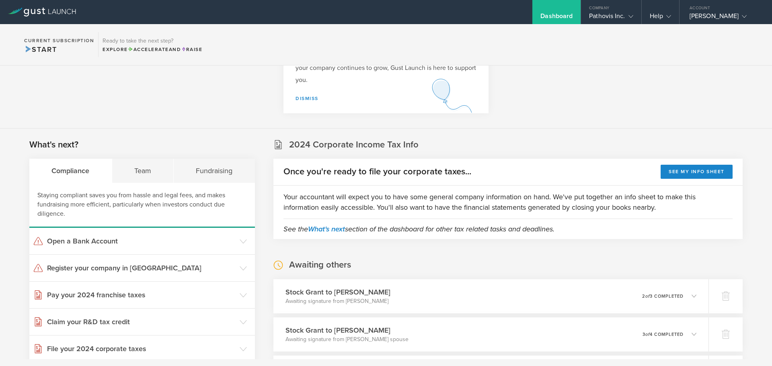
scroll to position [121, 0]
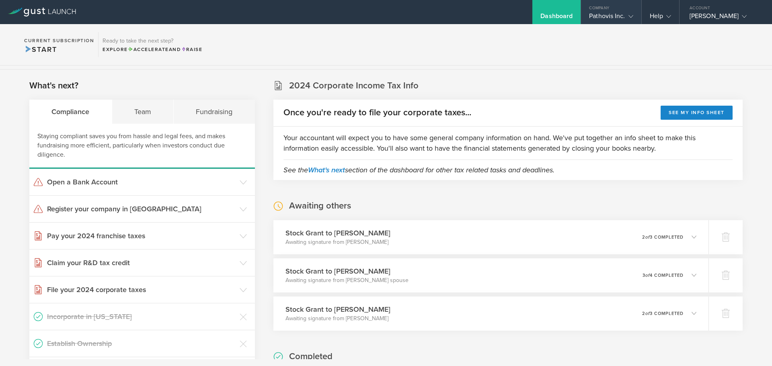
click at [612, 16] on div "Pathovis Inc." at bounding box center [611, 18] width 44 height 12
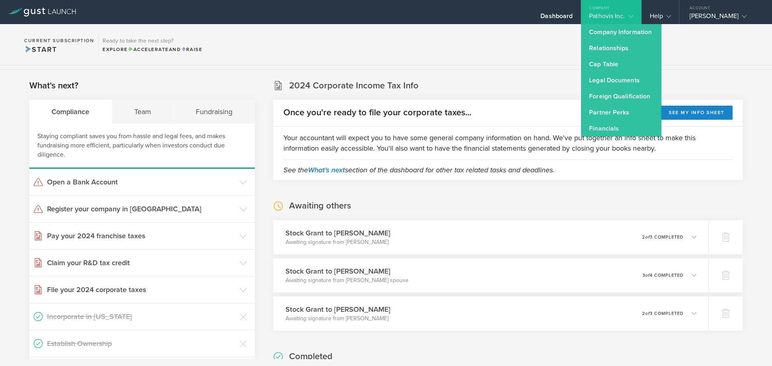
click at [405, 145] on p "Your accountant will expect you to have some general company information on han…" at bounding box center [507, 143] width 449 height 21
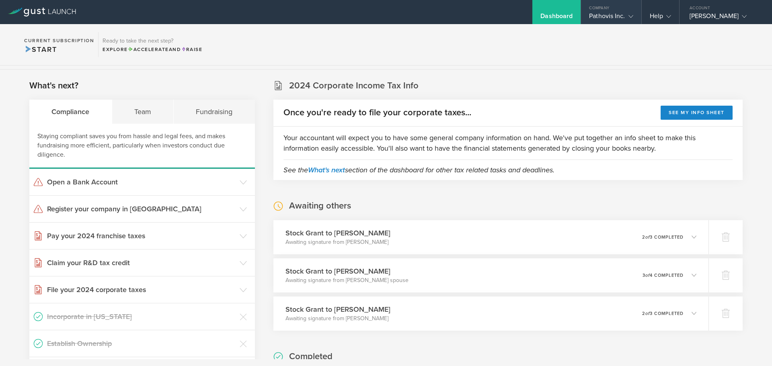
click at [613, 21] on div "Pathovis Inc." at bounding box center [611, 18] width 44 height 12
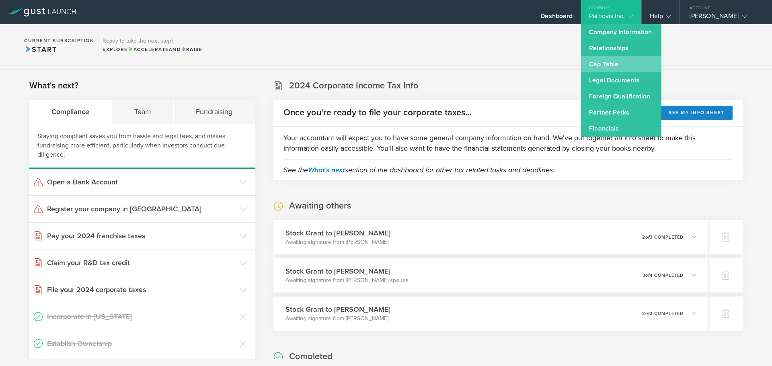
click at [604, 66] on link "Cap Table" at bounding box center [621, 64] width 80 height 16
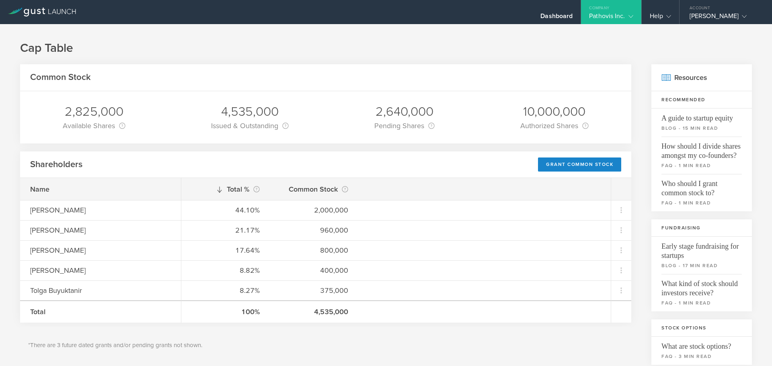
click at [616, 4] on div "Company" at bounding box center [611, 6] width 60 height 12
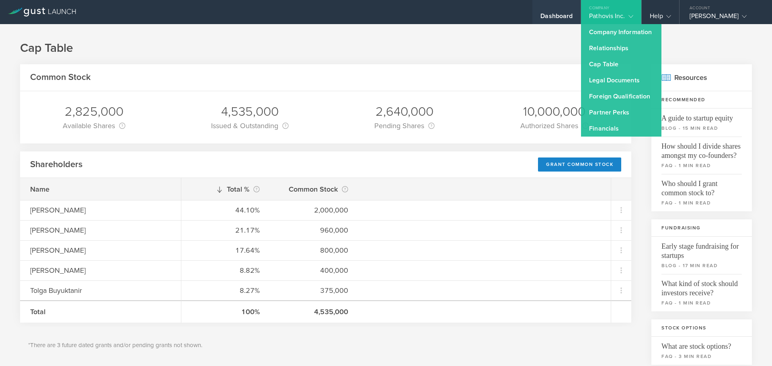
click at [549, 18] on div "Dashboard" at bounding box center [556, 18] width 32 height 12
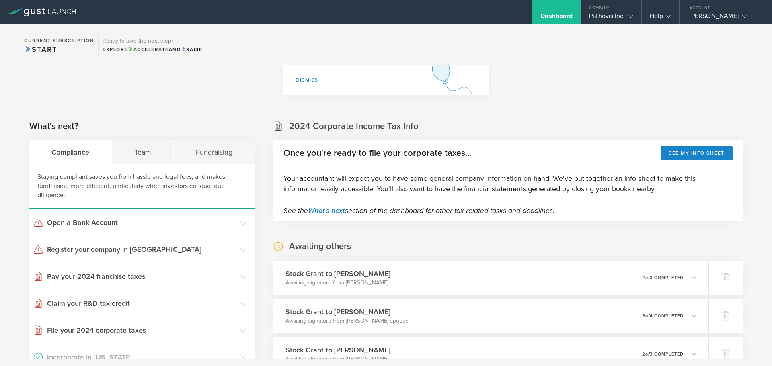
scroll to position [161, 0]
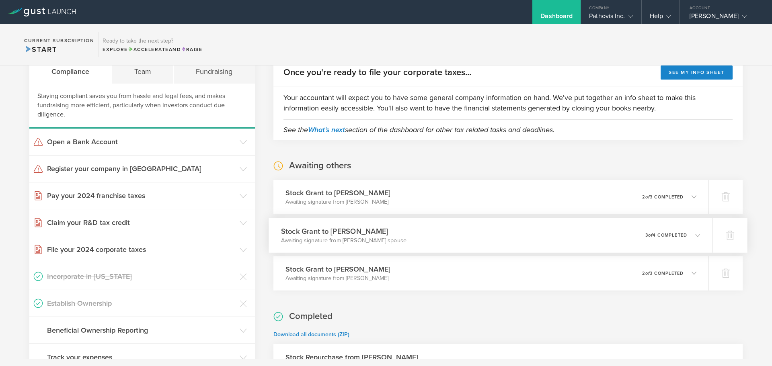
click at [673, 237] on p "3 of 4 completed" at bounding box center [666, 235] width 42 height 4
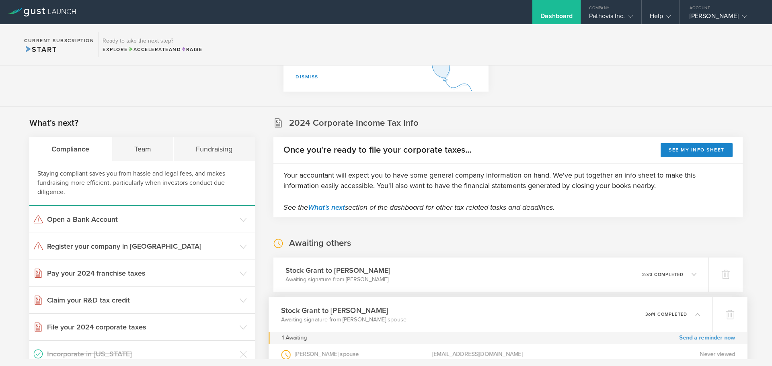
scroll to position [80, 0]
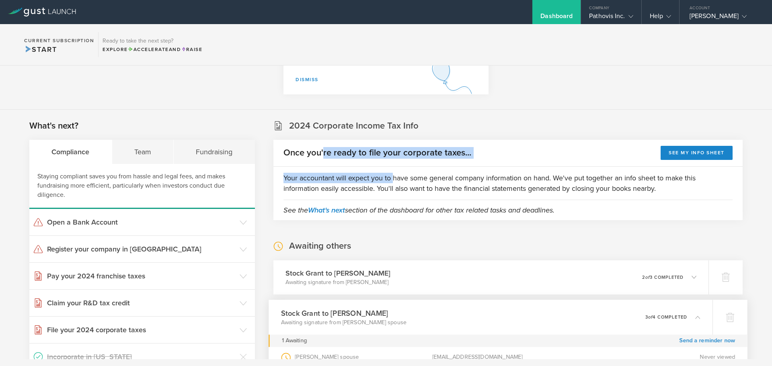
drag, startPoint x: 322, startPoint y: 148, endPoint x: 391, endPoint y: 182, distance: 76.6
click at [391, 182] on section "Once you're ready to file your corporate taxes... See my info sheet Your accoun…" at bounding box center [507, 180] width 469 height 80
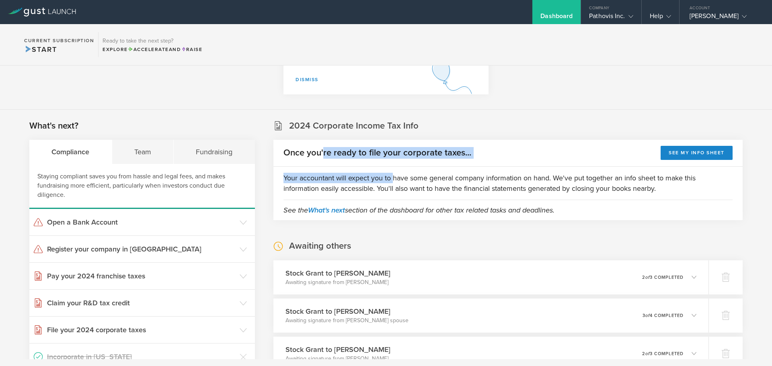
click at [391, 182] on p "Your accountant will expect you to have some general company information on han…" at bounding box center [507, 183] width 449 height 21
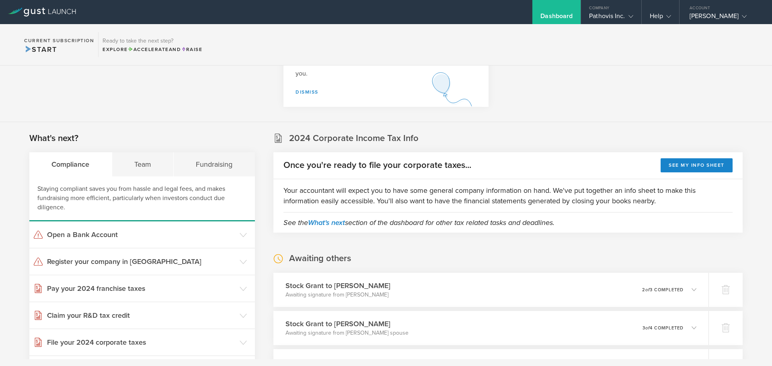
scroll to position [0, 0]
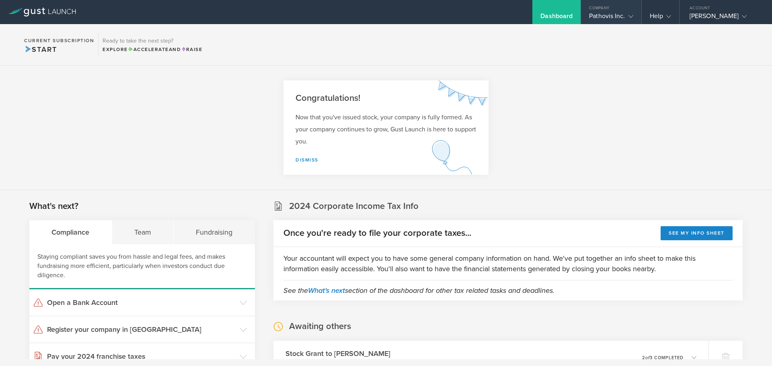
click at [615, 11] on div "Company" at bounding box center [611, 6] width 60 height 12
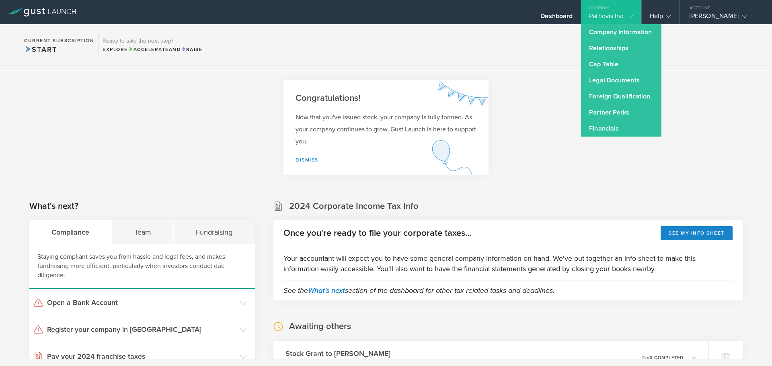
click at [374, 240] on div "Once you're ready to file your corporate taxes... See my info sheet" at bounding box center [507, 233] width 469 height 27
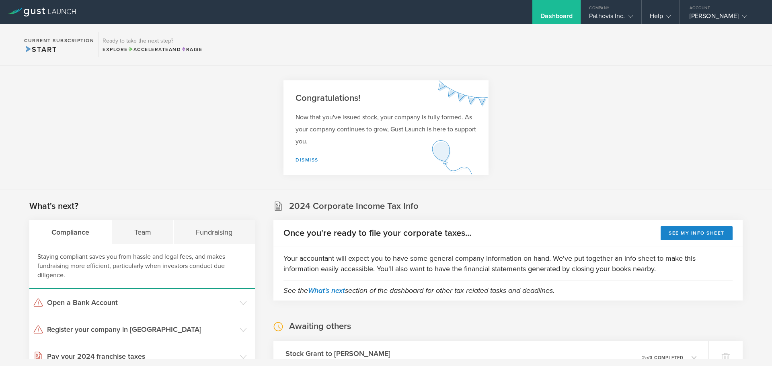
click at [374, 240] on div "Once you're ready to file your corporate taxes... See my info sheet" at bounding box center [507, 233] width 469 height 27
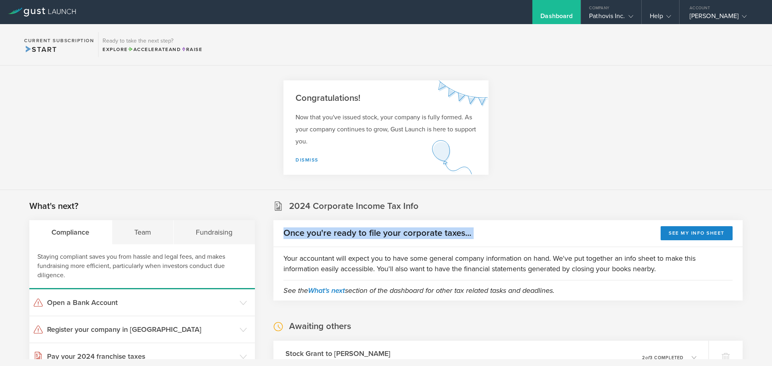
click at [374, 240] on div "Once you're ready to file your corporate taxes... See my info sheet" at bounding box center [507, 233] width 469 height 27
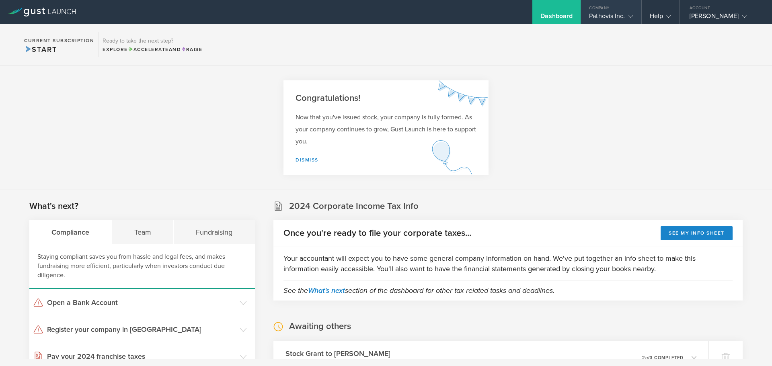
click at [589, 12] on div "Pathovis Inc." at bounding box center [611, 18] width 44 height 12
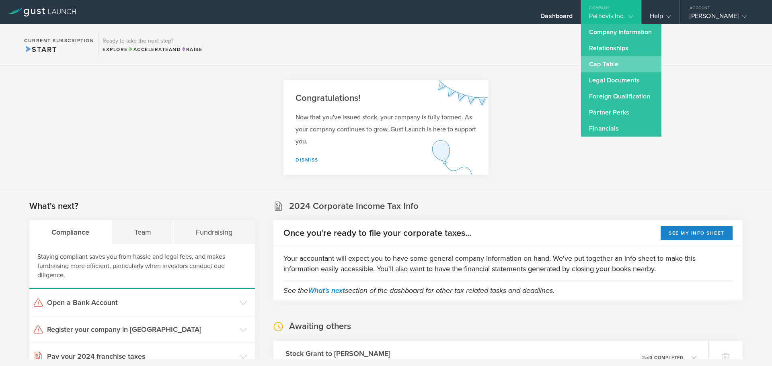
click at [614, 60] on link "Cap Table" at bounding box center [621, 64] width 80 height 16
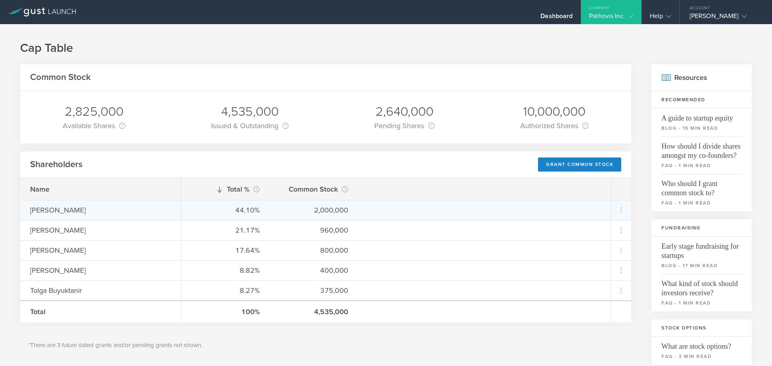
click at [346, 211] on div "2,000,000" at bounding box center [314, 210] width 68 height 10
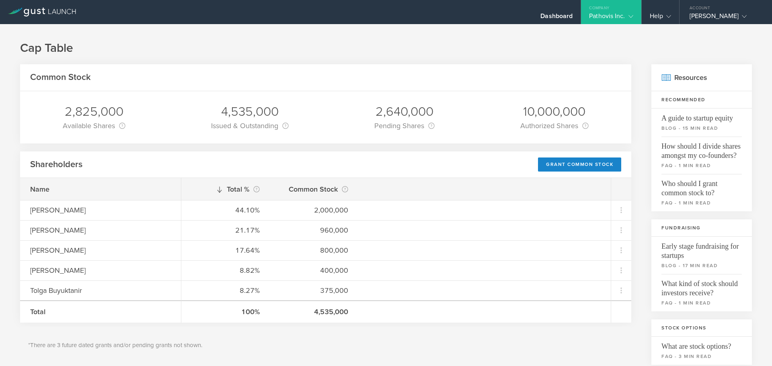
click at [241, 117] on div "4,535,000" at bounding box center [250, 111] width 78 height 17
click at [252, 118] on div "4,535,000" at bounding box center [250, 111] width 78 height 17
click at [595, 10] on div "Company" at bounding box center [611, 6] width 60 height 12
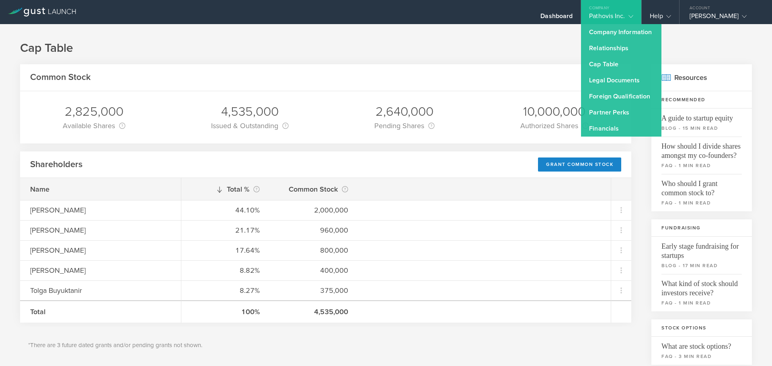
click at [226, 160] on div "Shareholders Grant Common Stock" at bounding box center [325, 165] width 611 height 27
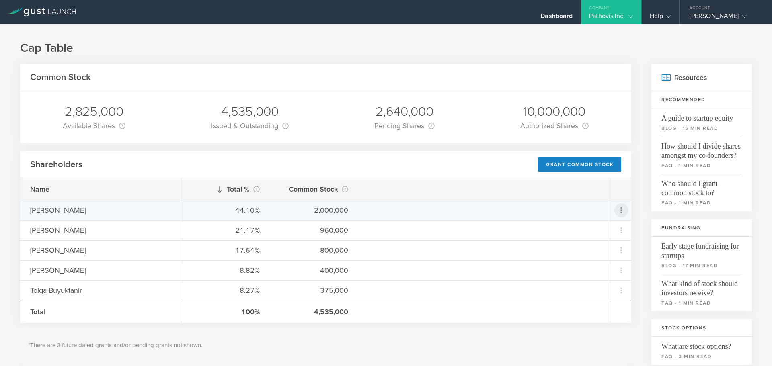
click at [616, 207] on icon at bounding box center [621, 210] width 10 height 10
click at [595, 248] on div "Repurchase stock" at bounding box center [589, 246] width 61 height 9
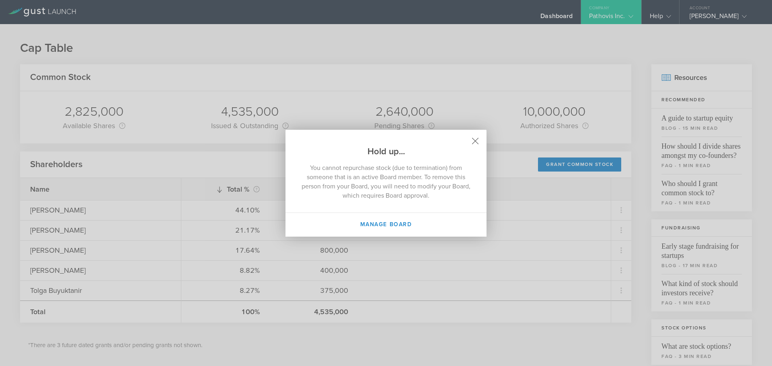
click at [474, 139] on icon at bounding box center [475, 141] width 7 height 7
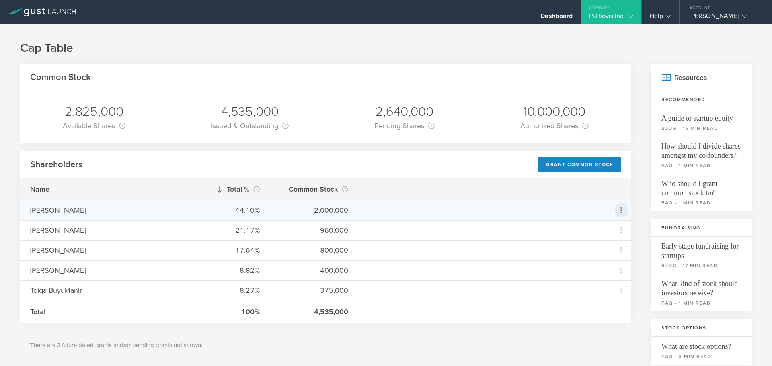
click at [616, 214] on icon at bounding box center [621, 210] width 10 height 10
click at [573, 248] on div "Repurchase stock" at bounding box center [589, 246] width 61 height 9
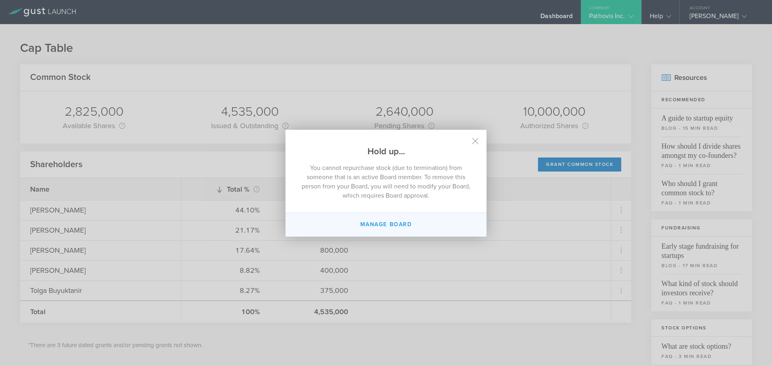
click at [381, 222] on button "Manage Board" at bounding box center [385, 225] width 201 height 24
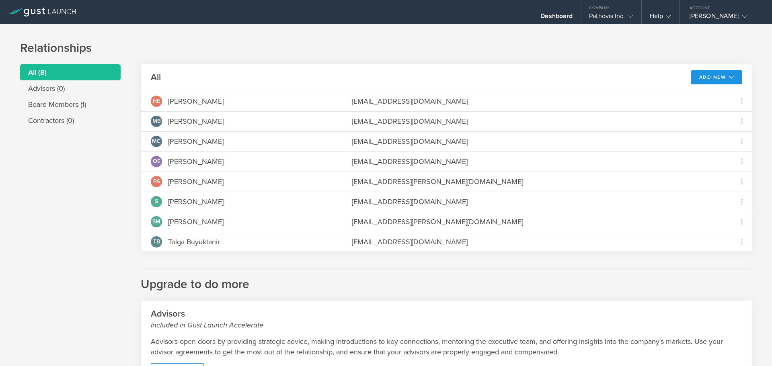
click at [727, 83] on button "Add New" at bounding box center [716, 77] width 51 height 14
click at [705, 95] on li "Modify board" at bounding box center [715, 96] width 47 height 16
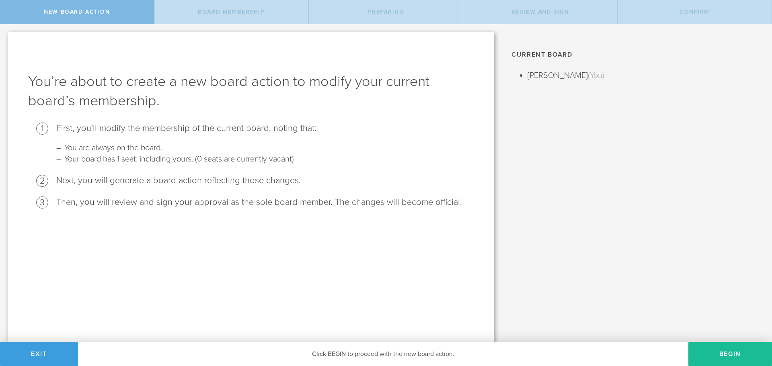
click at [551, 70] on li "[PERSON_NAME] (You)" at bounding box center [643, 75] width 232 height 13
click at [718, 351] on button "Begin" at bounding box center [730, 354] width 84 height 24
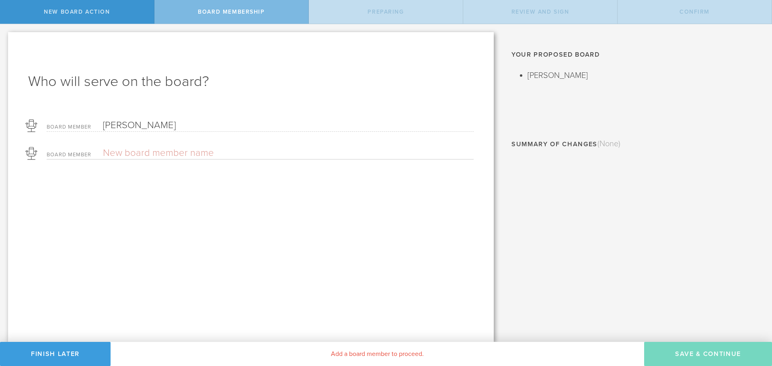
click at [161, 144] on div "Board Member" at bounding box center [260, 151] width 427 height 16
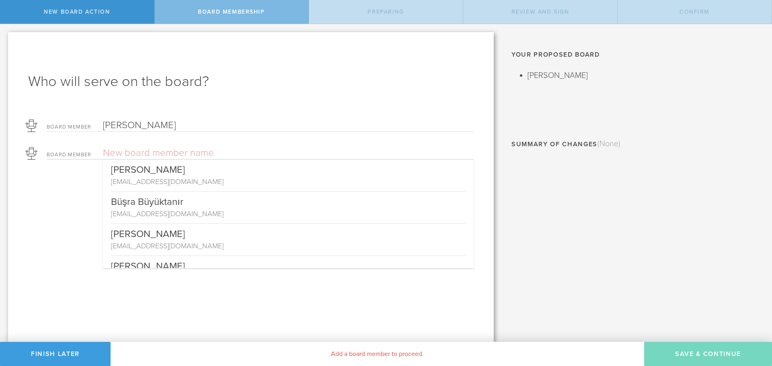
click at [161, 151] on input "text" at bounding box center [260, 153] width 314 height 12
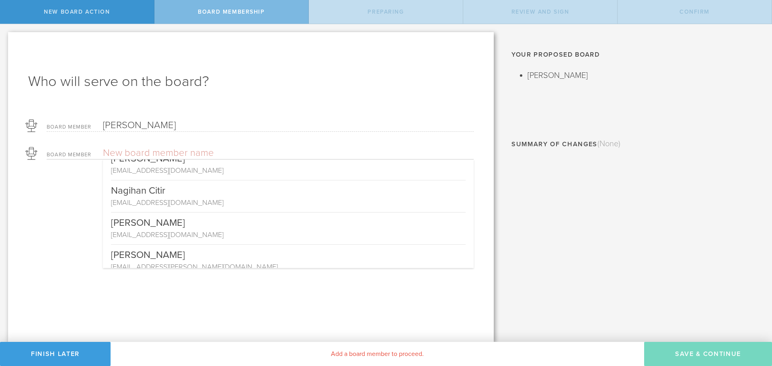
scroll to position [121, 0]
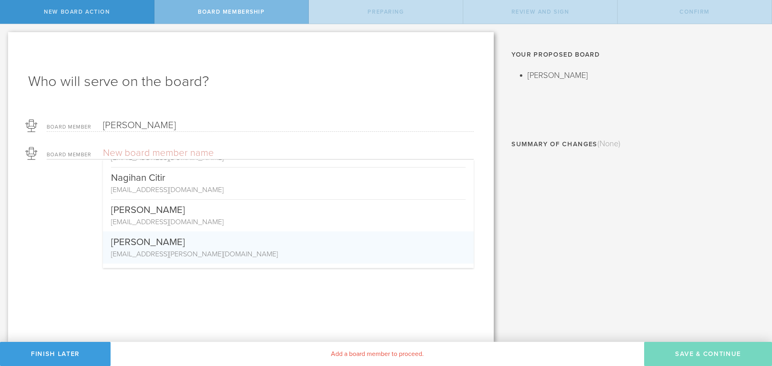
click at [166, 248] on div "[PERSON_NAME]" at bounding box center [288, 240] width 355 height 17
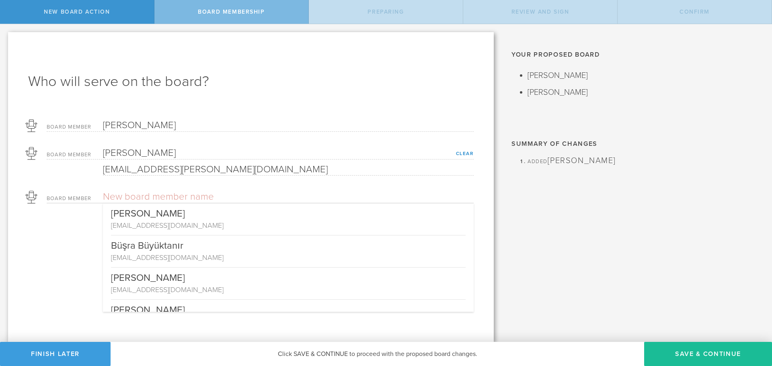
click at [150, 196] on input "text" at bounding box center [260, 197] width 314 height 12
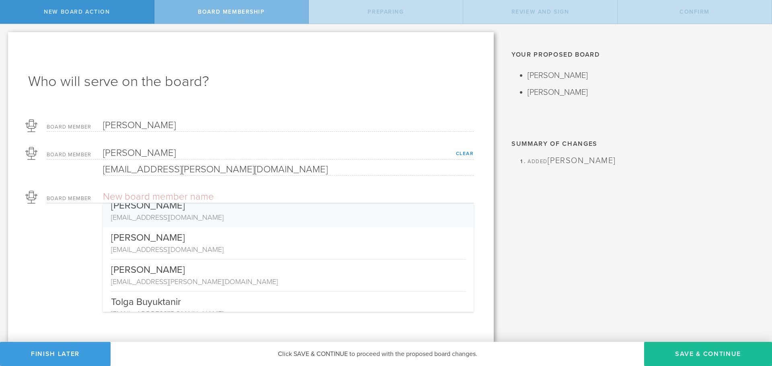
scroll to position [277, 0]
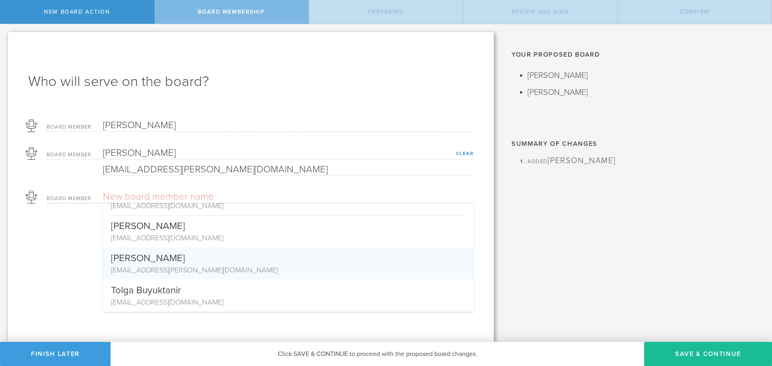
click at [177, 266] on div "[EMAIL_ADDRESS][PERSON_NAME][DOMAIN_NAME]" at bounding box center [288, 270] width 355 height 10
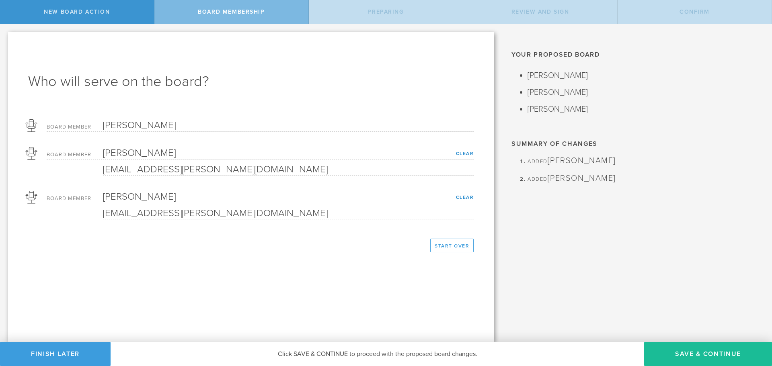
click at [181, 118] on div "Board Member [PERSON_NAME]" at bounding box center [260, 123] width 427 height 16
click at [687, 353] on button "Save & Continue" at bounding box center [708, 354] width 128 height 24
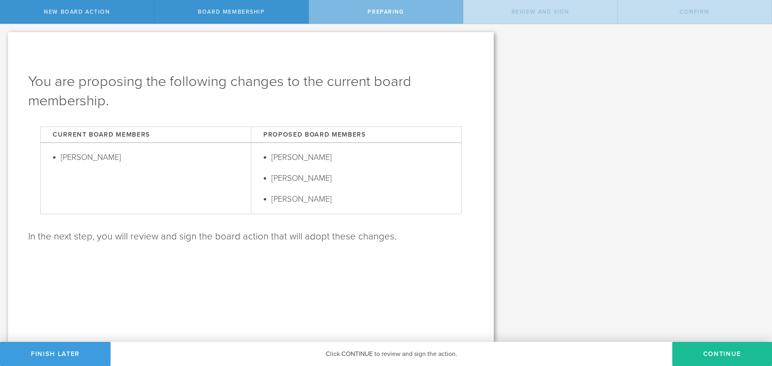
click at [687, 353] on button "Continue" at bounding box center [722, 354] width 100 height 24
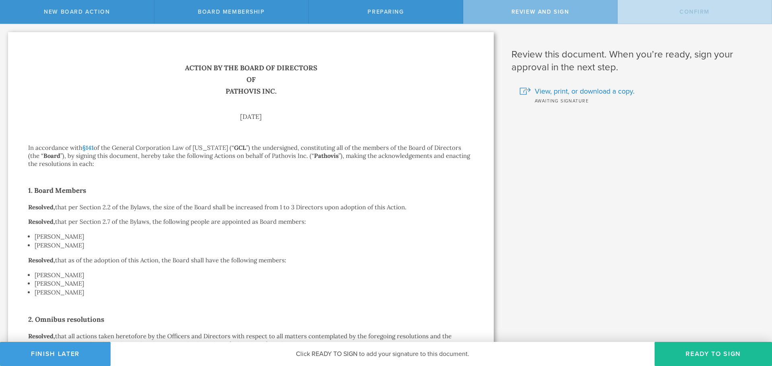
scroll to position [112, 0]
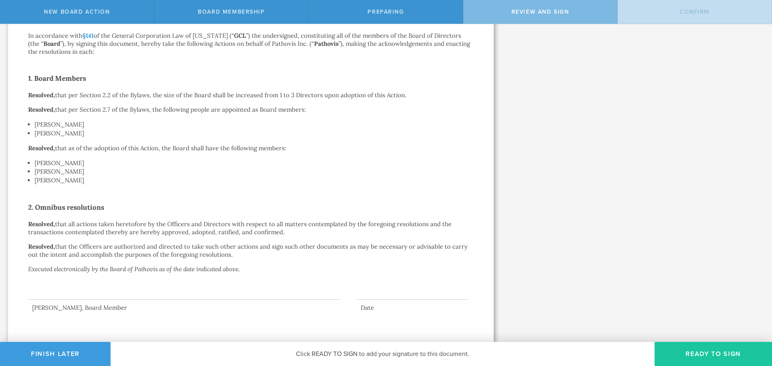
click at [709, 358] on button "Ready to Sign" at bounding box center [713, 354] width 117 height 24
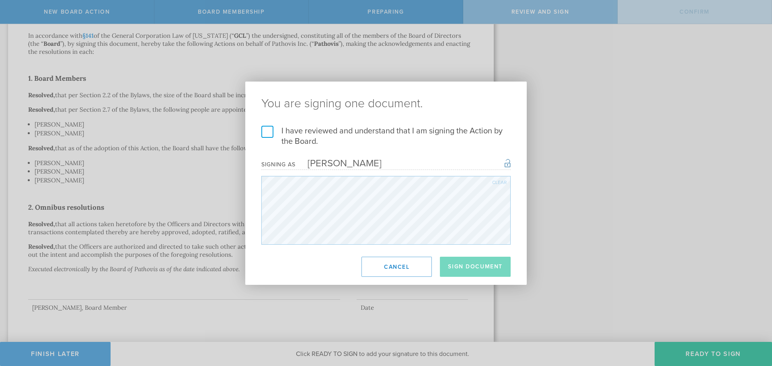
click at [266, 127] on label "I have reviewed and understand that I am signing the Action by the Board." at bounding box center [385, 136] width 249 height 21
click at [0, 0] on input "I have reviewed and understand that I am signing the Action by the Board." at bounding box center [0, 0] width 0 height 0
click at [474, 257] on button "Sign Document" at bounding box center [475, 267] width 71 height 20
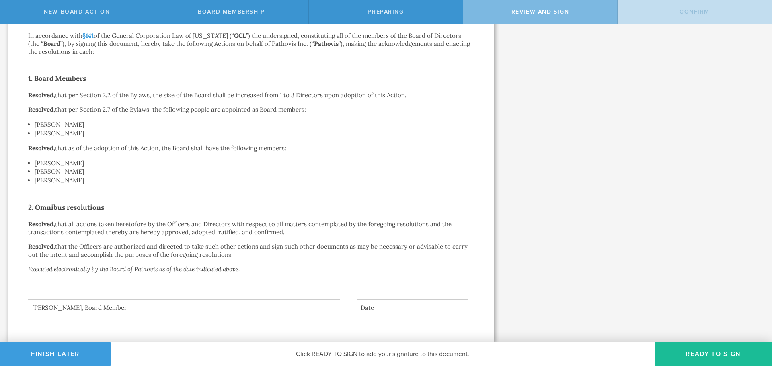
scroll to position [0, 0]
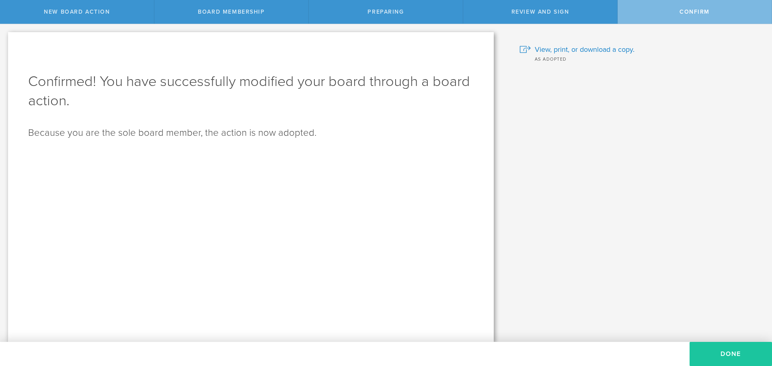
click at [717, 355] on button "Done" at bounding box center [731, 354] width 82 height 24
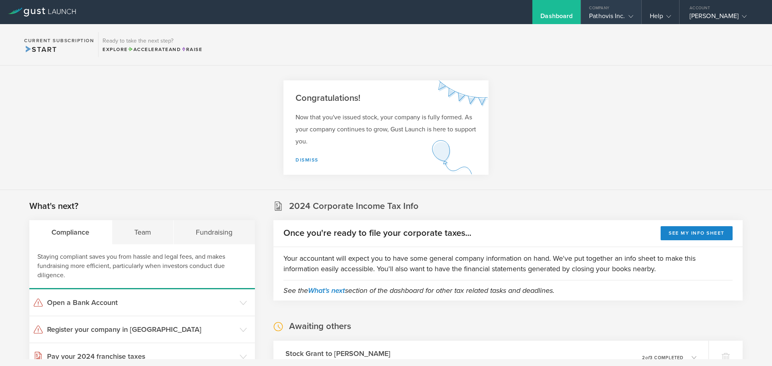
click at [618, 18] on div "Pathovis Inc." at bounding box center [611, 18] width 44 height 12
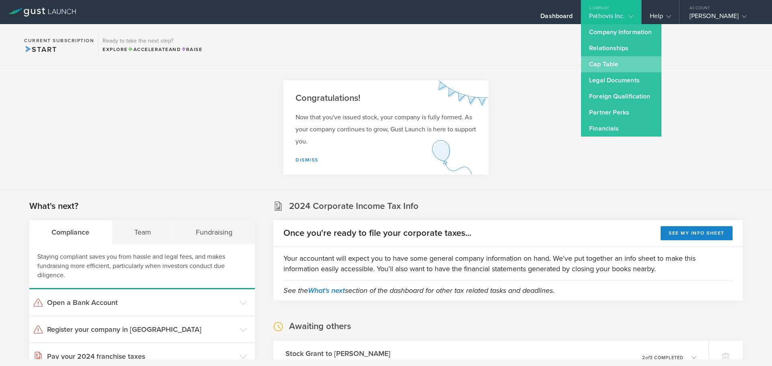
click at [611, 65] on link "Cap Table" at bounding box center [621, 64] width 80 height 16
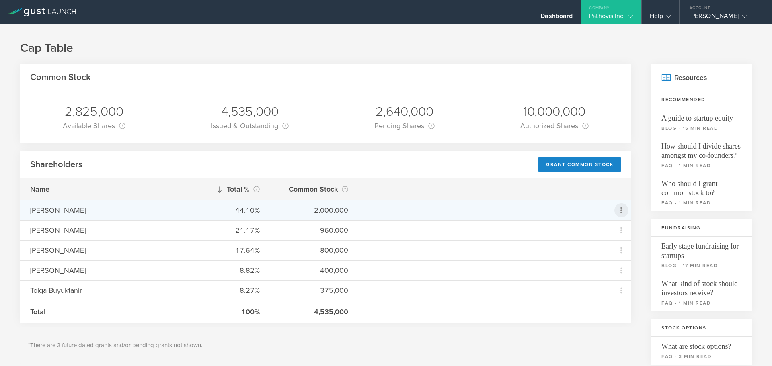
click at [616, 209] on icon at bounding box center [621, 210] width 10 height 10
click at [589, 247] on div "Repurchase stock" at bounding box center [589, 246] width 61 height 9
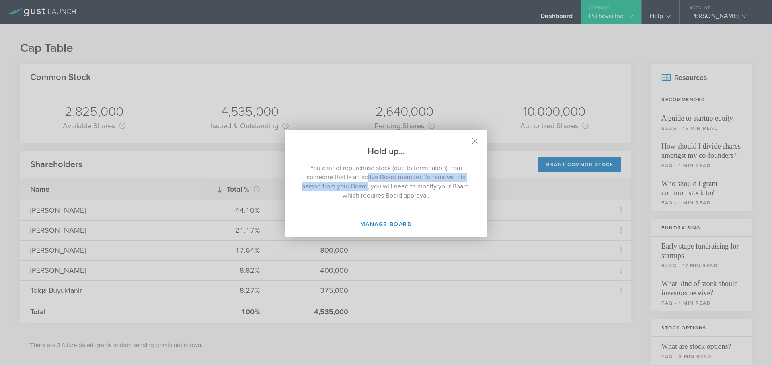
drag, startPoint x: 367, startPoint y: 180, endPoint x: 379, endPoint y: 190, distance: 15.1
click at [379, 190] on p "You cannot repurchase stock (due to termination) from someone that is an active…" at bounding box center [386, 182] width 169 height 37
click at [391, 222] on button "Manage Board" at bounding box center [385, 225] width 201 height 24
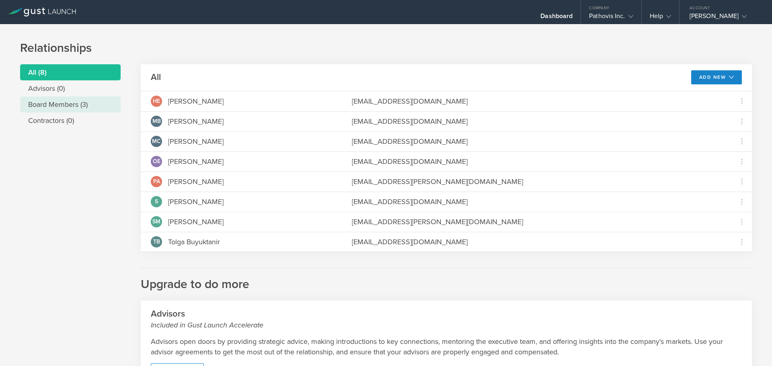
click at [54, 108] on li "Board Members (3)" at bounding box center [70, 104] width 101 height 16
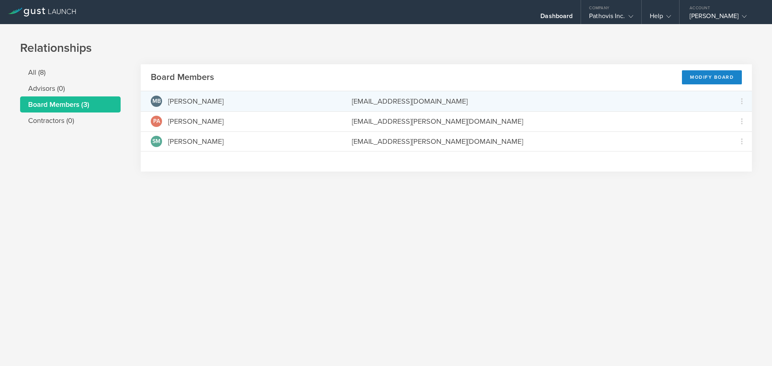
click at [398, 99] on div "brightkidsed@gmail.com" at bounding box center [537, 101] width 370 height 10
click at [744, 99] on icon at bounding box center [742, 101] width 10 height 10
click at [486, 186] on md-backdrop at bounding box center [386, 183] width 772 height 366
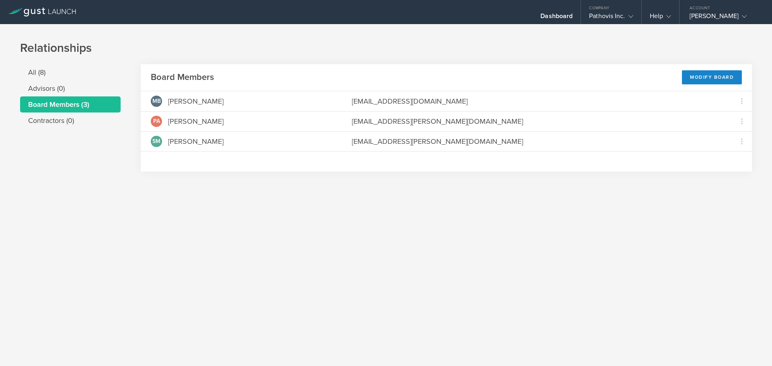
click at [718, 68] on header "Board Members Modify Board" at bounding box center [446, 77] width 611 height 27
click at [720, 77] on div "Modify Board" at bounding box center [712, 77] width 60 height 14
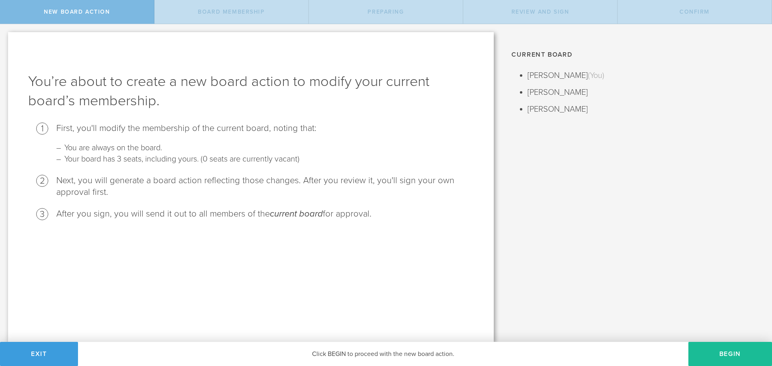
click at [588, 72] on span "(You)" at bounding box center [596, 76] width 16 height 10
click at [588, 74] on span "(You)" at bounding box center [596, 76] width 16 height 10
click at [736, 353] on button "Begin" at bounding box center [730, 354] width 84 height 24
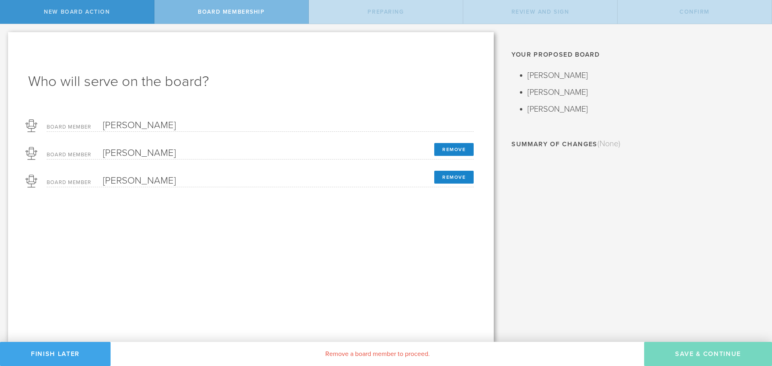
click at [59, 349] on button "Finish Later" at bounding box center [55, 354] width 111 height 24
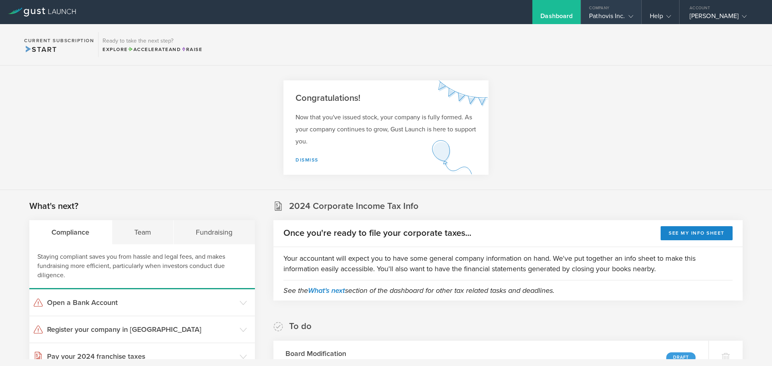
click at [636, 18] on div "Pathovis Inc." at bounding box center [611, 18] width 60 height 12
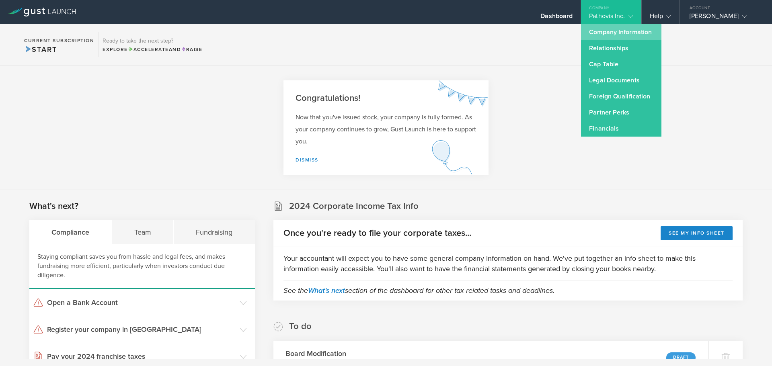
click at [607, 32] on link "Company Information" at bounding box center [621, 32] width 80 height 16
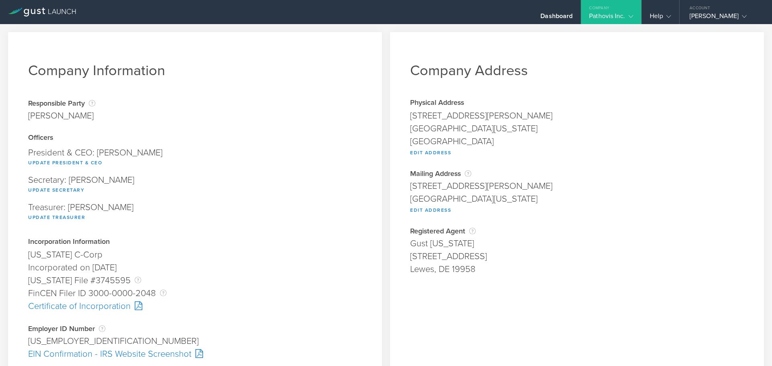
click at [600, 8] on div "Company" at bounding box center [611, 6] width 60 height 12
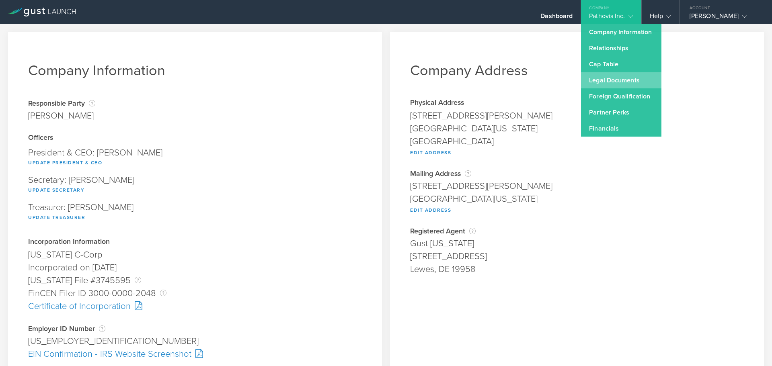
click at [611, 78] on link "Legal Documents" at bounding box center [621, 80] width 80 height 16
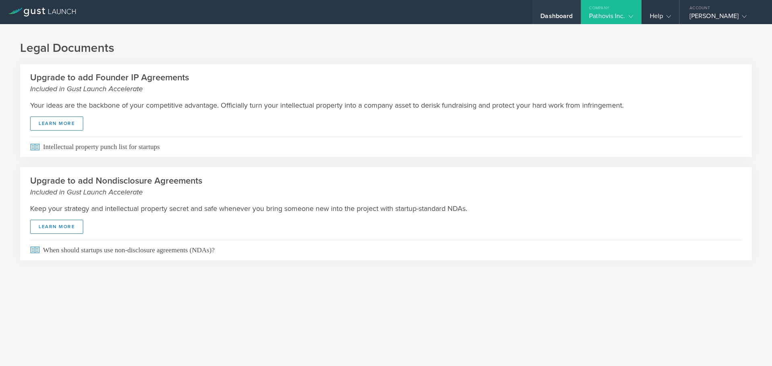
click at [567, 20] on div "Dashboard" at bounding box center [556, 18] width 32 height 12
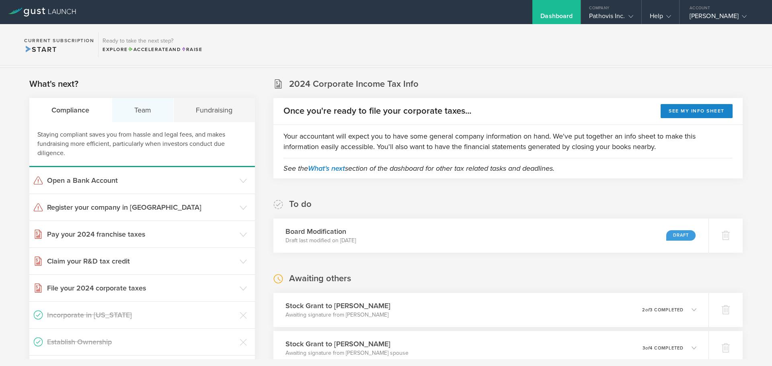
scroll to position [121, 0]
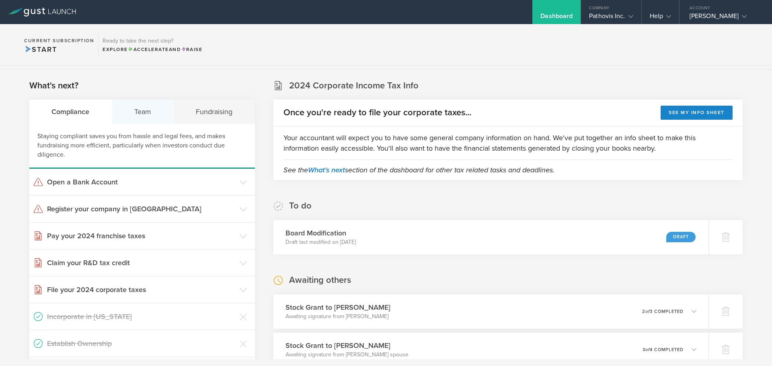
click at [131, 123] on div "Team" at bounding box center [143, 112] width 62 height 24
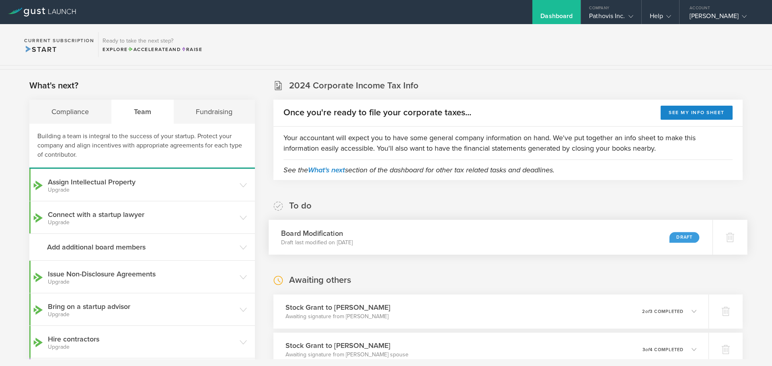
click at [677, 241] on div "Draft" at bounding box center [684, 237] width 30 height 11
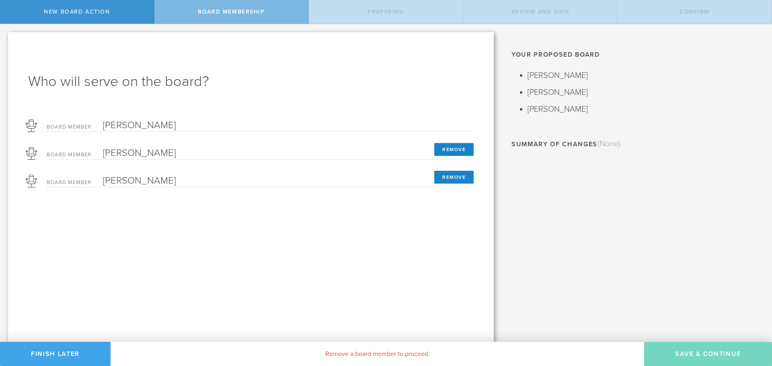
click at [85, 359] on button "Finish Later" at bounding box center [55, 354] width 111 height 24
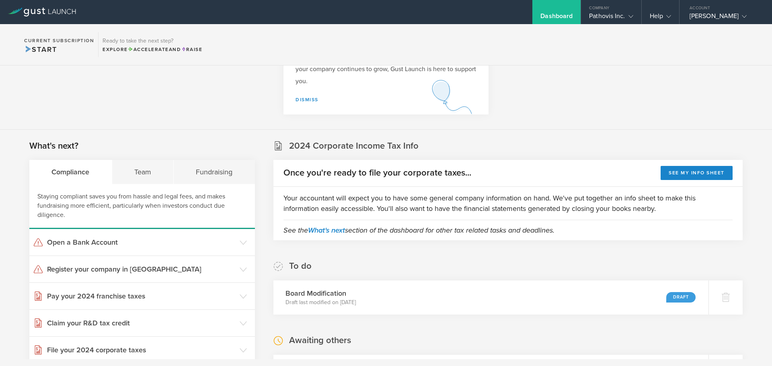
scroll to position [121, 0]
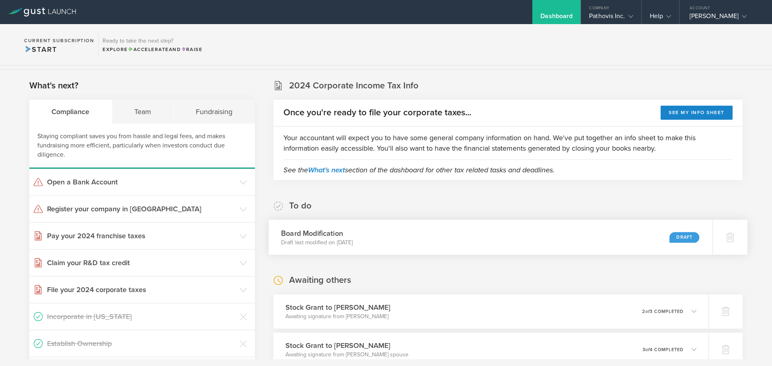
click at [339, 240] on p "Draft last modified on [DATE]" at bounding box center [317, 242] width 72 height 8
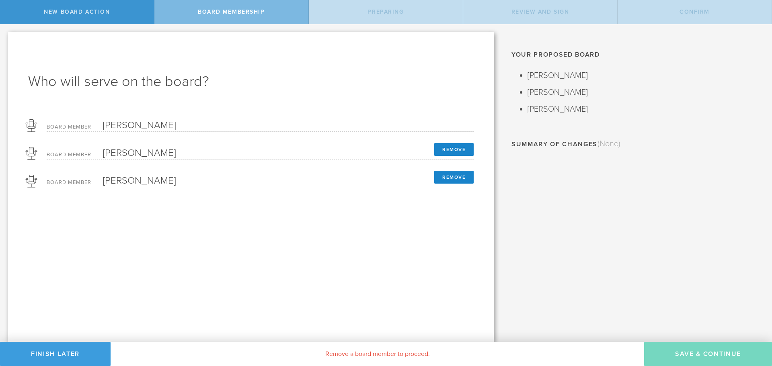
click at [131, 162] on form "Board Member [PERSON_NAME] Board Member [PERSON_NAME] Remove Board Member [PERS…" at bounding box center [250, 151] width 445 height 72
click at [82, 356] on button "Finish Later" at bounding box center [55, 354] width 111 height 24
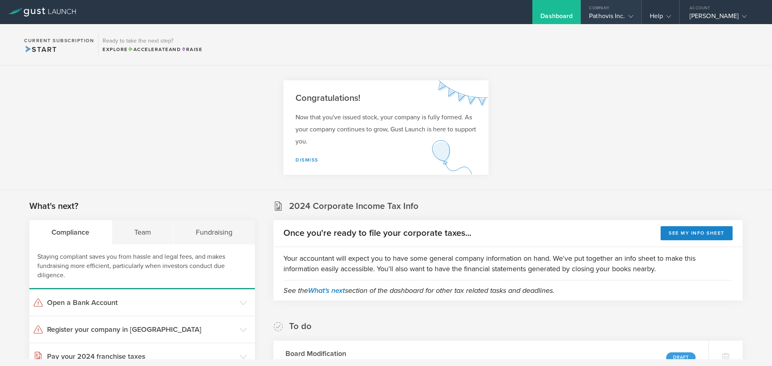
click at [619, 14] on div "Pathovis Inc." at bounding box center [611, 18] width 44 height 12
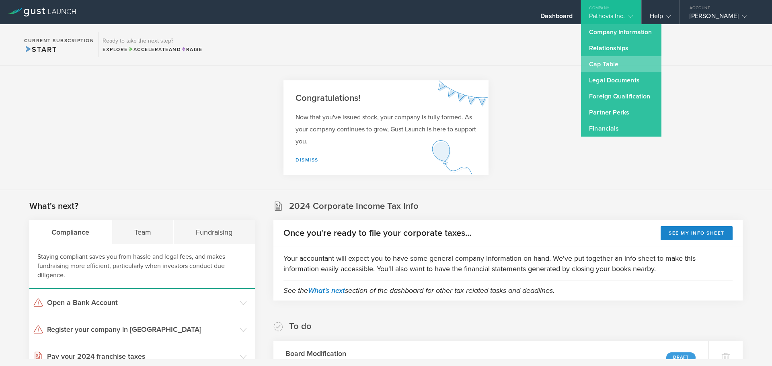
click at [608, 61] on link "Cap Table" at bounding box center [621, 64] width 80 height 16
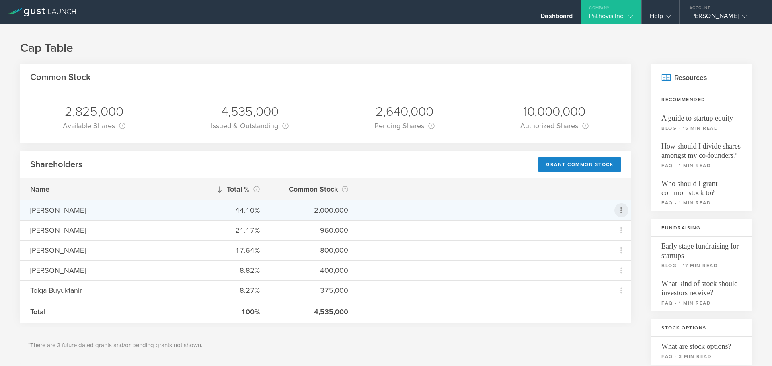
click at [616, 212] on icon at bounding box center [621, 210] width 10 height 10
click at [593, 247] on div "Repurchase stock" at bounding box center [589, 246] width 61 height 9
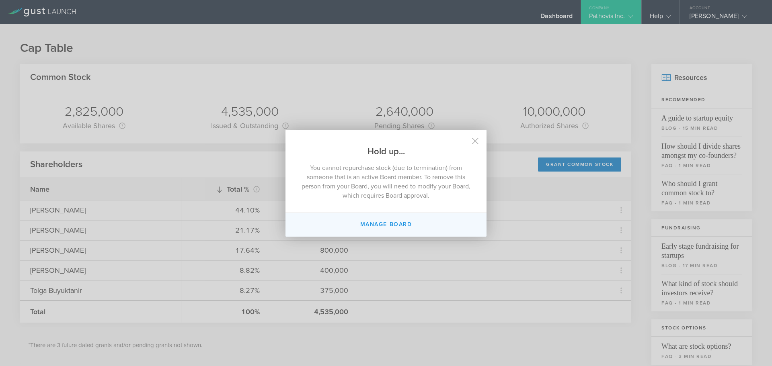
click at [384, 223] on button "Manage Board" at bounding box center [385, 225] width 201 height 24
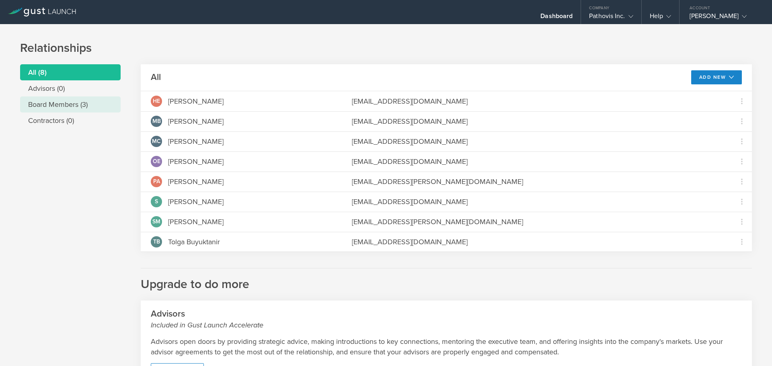
click at [65, 101] on li "Board Members (3)" at bounding box center [70, 104] width 101 height 16
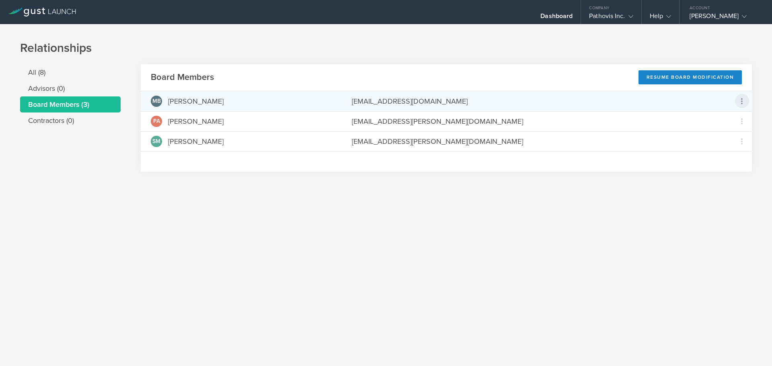
click at [742, 99] on icon at bounding box center [742, 101] width 2 height 6
drag, startPoint x: 685, startPoint y: 78, endPoint x: 549, endPoint y: 71, distance: 136.5
click at [549, 71] on md-backdrop at bounding box center [386, 183] width 772 height 366
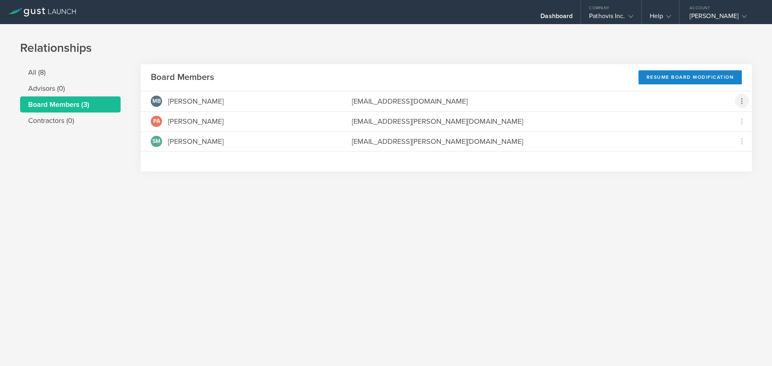
click at [549, 71] on header "Board Members Resume Board Modification" at bounding box center [446, 77] width 611 height 27
click at [677, 80] on div "Resume Board Modification" at bounding box center [690, 77] width 104 height 14
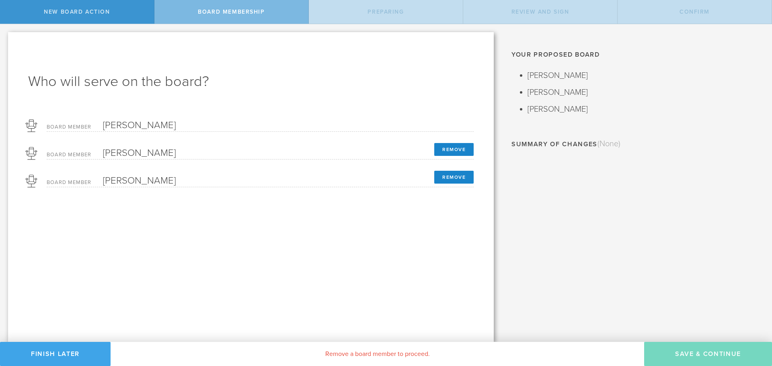
click at [65, 360] on button "Finish Later" at bounding box center [55, 354] width 111 height 24
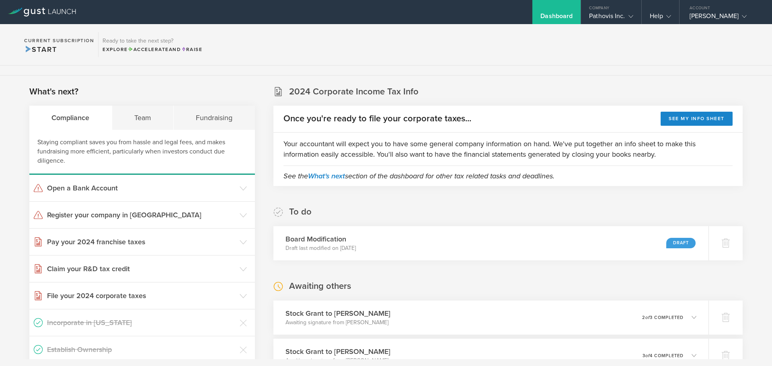
scroll to position [121, 0]
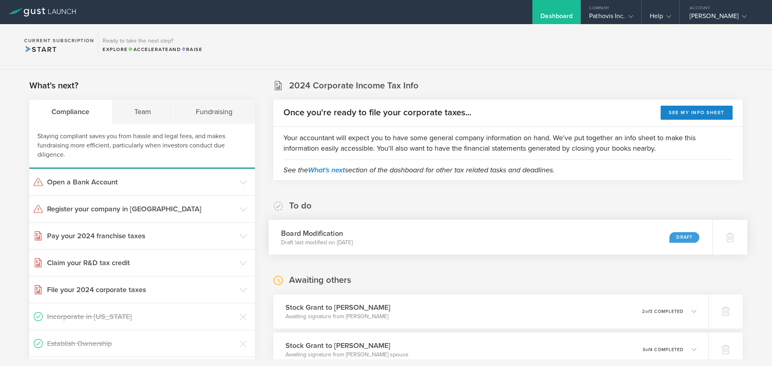
click at [502, 235] on div "Board Modification Draft last modified on Sep 19, 2025 Draft" at bounding box center [491, 237] width 444 height 35
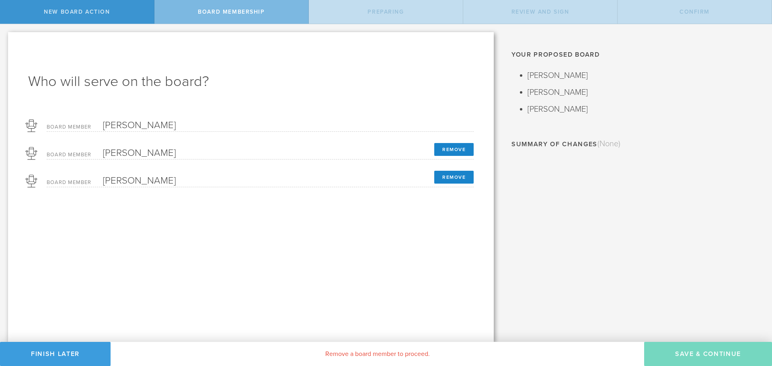
click at [165, 136] on form "Board Member Murat Baday Board Member Prashanth Asuri Remove Board Member Sunil…" at bounding box center [250, 151] width 445 height 72
click at [60, 361] on button "Finish Later" at bounding box center [55, 354] width 111 height 24
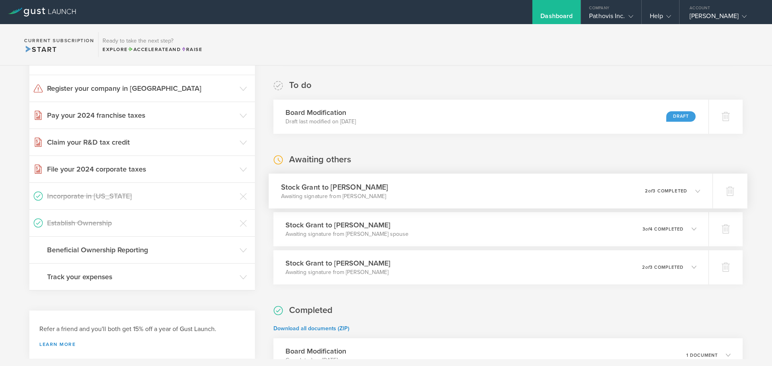
scroll to position [161, 0]
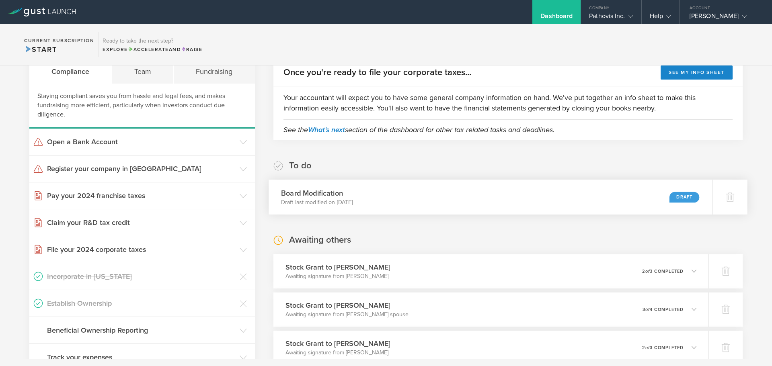
click at [431, 208] on div "Board Modification Draft last modified on Sep 19, 2025 Draft" at bounding box center [491, 197] width 444 height 35
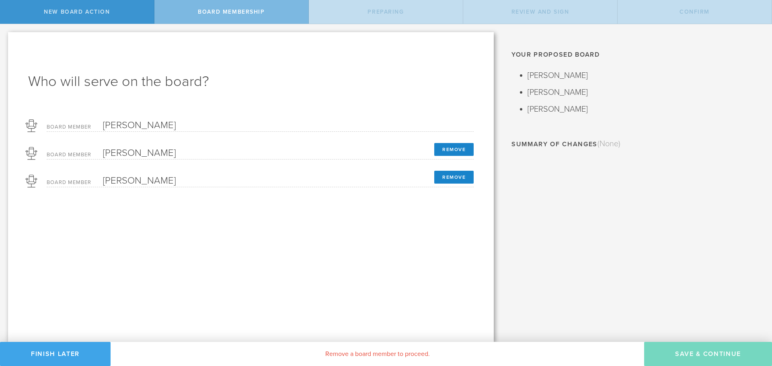
click at [64, 354] on button "Finish Later" at bounding box center [55, 354] width 111 height 24
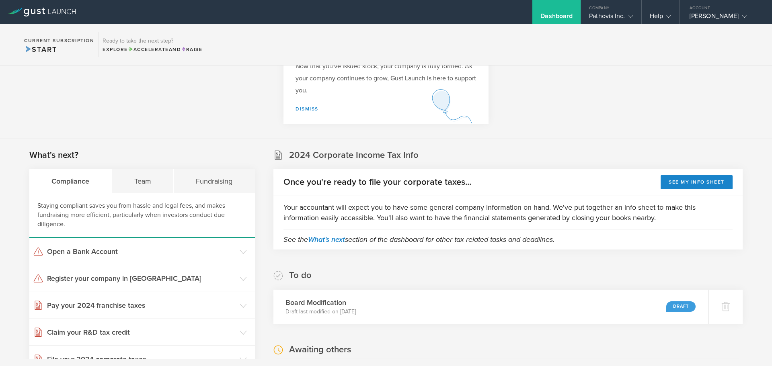
scroll to position [121, 0]
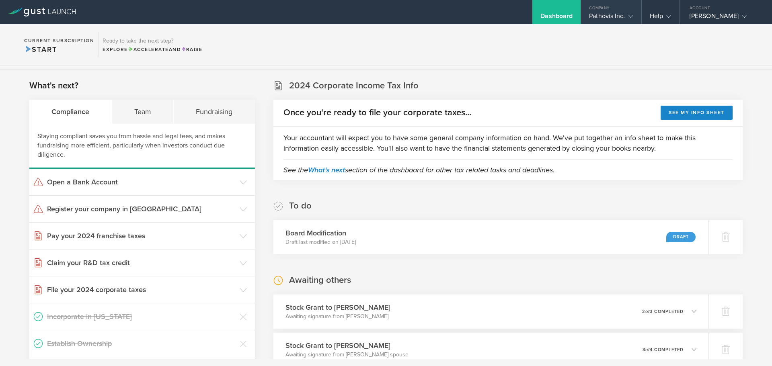
click at [619, 16] on div "Pathovis Inc." at bounding box center [611, 18] width 44 height 12
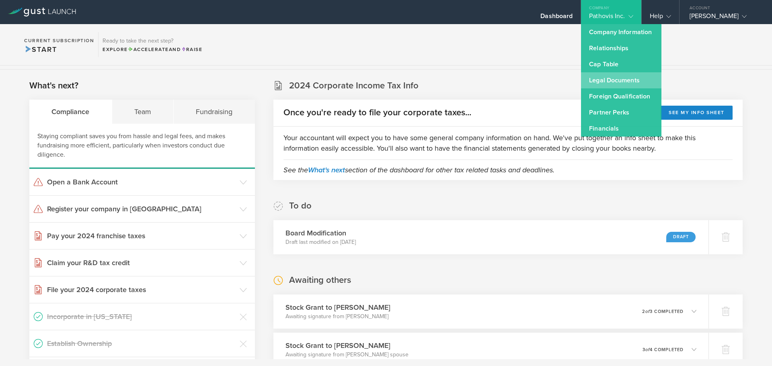
click at [614, 78] on link "Legal Documents" at bounding box center [621, 80] width 80 height 16
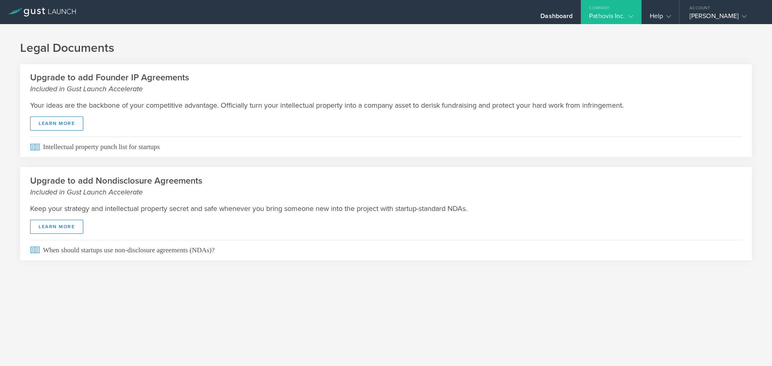
click at [614, 8] on div "Company" at bounding box center [611, 6] width 60 height 12
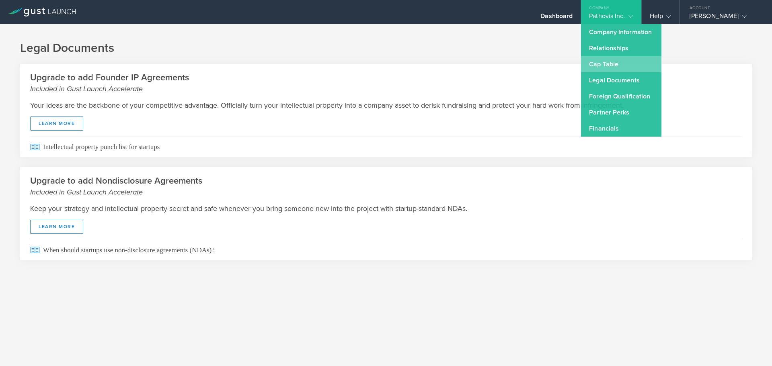
click at [605, 62] on link "Cap Table" at bounding box center [621, 64] width 80 height 16
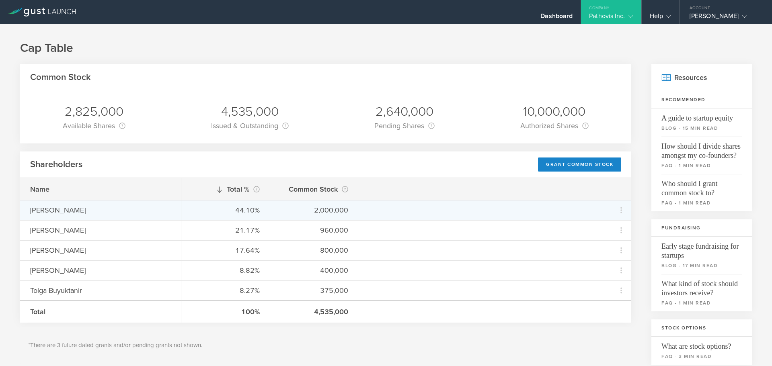
click at [62, 211] on div "[PERSON_NAME]" at bounding box center [100, 210] width 141 height 10
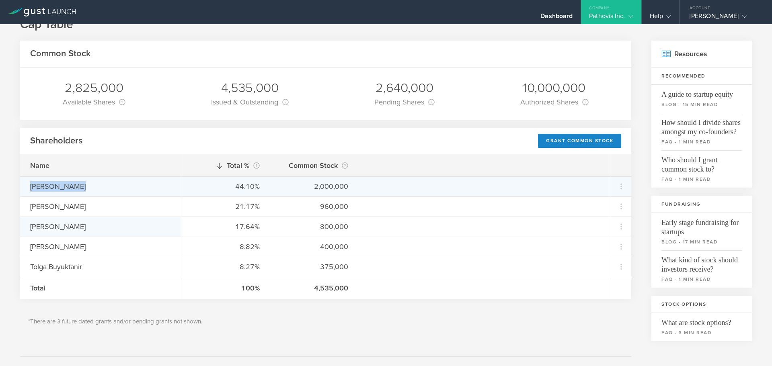
scroll to position [40, 0]
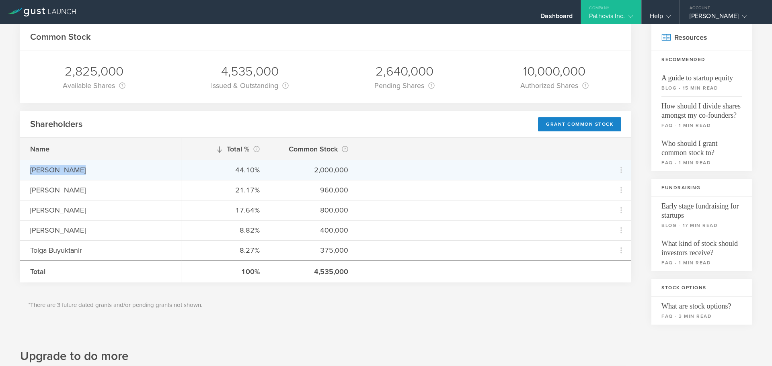
click at [61, 173] on div "[PERSON_NAME]" at bounding box center [100, 170] width 141 height 10
click at [61, 172] on div "[PERSON_NAME]" at bounding box center [100, 170] width 141 height 10
drag, startPoint x: 354, startPoint y: 169, endPoint x: 225, endPoint y: 168, distance: 129.5
click at [225, 168] on div "44.10% 2,000,000" at bounding box center [395, 170] width 429 height 20
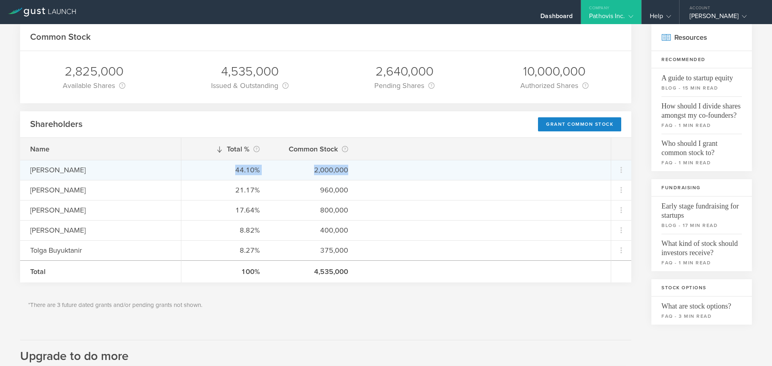
click at [225, 168] on div "44.10%" at bounding box center [225, 170] width 68 height 10
click at [59, 171] on div "[PERSON_NAME]" at bounding box center [100, 170] width 141 height 10
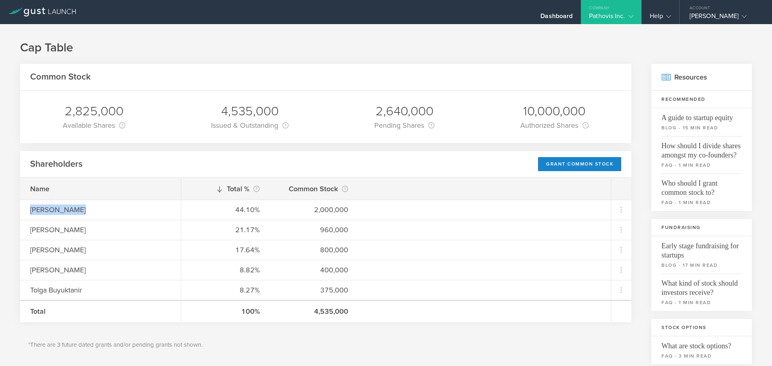
scroll to position [0, 0]
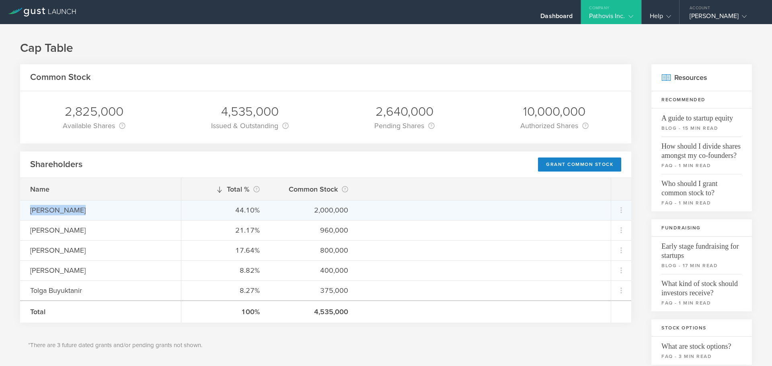
click at [62, 214] on div "[PERSON_NAME]" at bounding box center [100, 210] width 141 height 10
drag, startPoint x: 311, startPoint y: 211, endPoint x: 378, endPoint y: 211, distance: 66.3
click at [378, 211] on div "44.10% 2,000,000" at bounding box center [395, 210] width 429 height 20
click at [334, 211] on div "2,000,000" at bounding box center [314, 210] width 68 height 10
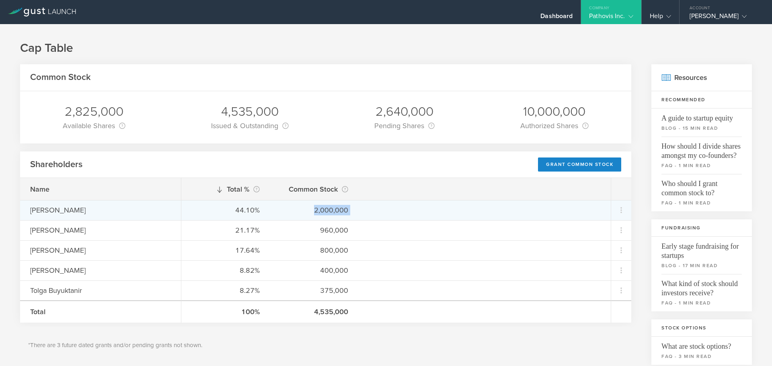
click at [334, 211] on div "2,000,000" at bounding box center [314, 210] width 68 height 10
click at [332, 211] on div "2,000,000" at bounding box center [314, 210] width 68 height 10
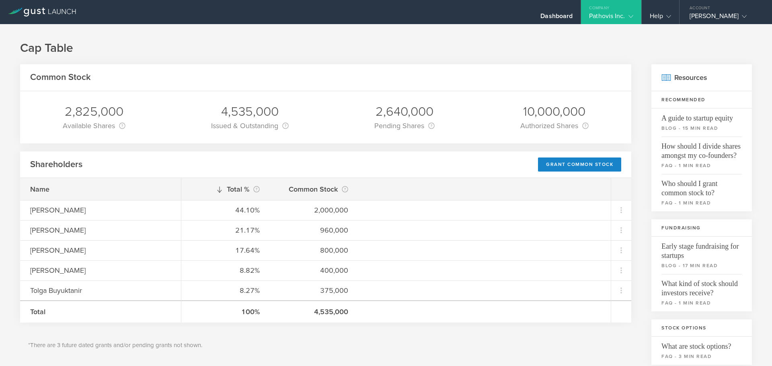
click at [618, 16] on div "Pathovis Inc." at bounding box center [611, 18] width 44 height 12
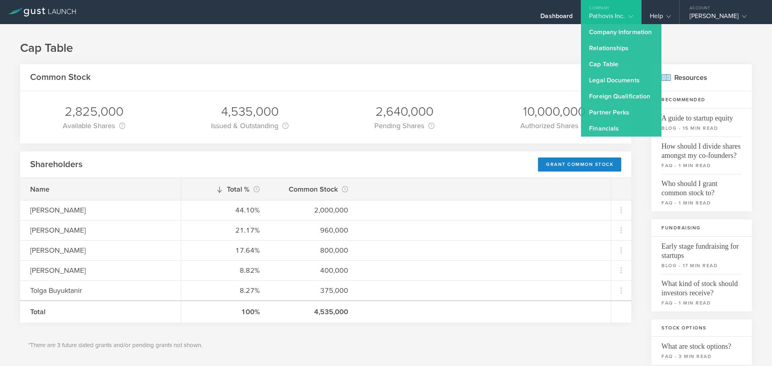
click at [247, 118] on div "4,535,000" at bounding box center [250, 111] width 78 height 17
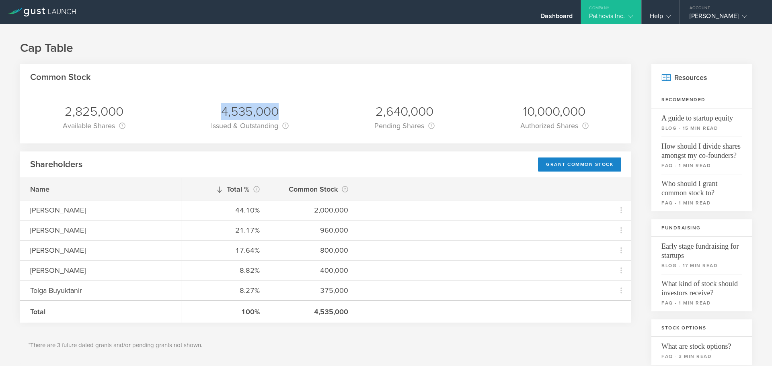
click at [247, 118] on div "4,535,000" at bounding box center [250, 111] width 78 height 17
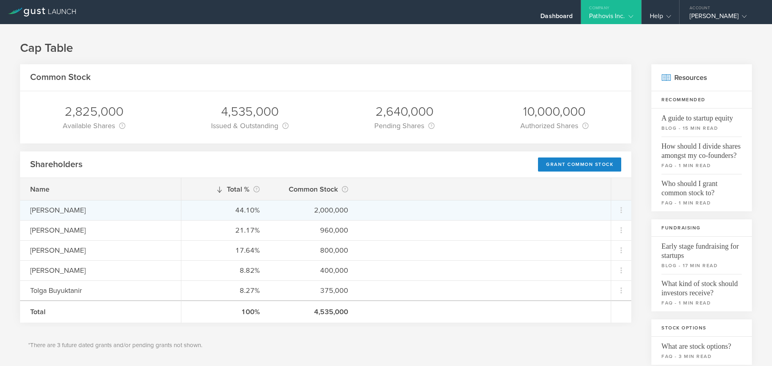
click at [246, 211] on div "44.10%" at bounding box center [225, 210] width 68 height 10
click at [331, 211] on div "2,000,000" at bounding box center [314, 210] width 68 height 10
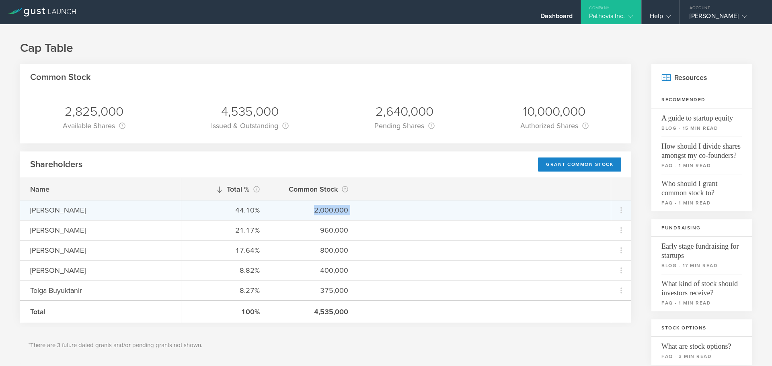
click at [331, 211] on div "2,000,000" at bounding box center [314, 210] width 68 height 10
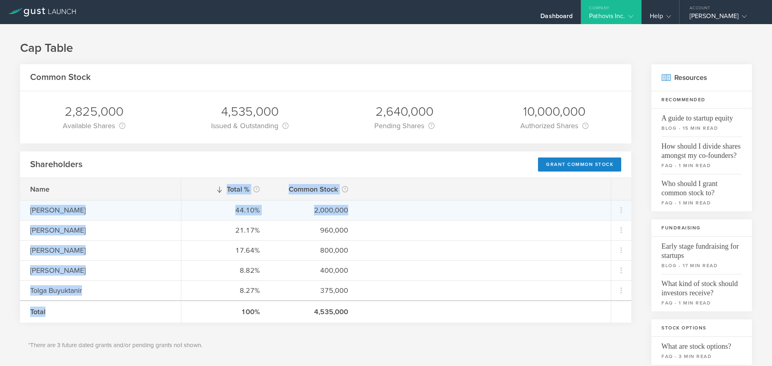
drag, startPoint x: 33, startPoint y: 210, endPoint x: 349, endPoint y: 208, distance: 315.6
click at [349, 208] on div "Name [PERSON_NAME] [PERSON_NAME] [PERSON_NAME] Murat Citir Tolga Buyuktanir Tot…" at bounding box center [325, 250] width 611 height 145
click at [349, 208] on div "44.10% 2,000,000" at bounding box center [395, 210] width 429 height 20
drag, startPoint x: 349, startPoint y: 208, endPoint x: 52, endPoint y: 208, distance: 296.3
click at [52, 208] on div "Name [PERSON_NAME] [PERSON_NAME] [PERSON_NAME] Murat Citir Tolga Buyuktanir Tot…" at bounding box center [325, 250] width 611 height 145
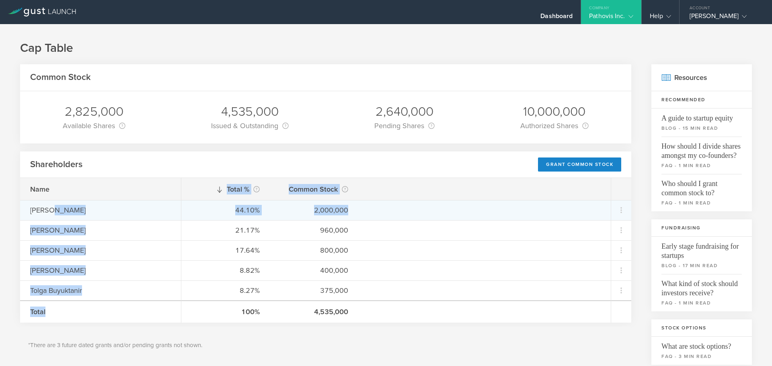
click at [52, 208] on div "[PERSON_NAME]" at bounding box center [100, 210] width 141 height 10
drag, startPoint x: 30, startPoint y: 209, endPoint x: 347, endPoint y: 209, distance: 317.6
click at [368, 208] on div "Name [PERSON_NAME] [PERSON_NAME] [PERSON_NAME] Murat Citir Tolga Buyuktanir Tot…" at bounding box center [325, 250] width 611 height 145
click at [344, 209] on div "2,000,000" at bounding box center [314, 210] width 68 height 10
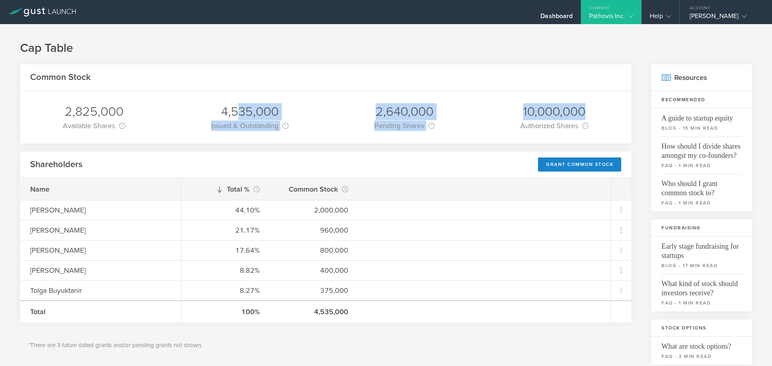
drag, startPoint x: 237, startPoint y: 110, endPoint x: 590, endPoint y: 110, distance: 353.0
click at [590, 110] on div "2,825,000 Available Shares This is the number of shares that the company has av…" at bounding box center [325, 117] width 611 height 52
click at [589, 110] on div "2,825,000 Available Shares This is the number of shares that the company has av…" at bounding box center [325, 117] width 611 height 52
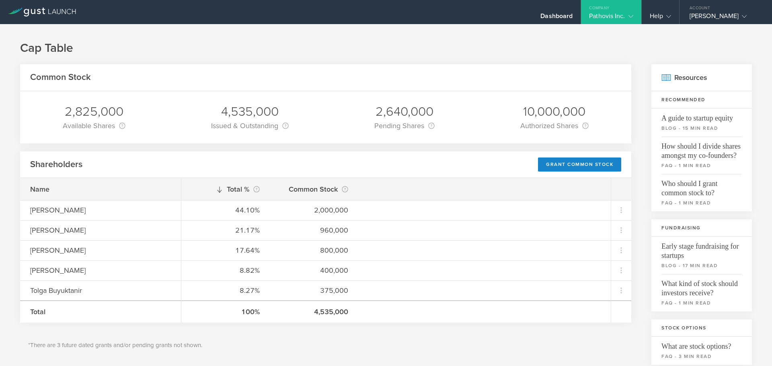
click at [640, 215] on div "Common Stock 2,825,000 Available Shares This is the number of shares that the c…" at bounding box center [386, 344] width 732 height 561
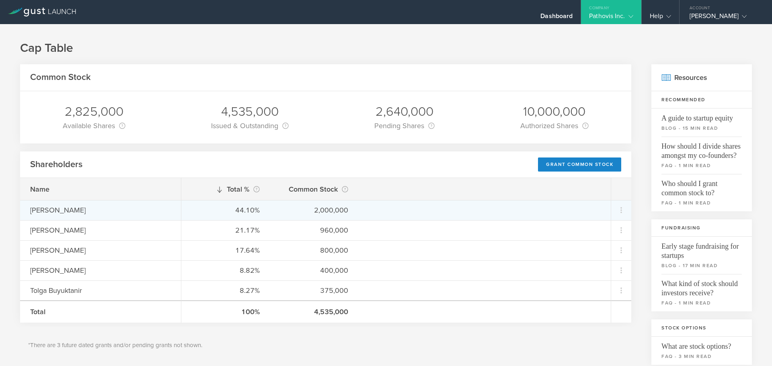
click at [59, 211] on div "[PERSON_NAME]" at bounding box center [100, 210] width 141 height 10
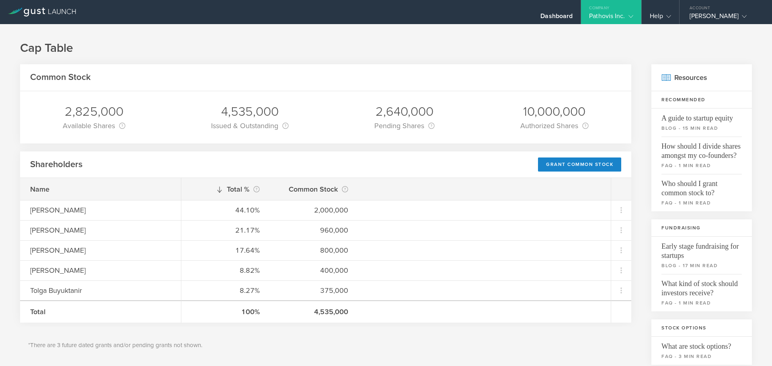
click at [67, 160] on h2 "Shareholders" at bounding box center [56, 165] width 52 height 12
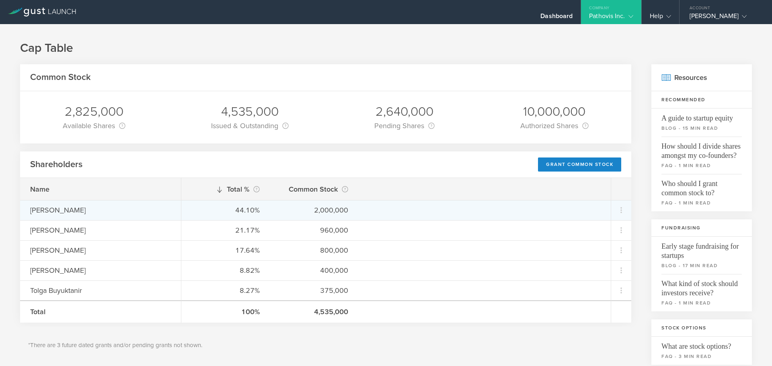
click at [62, 207] on div "[PERSON_NAME]" at bounding box center [100, 210] width 141 height 10
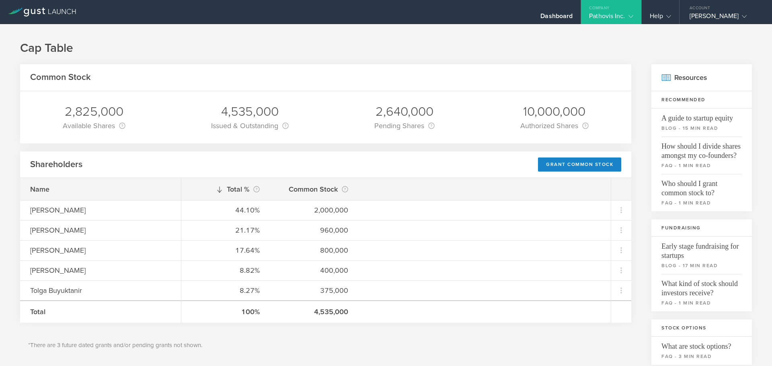
click at [623, 17] on div "Pathovis Inc." at bounding box center [611, 18] width 44 height 12
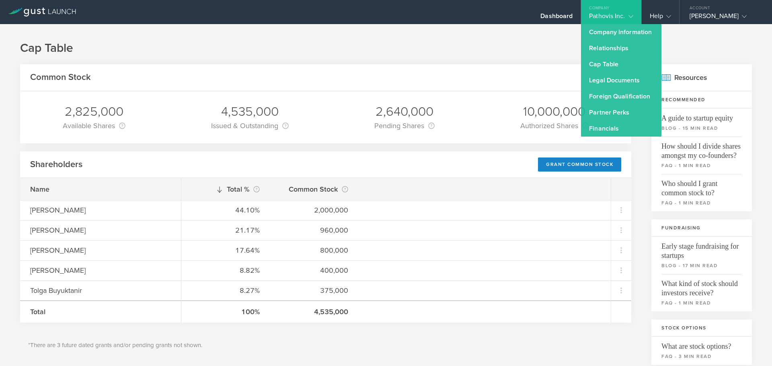
click at [257, 113] on div "4,535,000" at bounding box center [250, 111] width 78 height 17
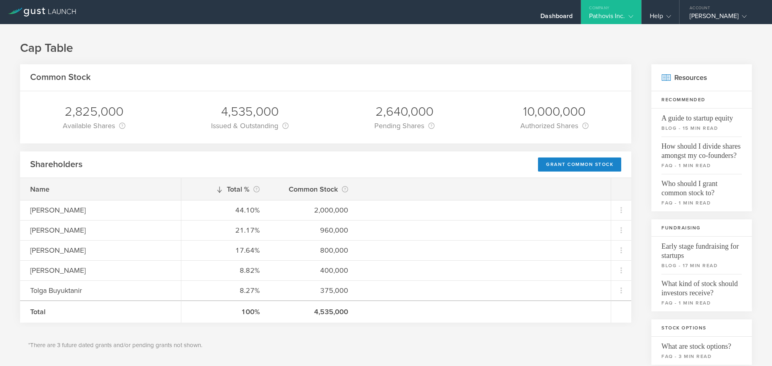
click at [236, 122] on div "Issued & Outstanding This is the number of shares that are currently held by sh…" at bounding box center [250, 125] width 78 height 11
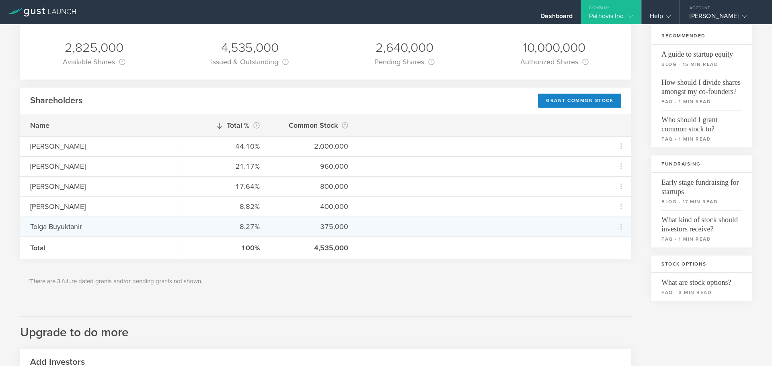
scroll to position [80, 0]
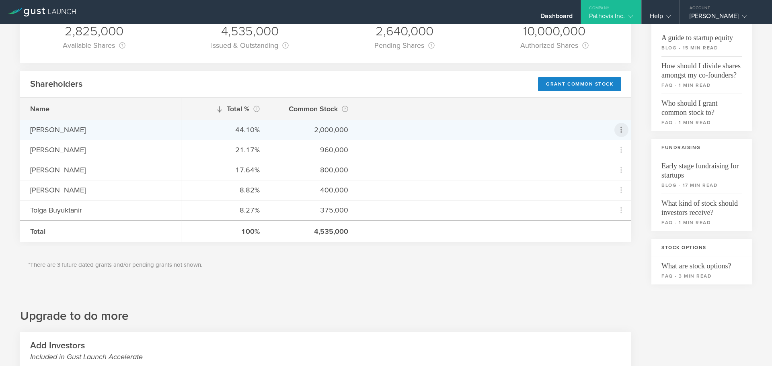
click at [616, 131] on icon at bounding box center [621, 130] width 10 height 10
click at [365, 298] on md-backdrop at bounding box center [386, 183] width 772 height 366
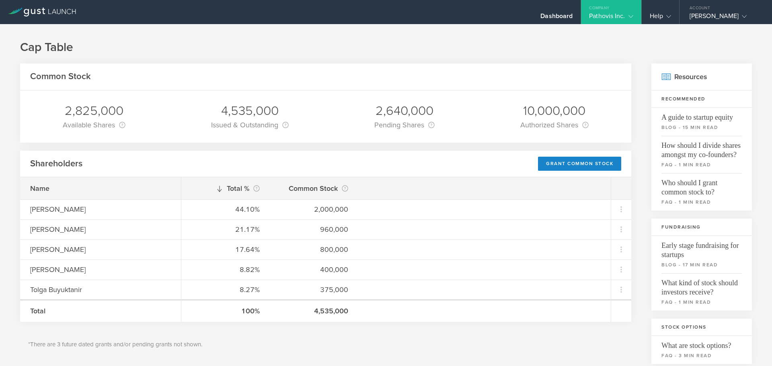
scroll to position [0, 0]
click at [708, 19] on div "[PERSON_NAME]" at bounding box center [724, 18] width 68 height 12
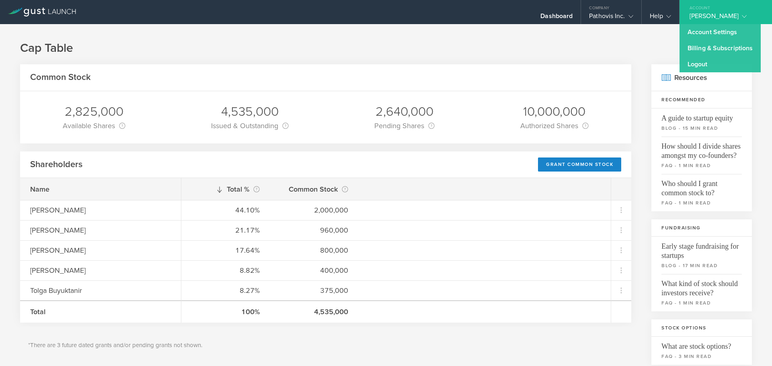
click at [418, 44] on h1 "Cap Table" at bounding box center [386, 48] width 732 height 16
